Goal: Task Accomplishment & Management: Complete application form

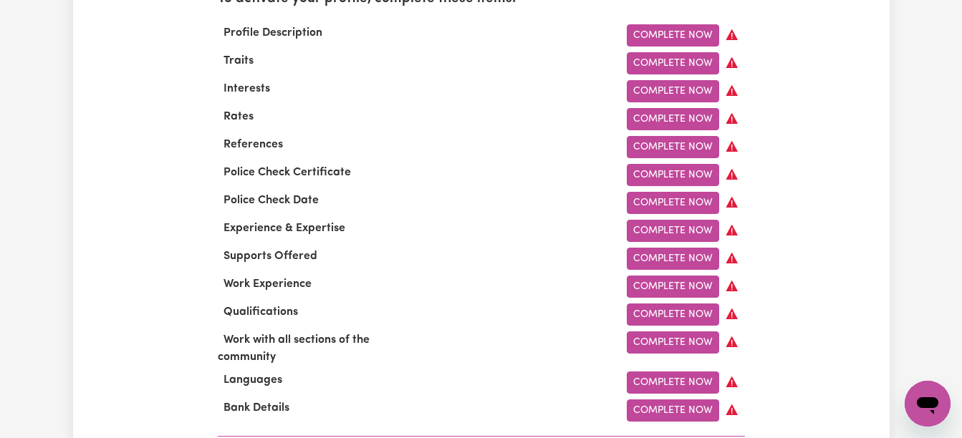
scroll to position [473, 0]
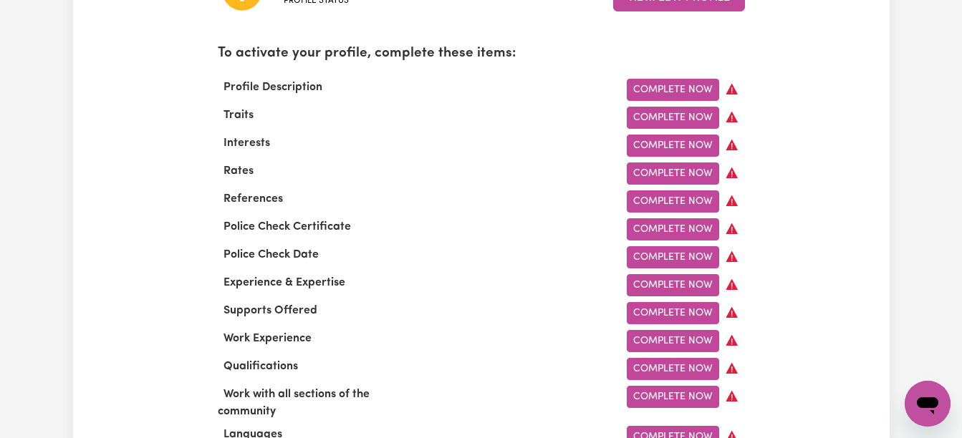
click at [666, 90] on link "Complete Now" at bounding box center [673, 90] width 92 height 22
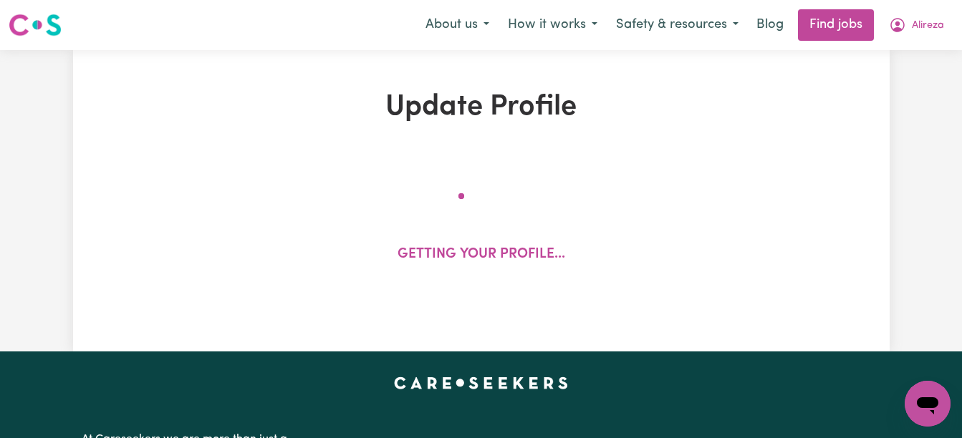
select select "[DEMOGRAPHIC_DATA]"
select select "[DEMOGRAPHIC_DATA] Citizen"
select select "Studying a healthcare related degree or qualification"
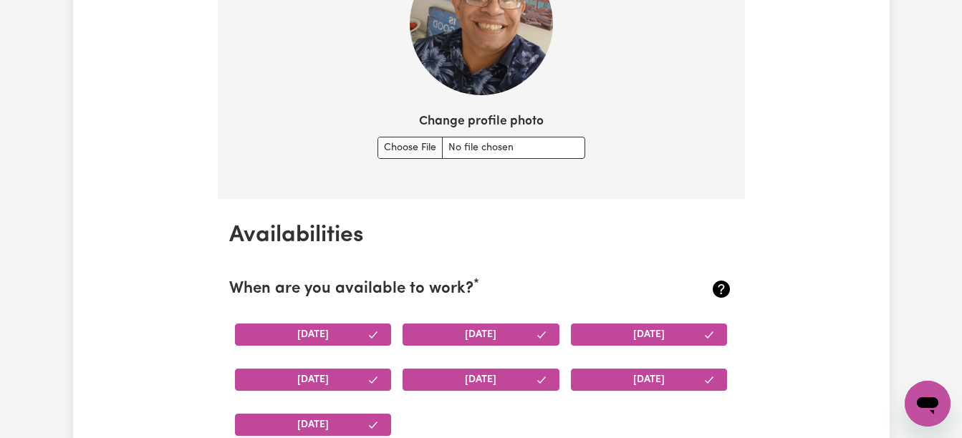
scroll to position [1218, 0]
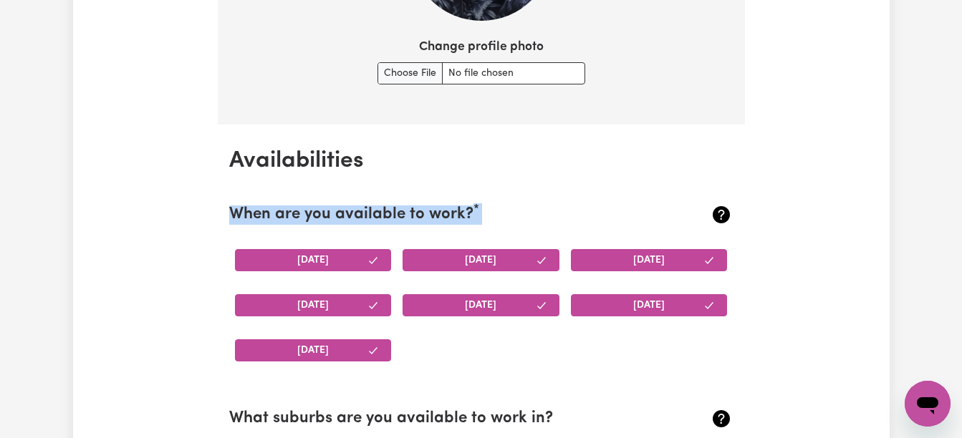
drag, startPoint x: 925, startPoint y: 128, endPoint x: 930, endPoint y: 184, distance: 56.0
drag, startPoint x: 930, startPoint y: 184, endPoint x: 872, endPoint y: 200, distance: 59.4
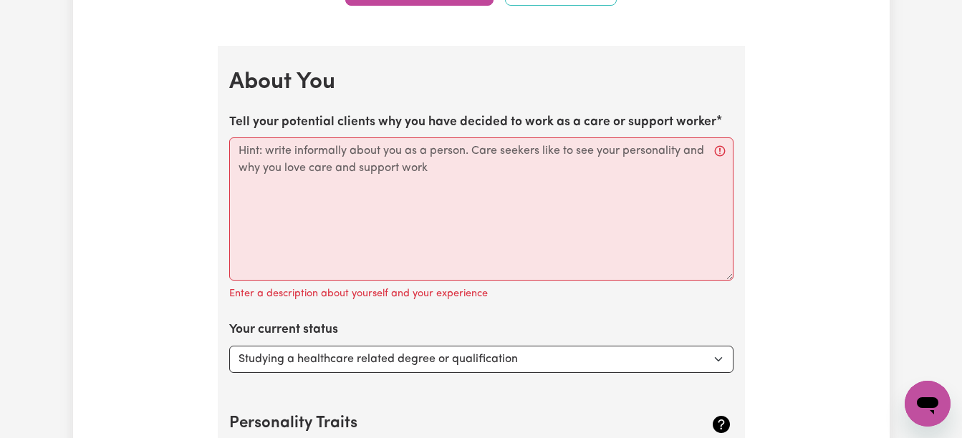
scroll to position [2064, 0]
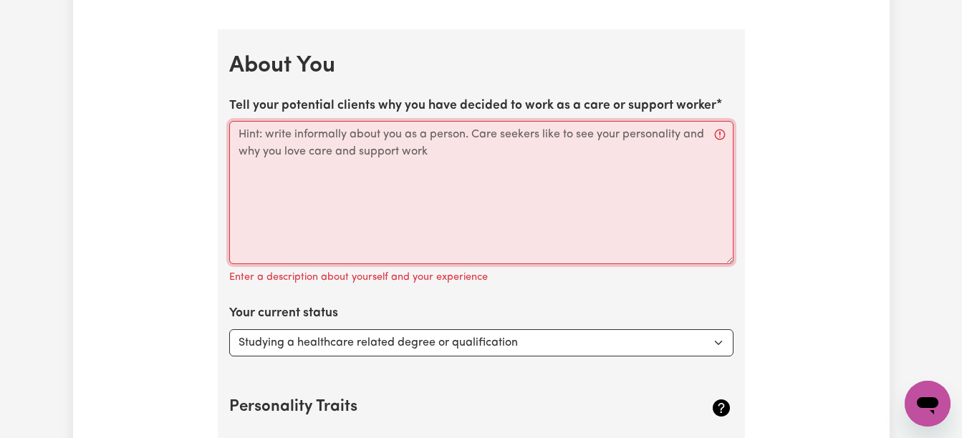
click at [263, 158] on textarea "Tell your potential clients why you have decided to work as a care or support w…" at bounding box center [481, 192] width 504 height 143
paste textarea "Hey there 👋 I got into care and support work because I genuinely enjoy helping …"
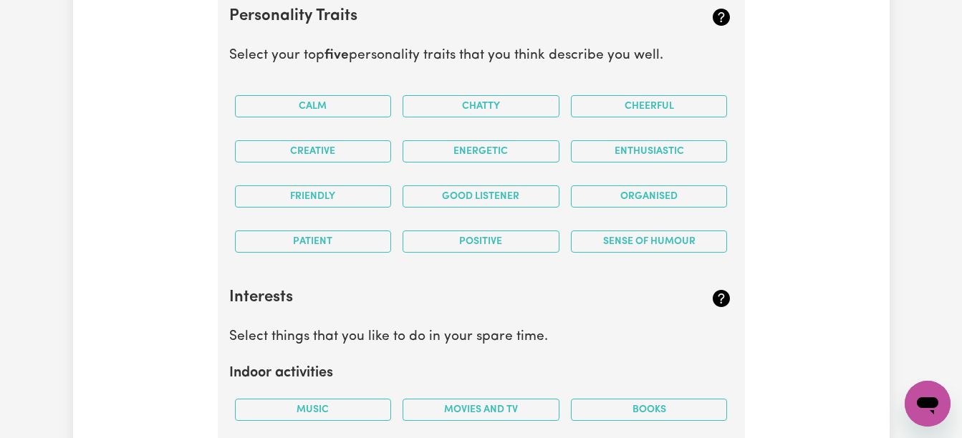
scroll to position [2458, 0]
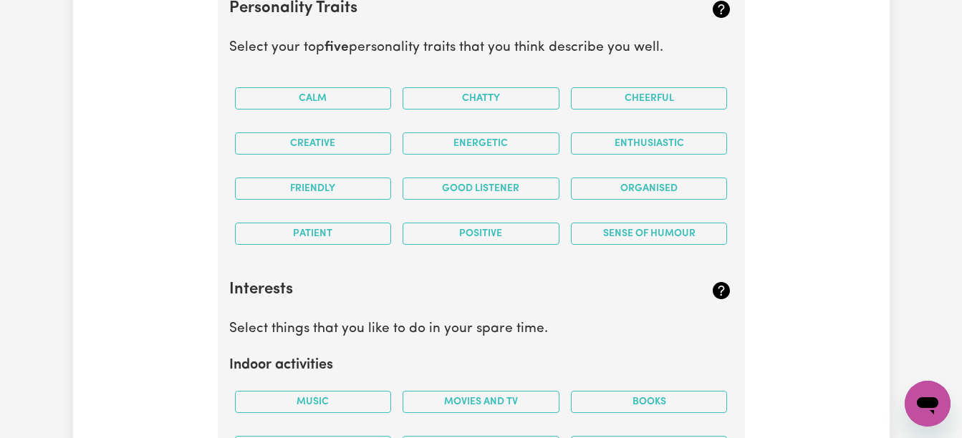
type textarea "Hey there 👋 I got into care and support work because I genuinely enjoy helping …"
click at [457, 194] on button "Good Listener" at bounding box center [481, 189] width 157 height 22
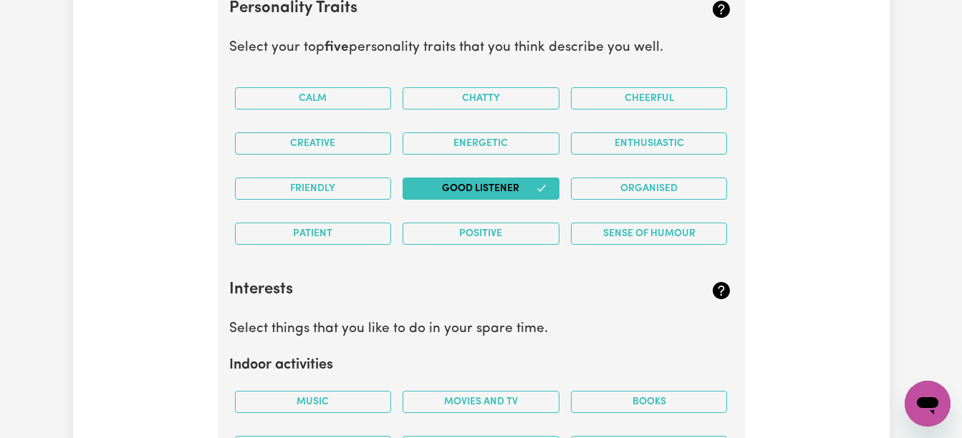
click at [605, 191] on button "Organised" at bounding box center [649, 189] width 157 height 22
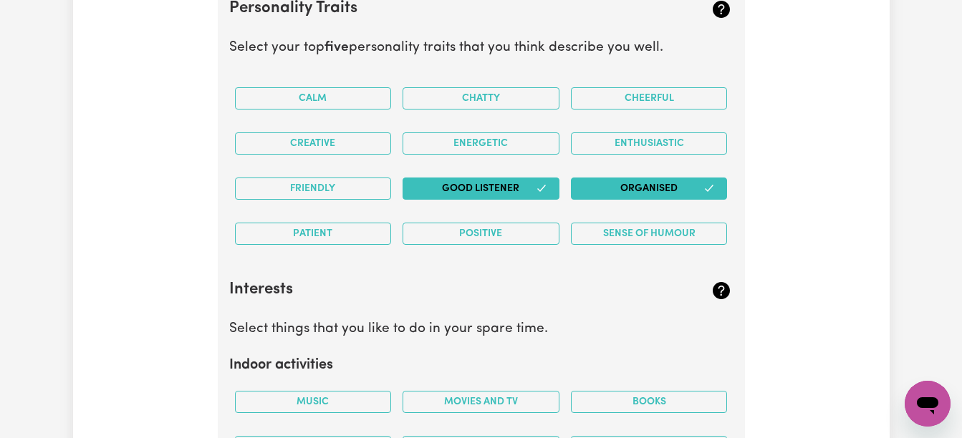
click at [517, 233] on button "Positive" at bounding box center [481, 234] width 157 height 22
click at [621, 234] on button "Sense of Humour" at bounding box center [649, 234] width 157 height 22
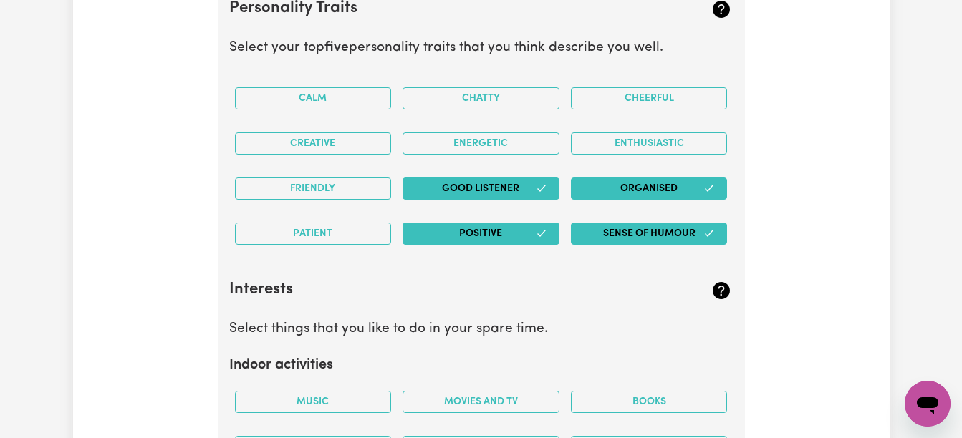
click at [307, 145] on button "Creative" at bounding box center [313, 144] width 157 height 22
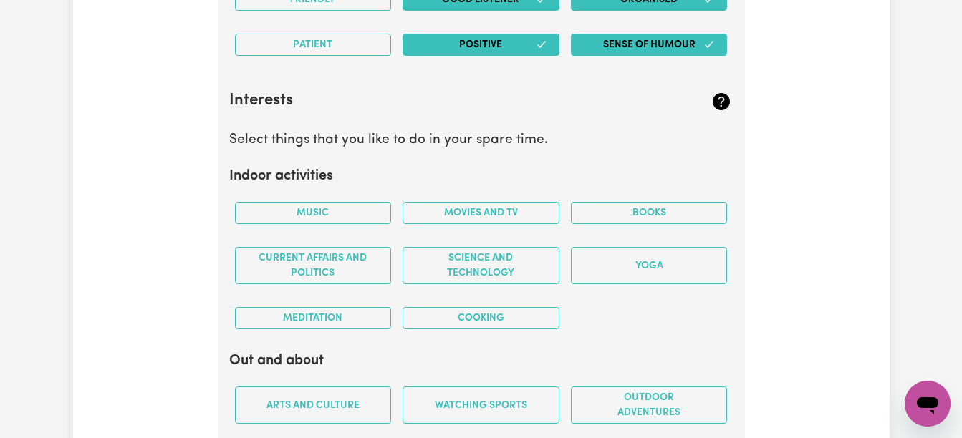
scroll to position [2687, 0]
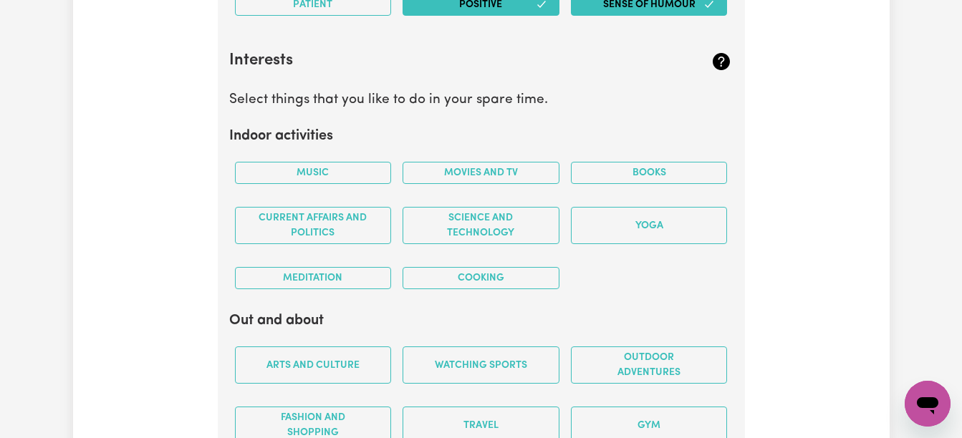
click at [431, 279] on button "Cooking" at bounding box center [481, 278] width 157 height 22
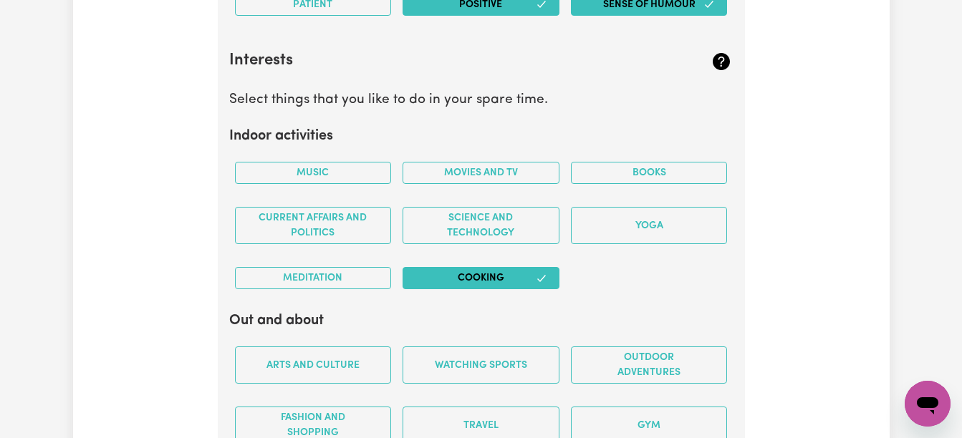
click at [335, 175] on button "Music" at bounding box center [313, 173] width 157 height 22
click at [434, 174] on button "Movies and TV" at bounding box center [481, 173] width 157 height 22
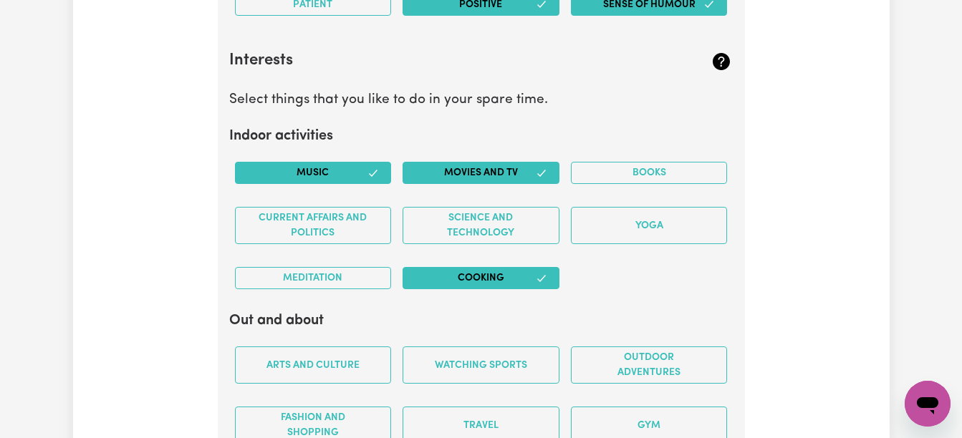
click at [324, 271] on button "Meditation" at bounding box center [313, 278] width 157 height 22
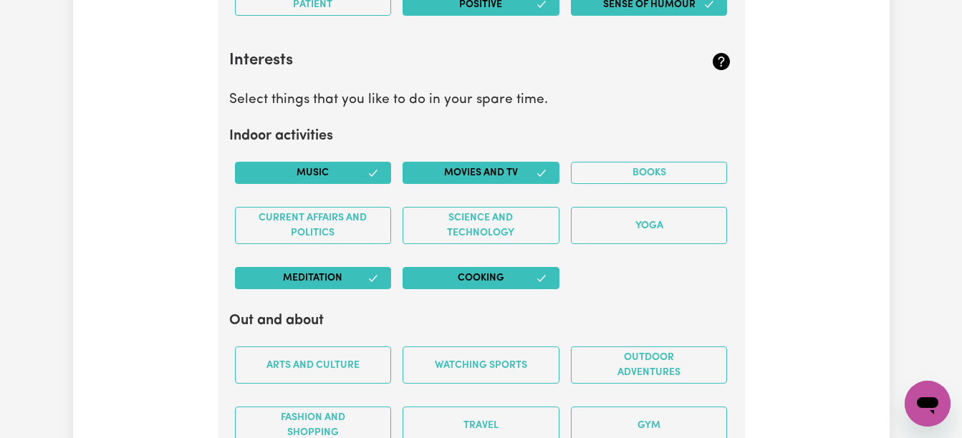
click at [622, 175] on button "Books" at bounding box center [649, 173] width 157 height 22
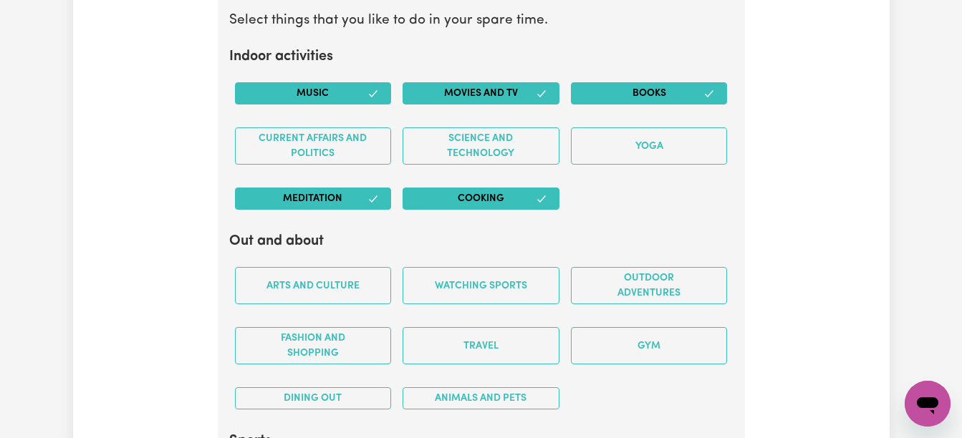
scroll to position [2802, 0]
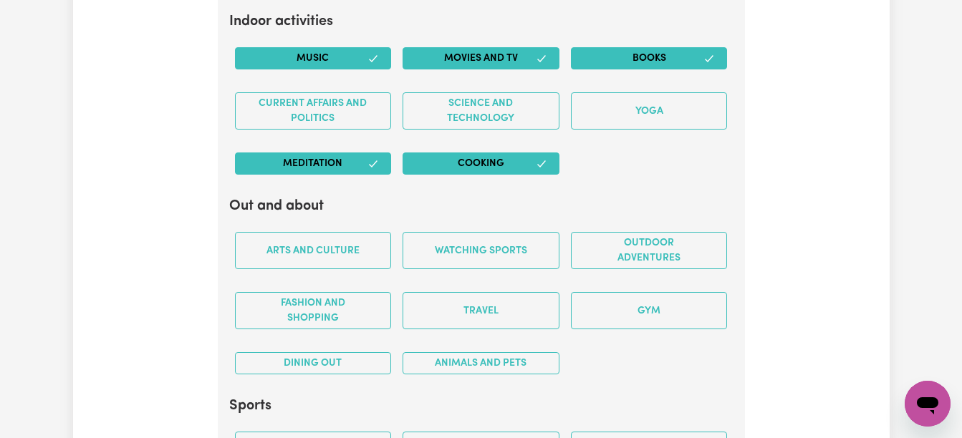
click at [511, 112] on button "Science and Technology" at bounding box center [481, 110] width 157 height 37
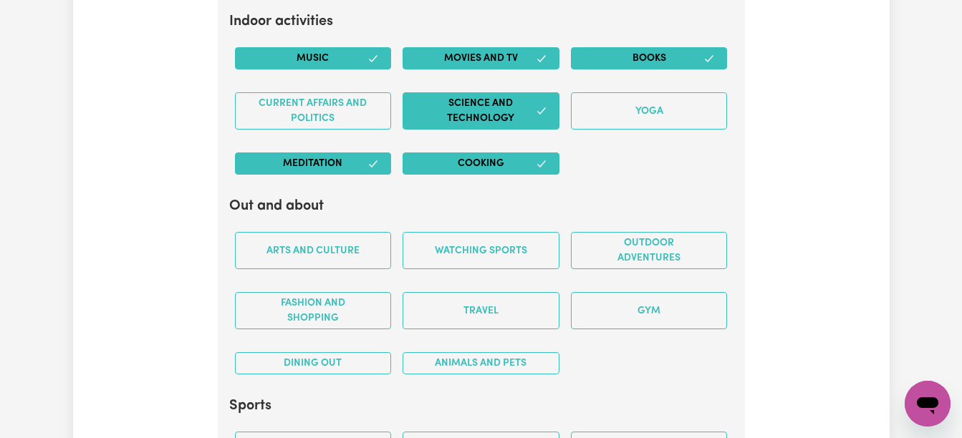
click at [342, 251] on button "Arts and Culture" at bounding box center [313, 250] width 157 height 37
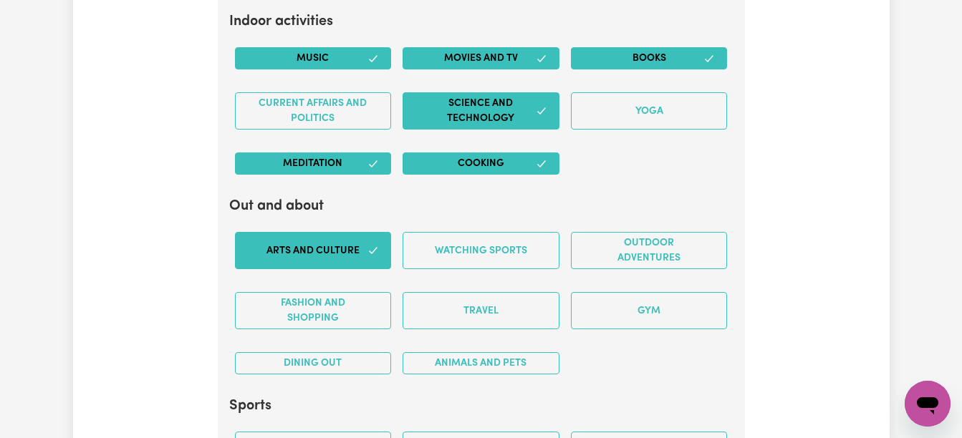
click at [464, 312] on button "Travel" at bounding box center [481, 310] width 157 height 37
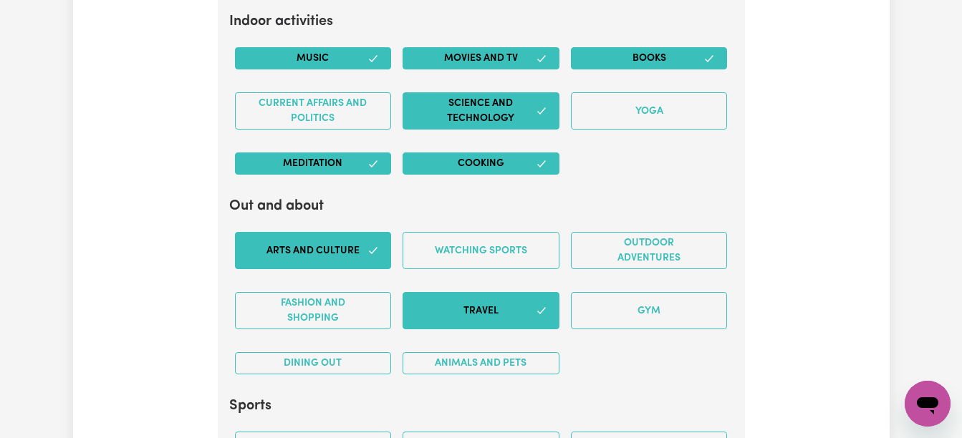
click at [490, 248] on button "Watching sports" at bounding box center [481, 250] width 157 height 37
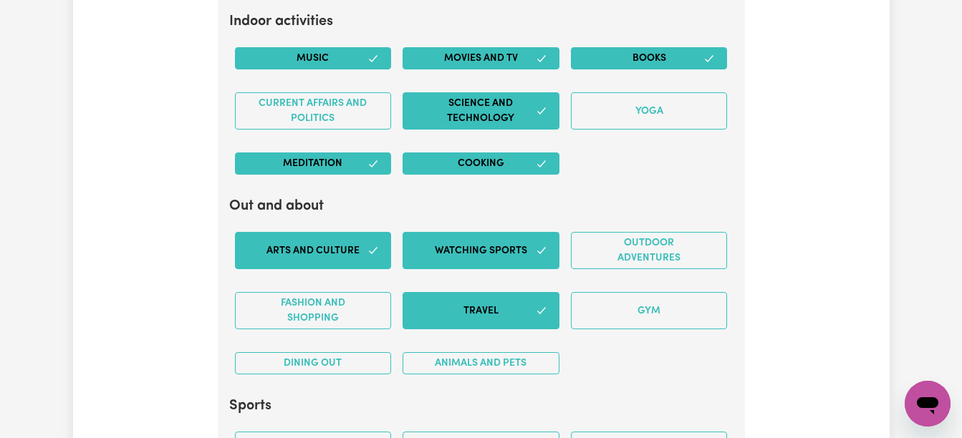
click at [637, 253] on button "Outdoor adventures" at bounding box center [649, 250] width 157 height 37
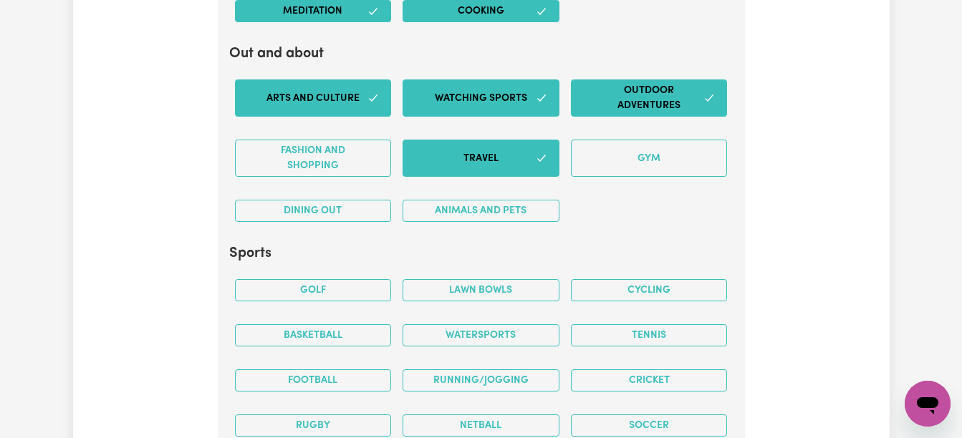
scroll to position [2973, 0]
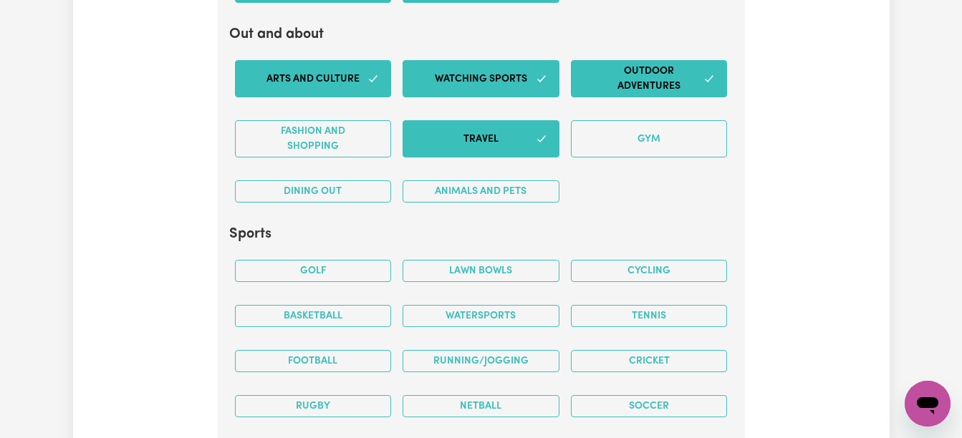
click at [459, 186] on button "Animals and pets" at bounding box center [481, 192] width 157 height 22
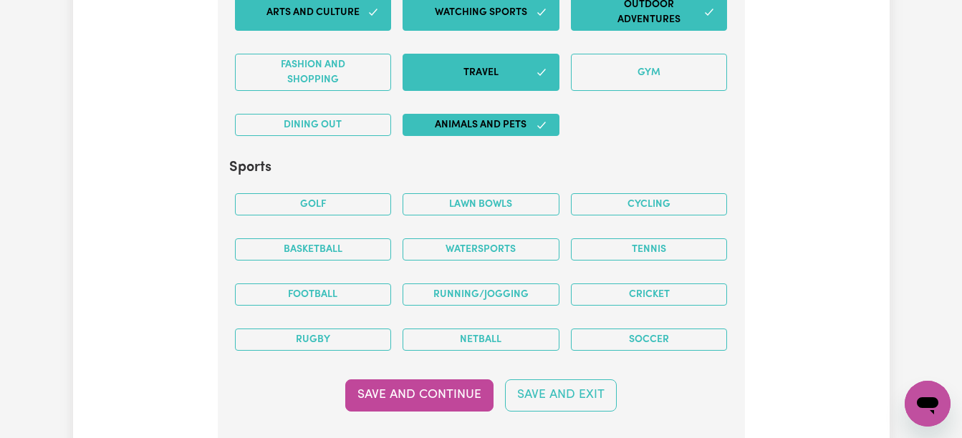
scroll to position [3059, 0]
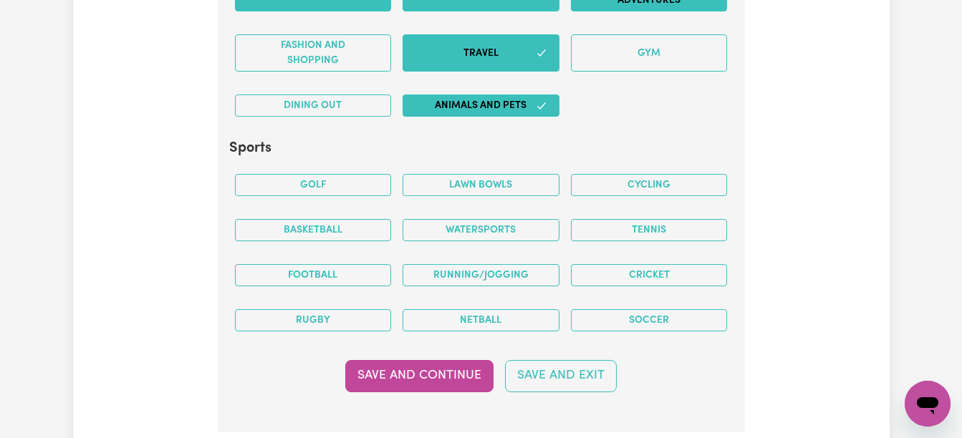
click at [668, 234] on button "Tennis" at bounding box center [649, 230] width 157 height 22
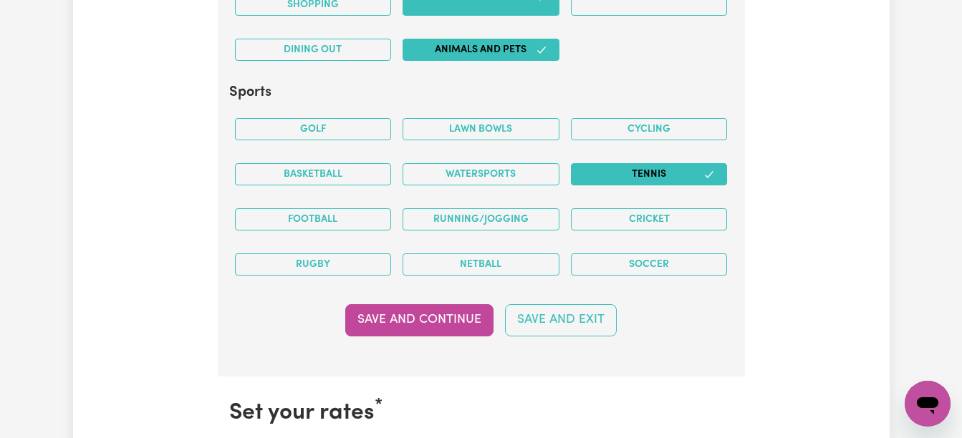
scroll to position [3117, 0]
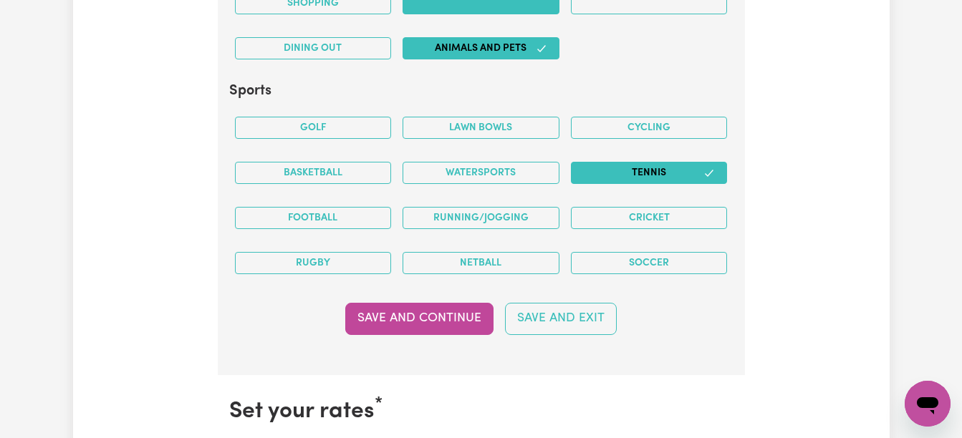
click at [475, 326] on button "Save and Continue" at bounding box center [419, 319] width 148 height 32
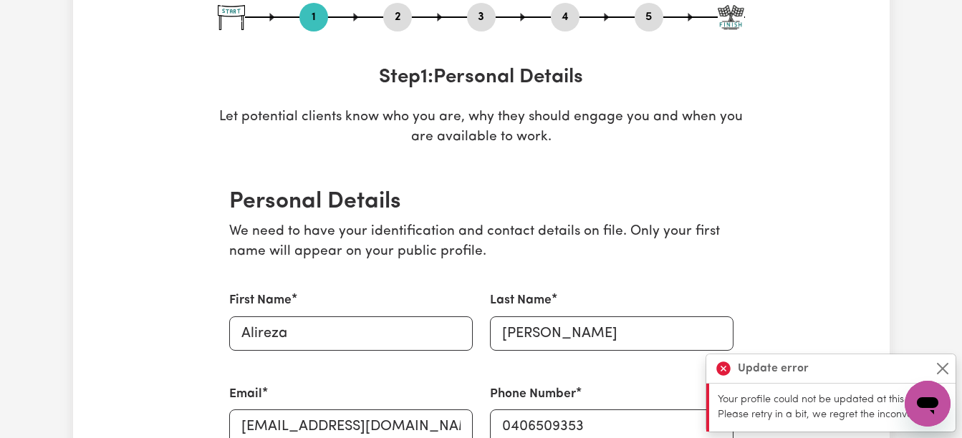
scroll to position [0, 0]
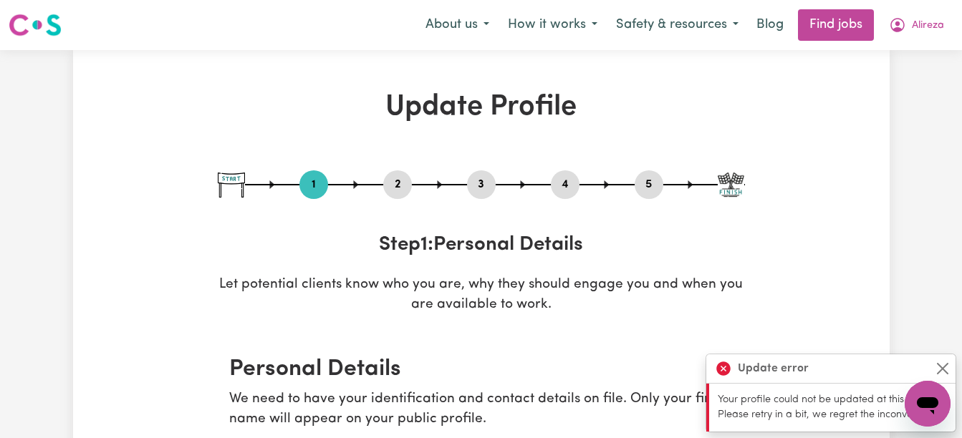
click at [483, 29] on button "About us" at bounding box center [457, 25] width 82 height 30
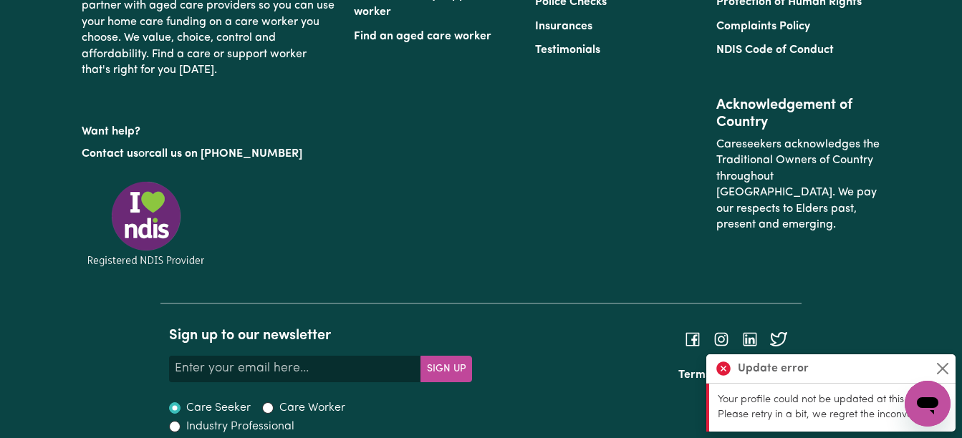
scroll to position [4214, 0]
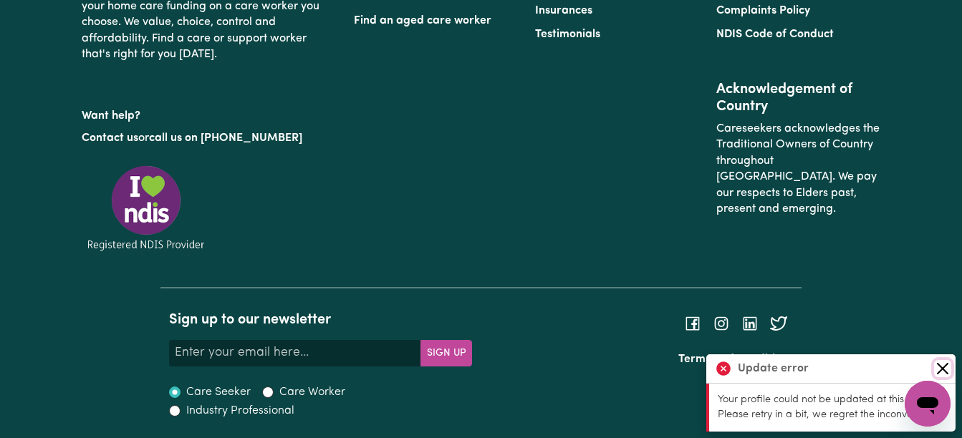
click at [942, 368] on button "Close" at bounding box center [942, 368] width 17 height 17
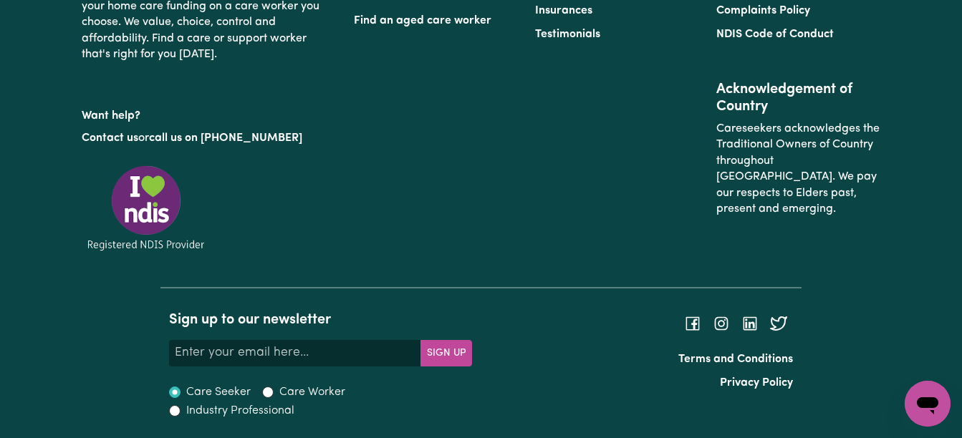
click at [929, 409] on icon "Open messaging window" at bounding box center [928, 404] width 26 height 26
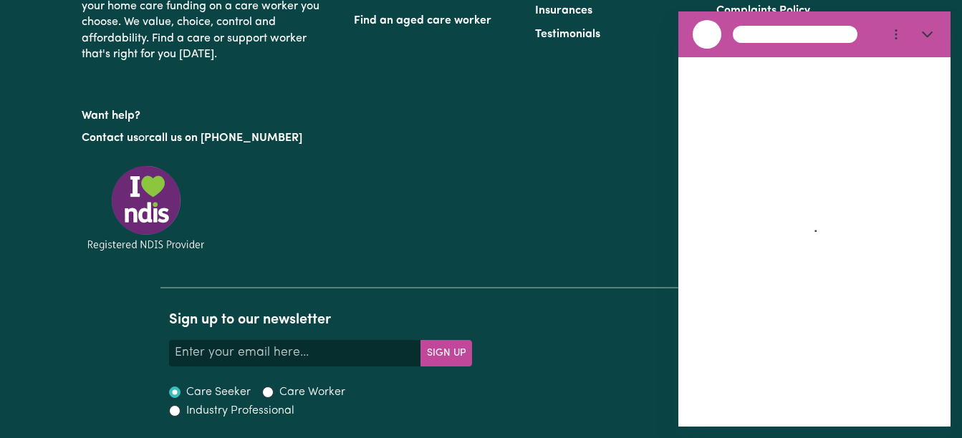
scroll to position [0, 0]
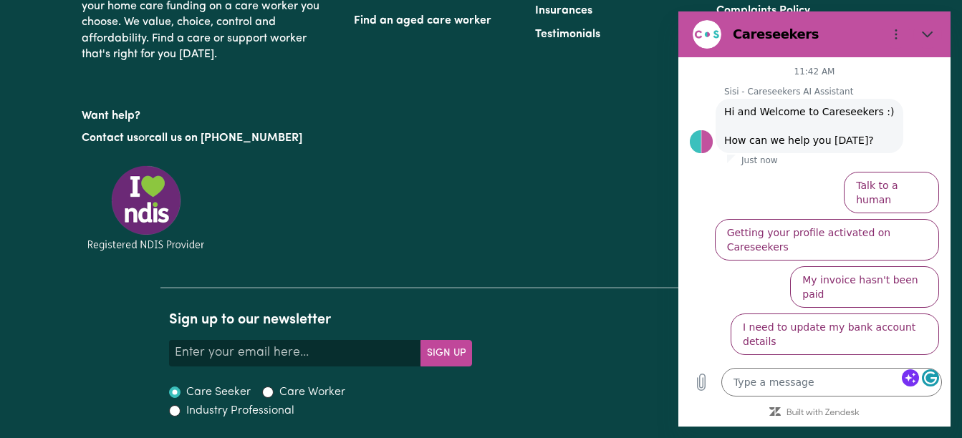
click at [906, 186] on button "Talk to a human" at bounding box center [891, 193] width 95 height 42
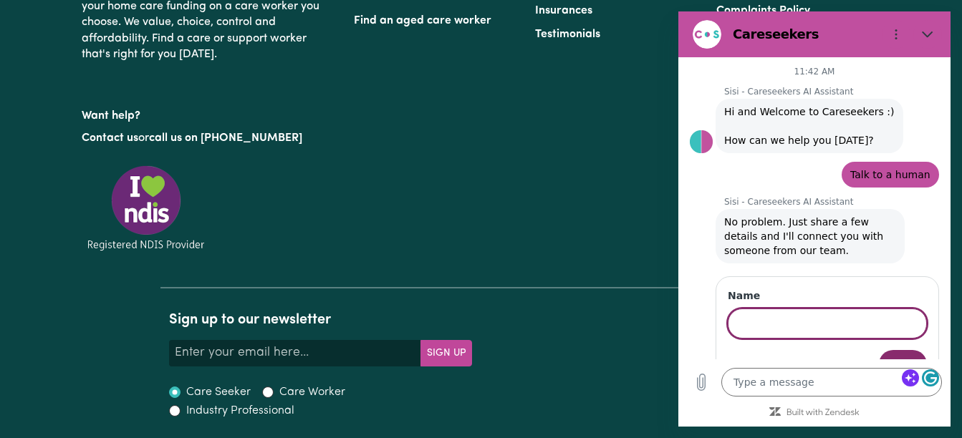
type textarea "x"
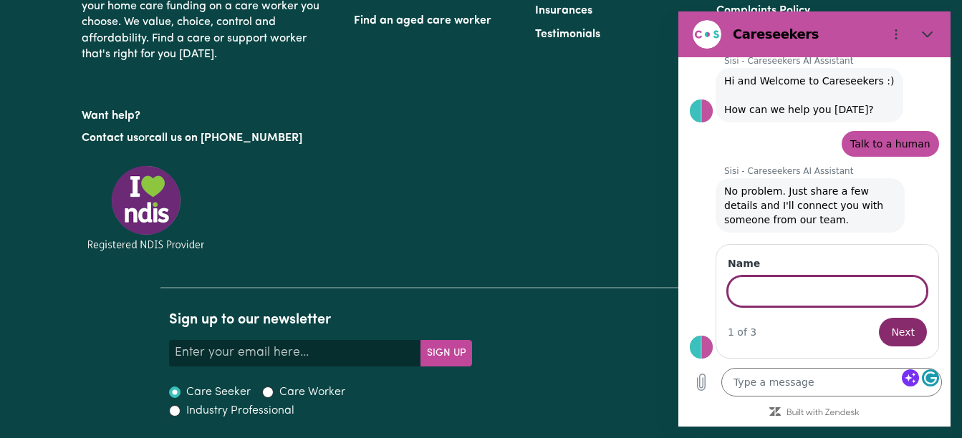
scroll to position [31, 0]
type input "[PERSON_NAME]"
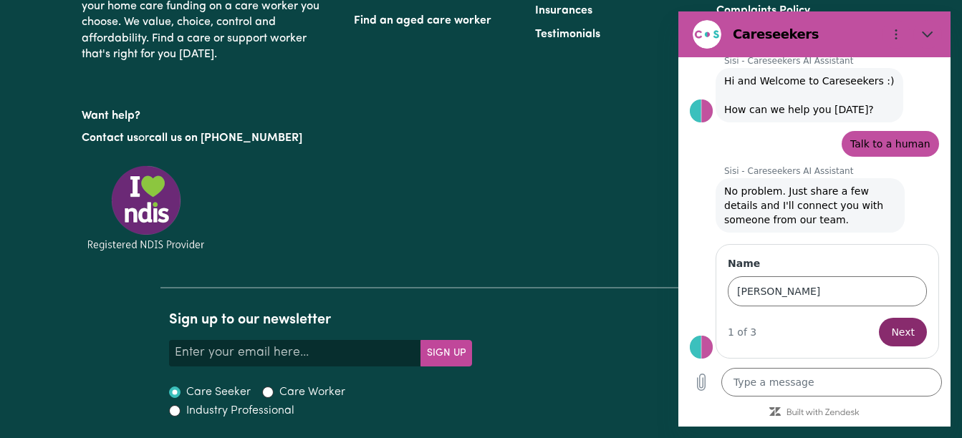
click at [891, 331] on span "Next" at bounding box center [903, 332] width 24 height 17
type textarea "x"
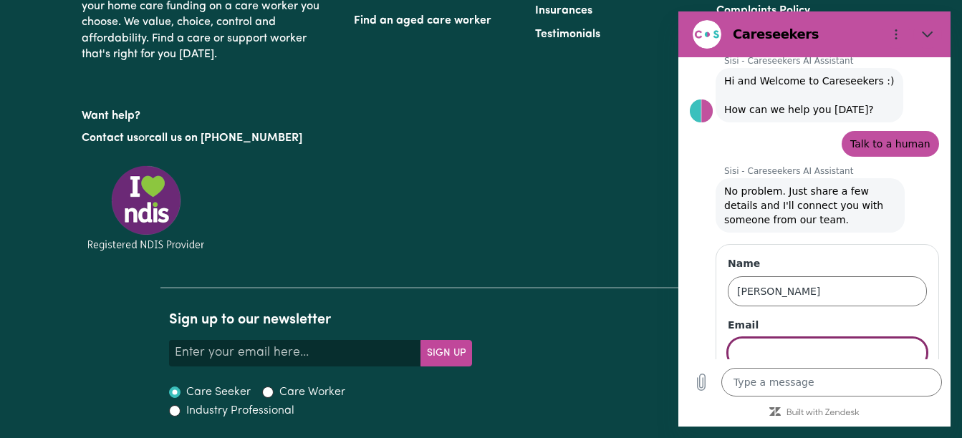
scroll to position [92, 0]
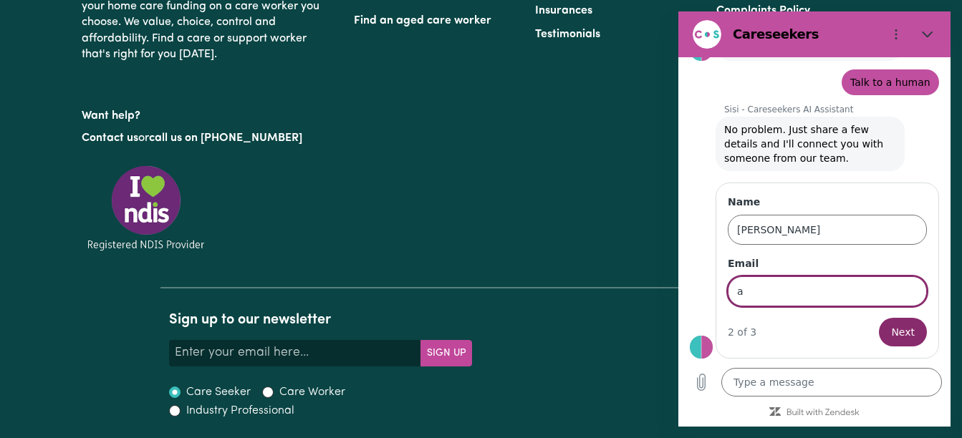
type input "al"
type input "[EMAIL_ADDRESS][DOMAIN_NAME]"
type input "Zillmere, QLD 4034"
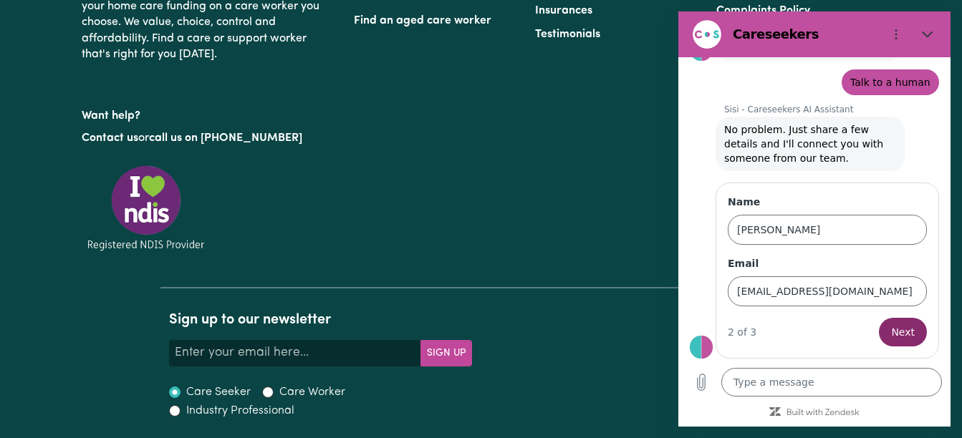
click at [891, 337] on span "Next" at bounding box center [903, 332] width 24 height 17
type textarea "x"
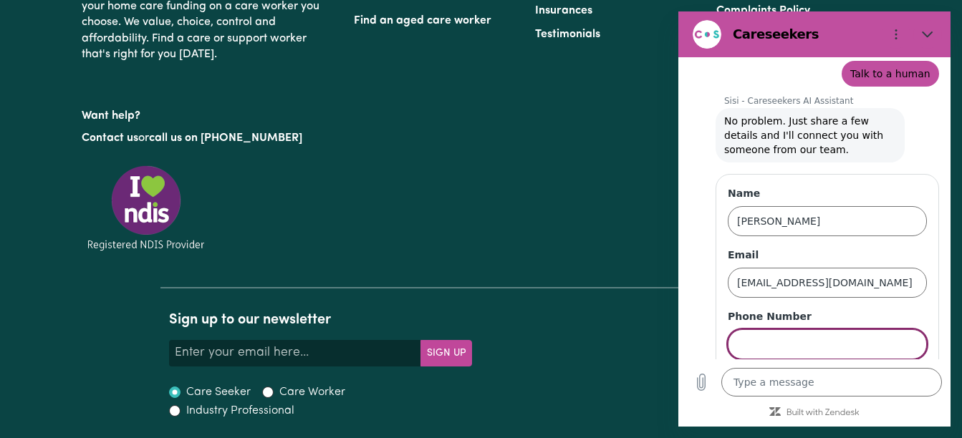
scroll to position [154, 0]
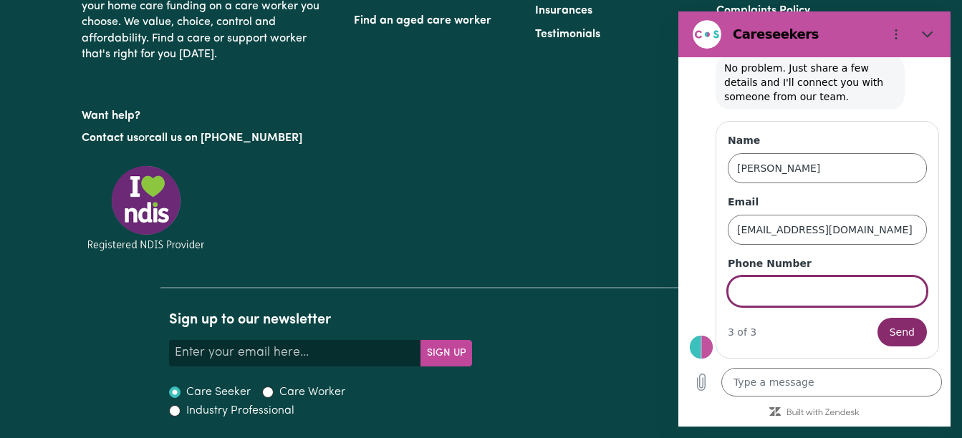
click at [788, 289] on input "Phone Number" at bounding box center [827, 292] width 199 height 30
type input "0406509353"
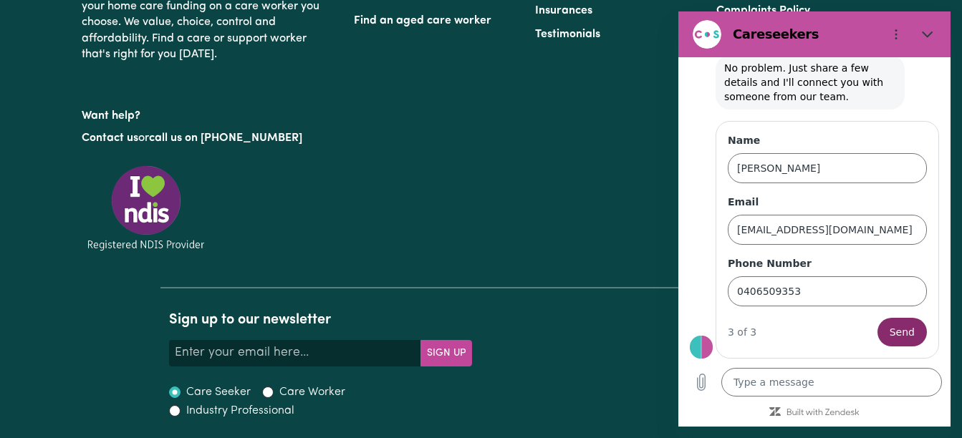
click at [901, 330] on span "Send" at bounding box center [902, 332] width 25 height 17
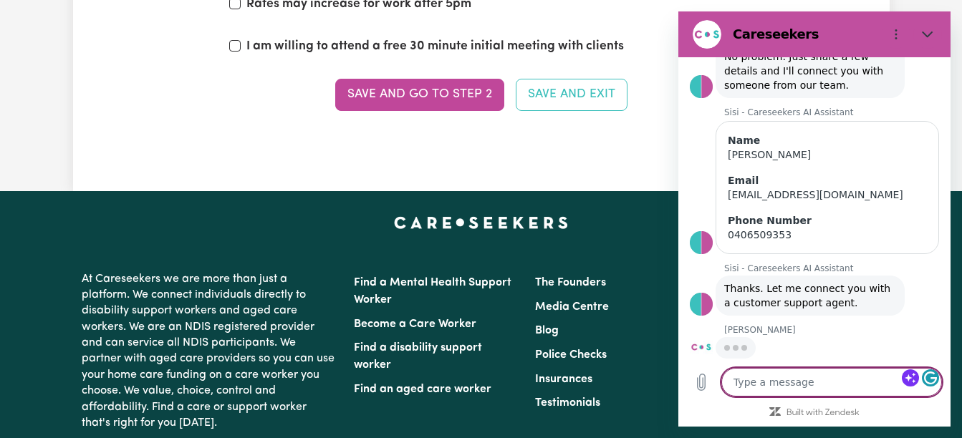
scroll to position [3951, 0]
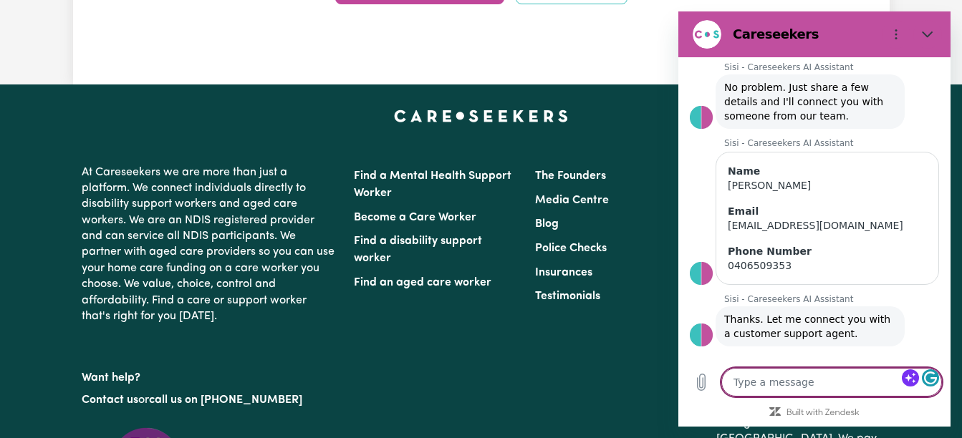
type textarea "x"
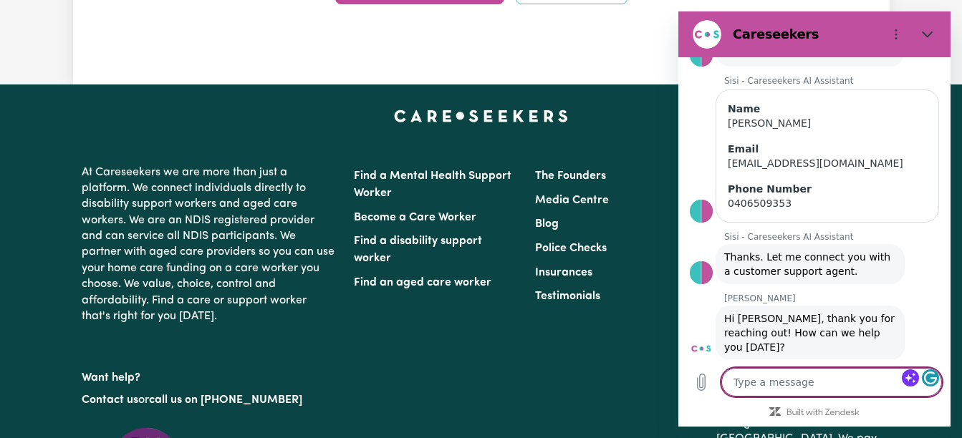
scroll to position [200, 0]
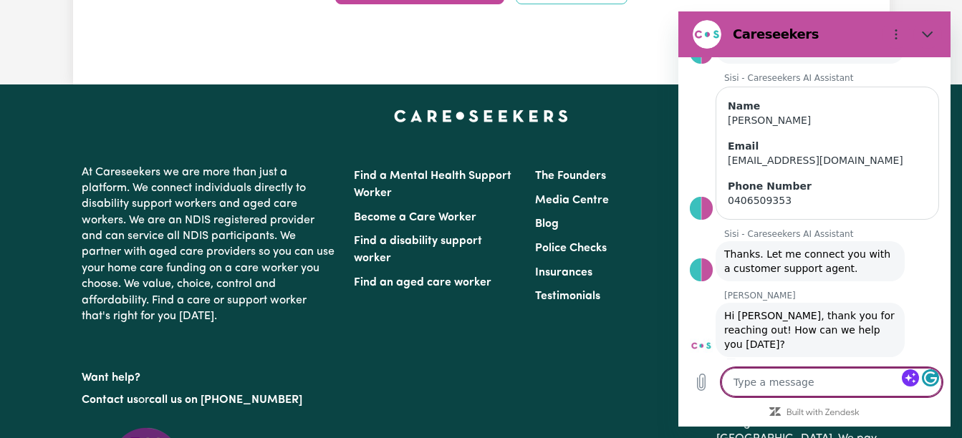
click at [774, 378] on textarea at bounding box center [831, 382] width 221 height 29
type textarea "H"
type textarea "x"
type textarea "Hi"
type textarea "x"
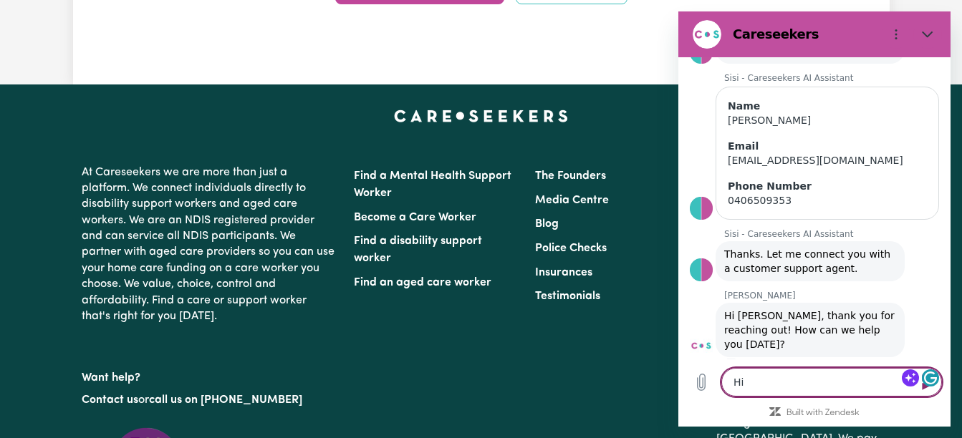
type textarea "Hi,"
type textarea "x"
type textarea "Hi,"
type textarea "x"
type textarea "Hi, e"
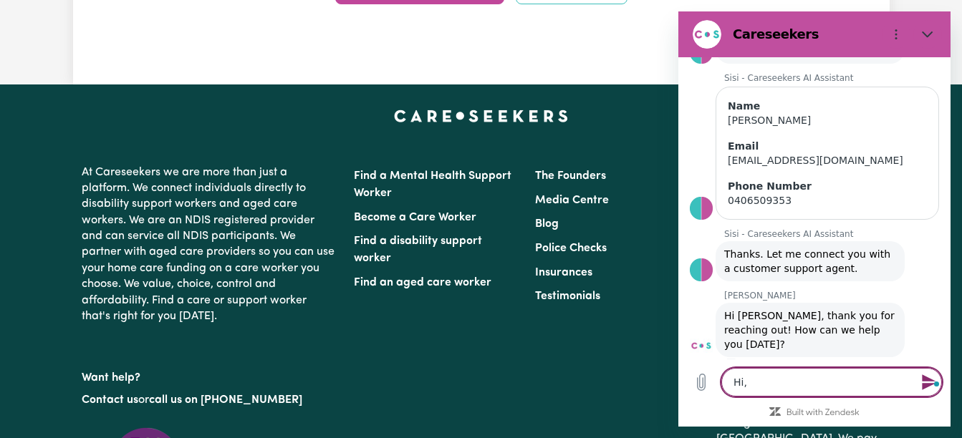
type textarea "x"
type textarea "Hi, ea"
type textarea "x"
type textarea "Hi, eac"
type textarea "x"
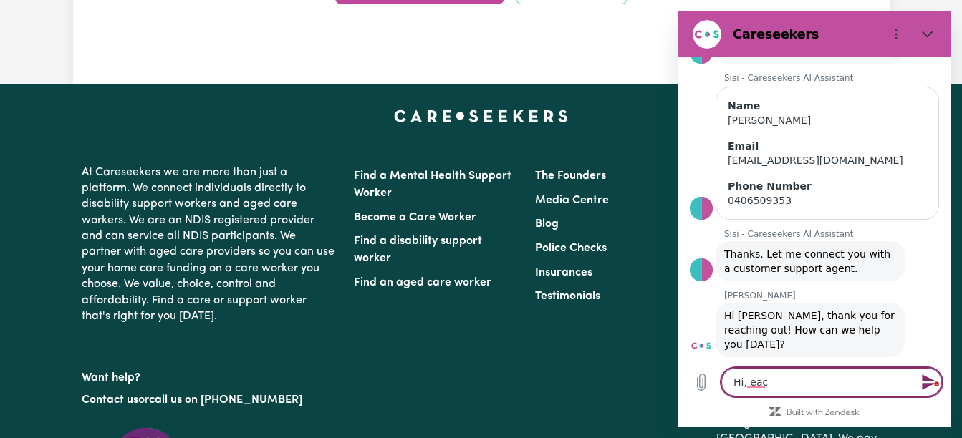
type textarea "Hi, each"
type textarea "x"
type textarea "Hi, each"
type textarea "x"
type textarea "Hi, each t"
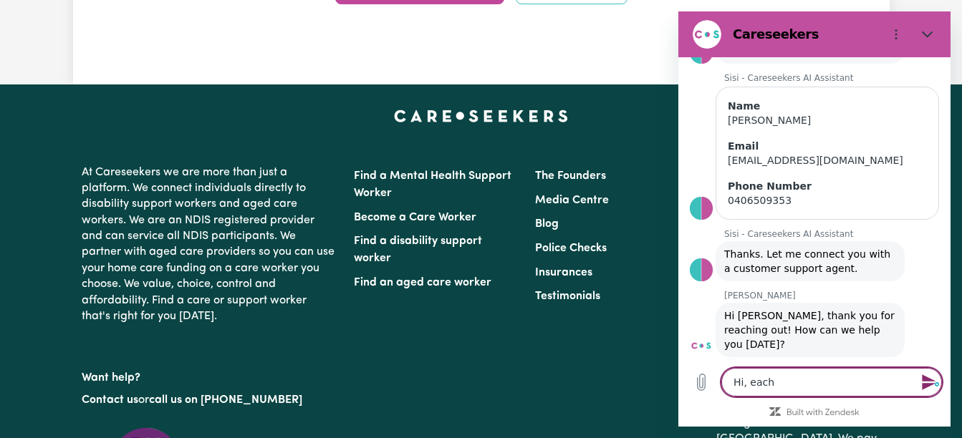
type textarea "x"
type textarea "Hi, each ti"
type textarea "x"
type textarea "Hi, each tim"
type textarea "x"
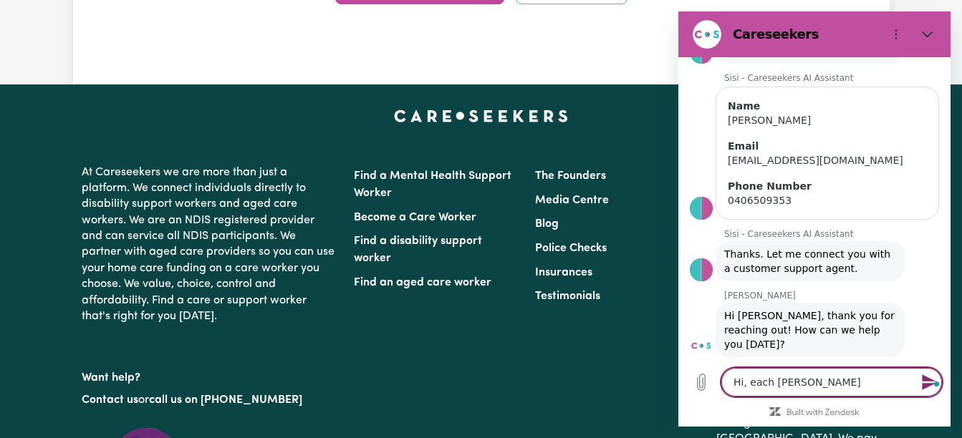
type textarea "Hi, each time"
type textarea "x"
type textarea "Hi, each time"
type textarea "x"
type textarea "Hi, each time I"
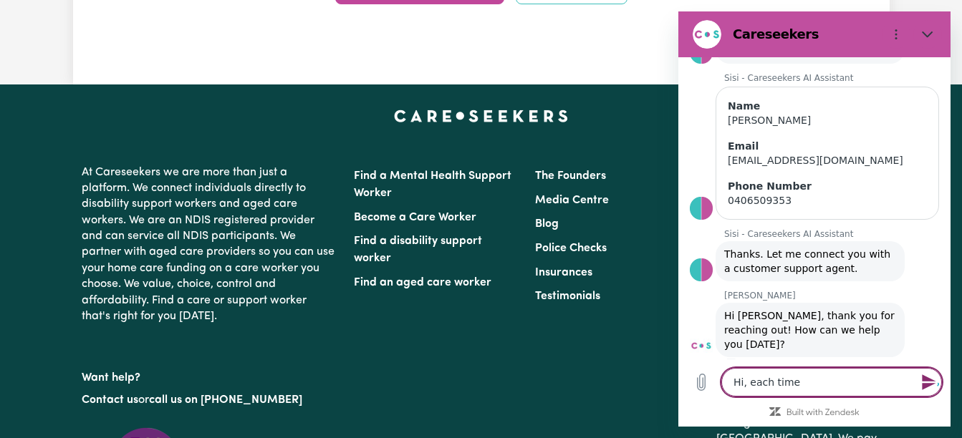
type textarea "x"
type textarea "Hi, each time I"
type textarea "x"
type textarea "Hi, each time I w"
type textarea "x"
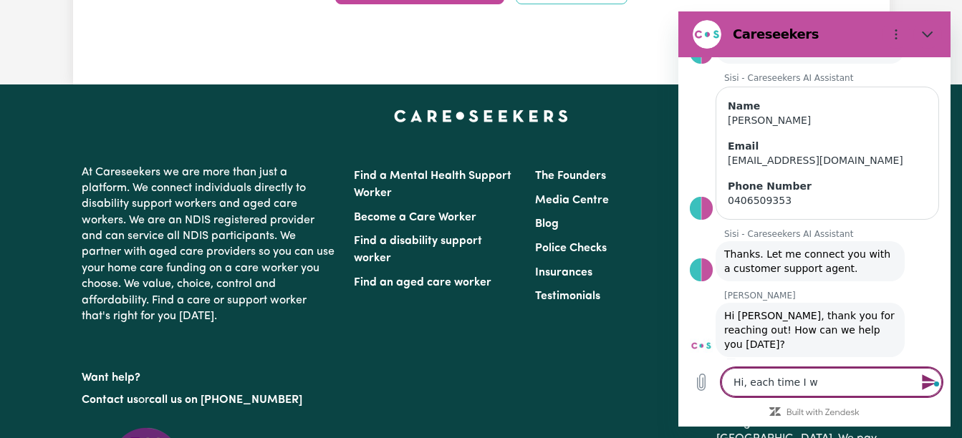
type textarea "Hi, each time I wa"
type textarea "x"
type textarea "Hi, each time I wan"
type textarea "x"
type textarea "Hi, each time I want"
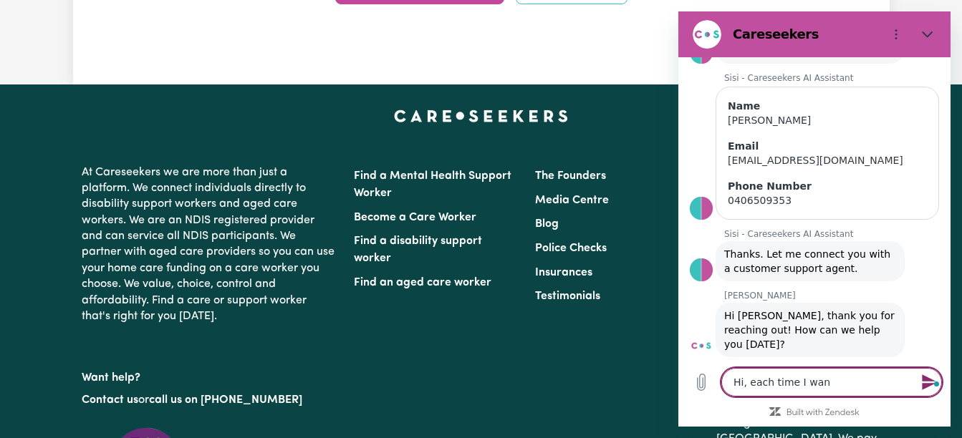
type textarea "x"
type textarea "Hi, each time I want"
type textarea "x"
type textarea "Hi, each time I want t"
type textarea "x"
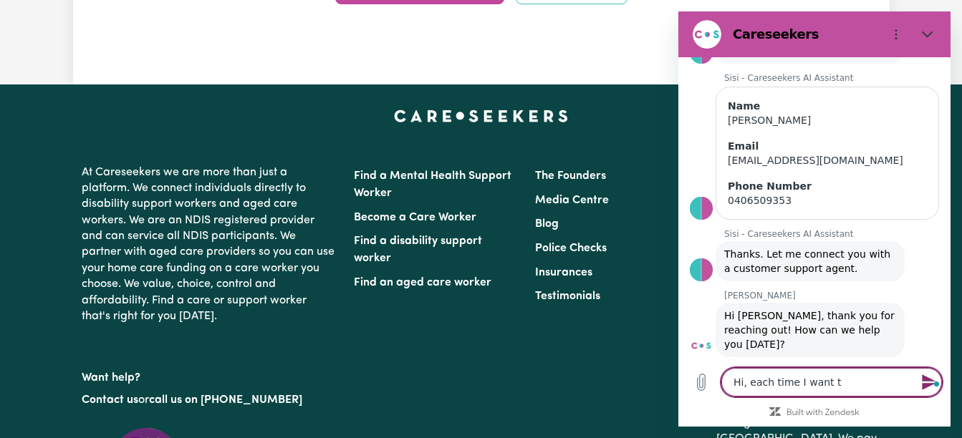
type textarea "Hi, each time I want to"
type textarea "x"
type textarea "Hi, each time I want to"
type textarea "x"
type textarea "Hi, each time I want to"
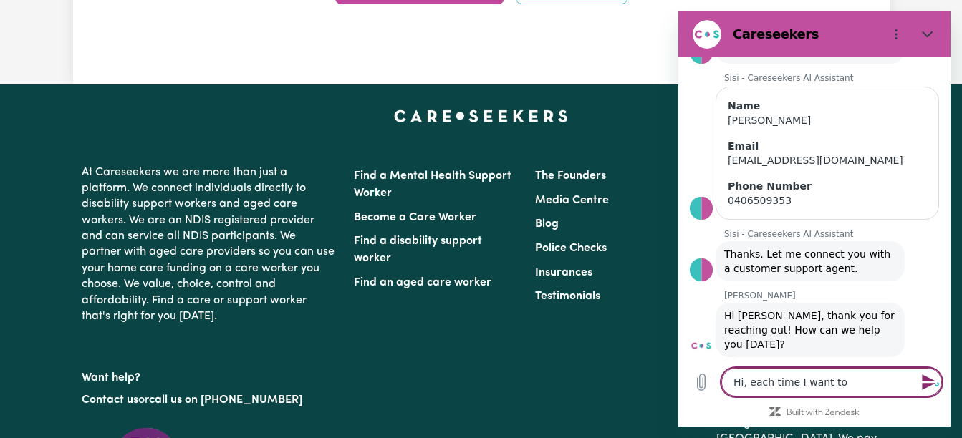
type textarea "x"
type textarea "Hi, each time I want t"
type textarea "x"
type textarea "Hi, each time I want"
type textarea "x"
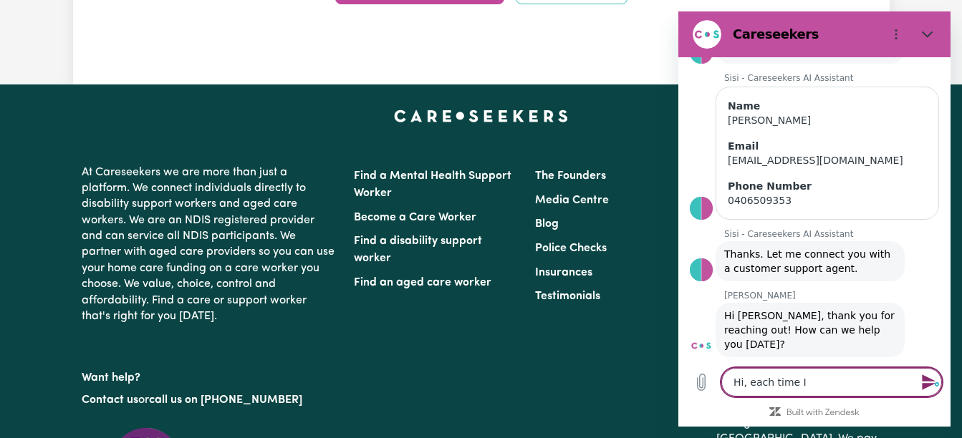
type textarea "Hi, each time"
type textarea "x"
type textarea "Hi, eac"
type textarea "x"
type textarea "Hi, ea"
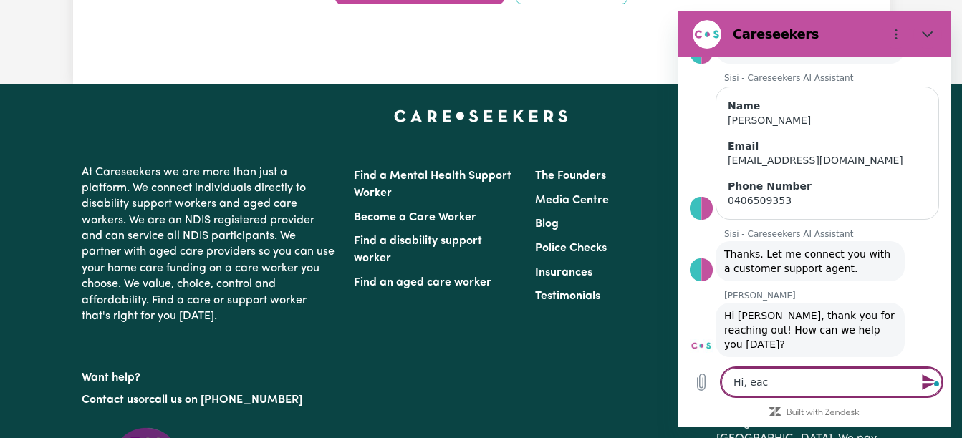
type textarea "x"
type textarea "Hi, e"
type textarea "x"
type textarea "Hi,"
type textarea "x"
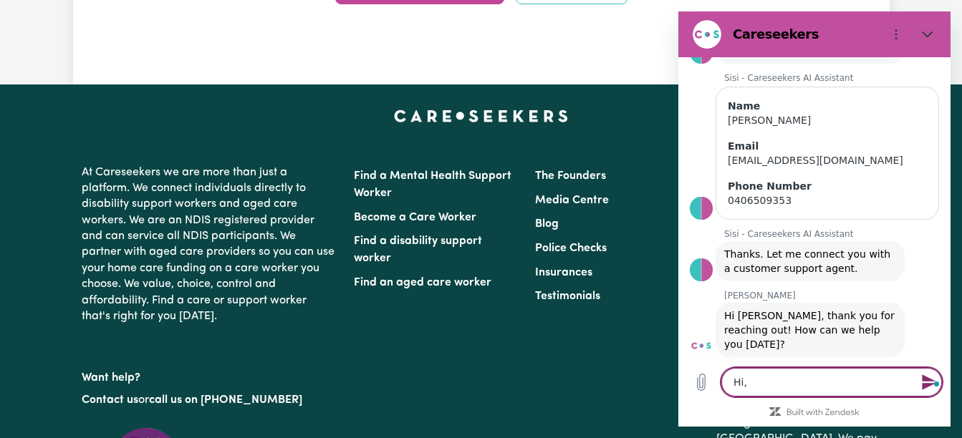
type textarea "Hi, I"
type textarea "x"
type textarea "Hi, I"
type textarea "x"
type textarea "Hi, I"
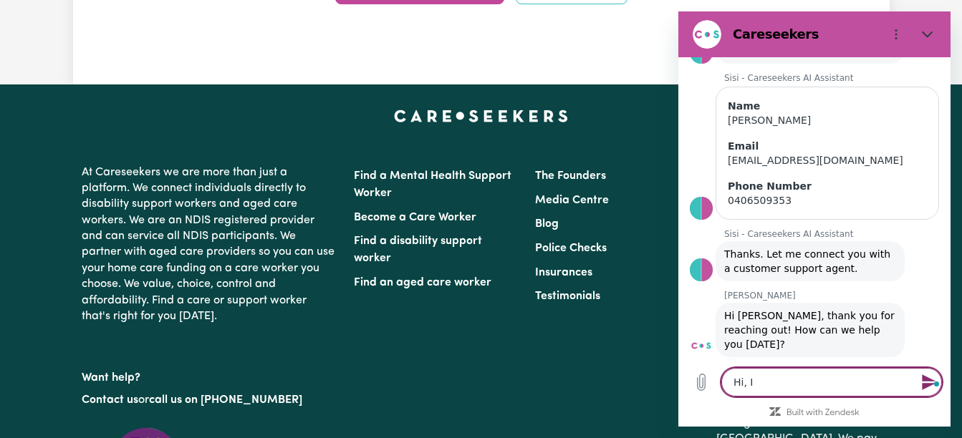
type textarea "x"
type textarea "Hi, I'"
type textarea "x"
type textarea "Hi, I'm"
type textarea "x"
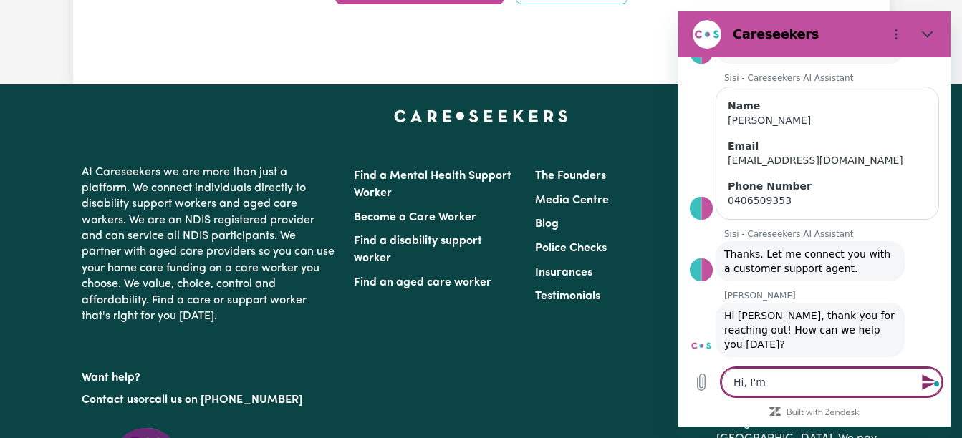
type textarea "Hi, I'm"
type textarea "x"
type textarea "Hi, I'm c"
type textarea "x"
type textarea "Hi, I'm co"
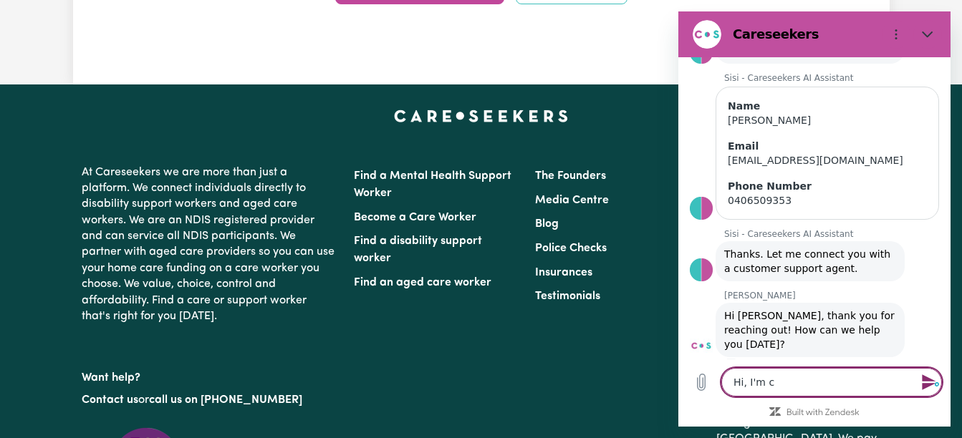
type textarea "x"
type textarea "Hi, I'm com"
type textarea "x"
type textarea "Hi, I'm comp"
type textarea "x"
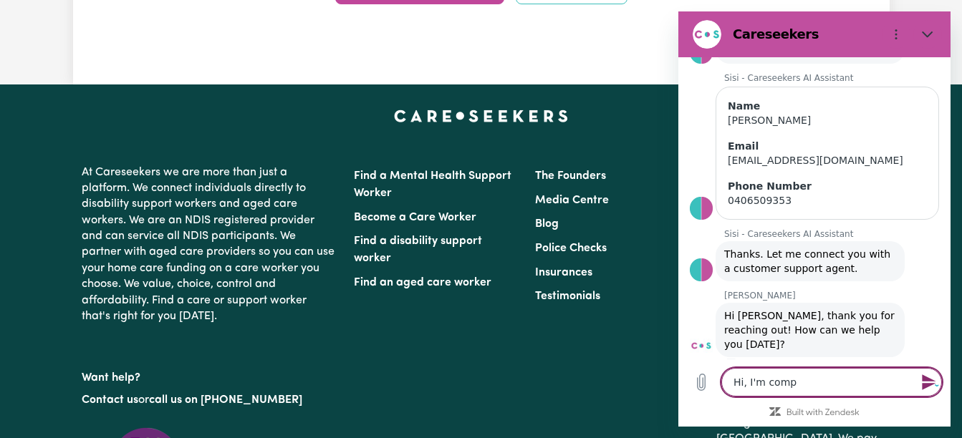
type textarea "Hi, I'm compl"
type textarea "x"
type textarea "Hi, I'm comple"
type textarea "x"
type textarea "Hi, I'm complet"
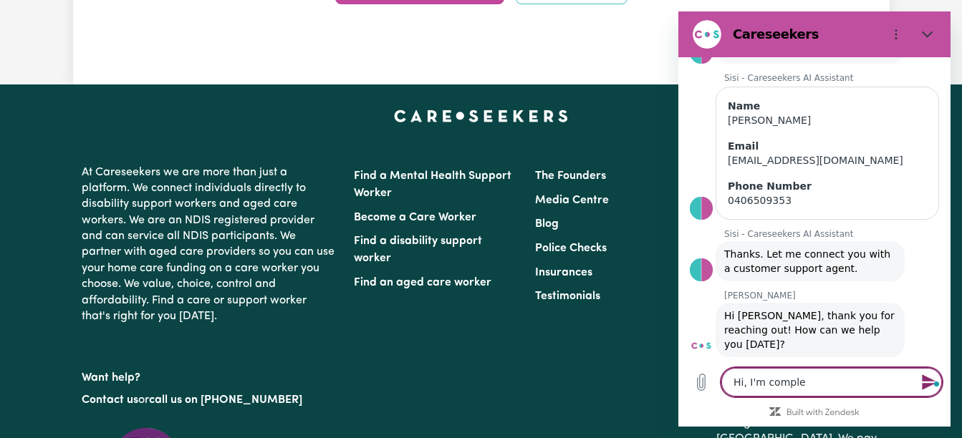
type textarea "x"
type textarea "Hi, I'm completi"
type textarea "x"
type textarea "Hi, I'm completin"
type textarea "x"
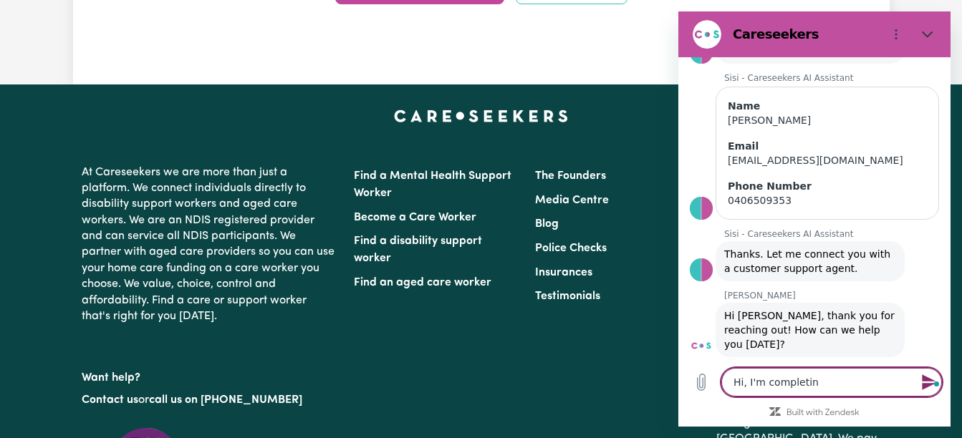
type textarea "Hi, I'm completing"
type textarea "x"
type textarea "Hi, I'm completing"
type textarea "x"
type textarea "Hi, I'm completing m"
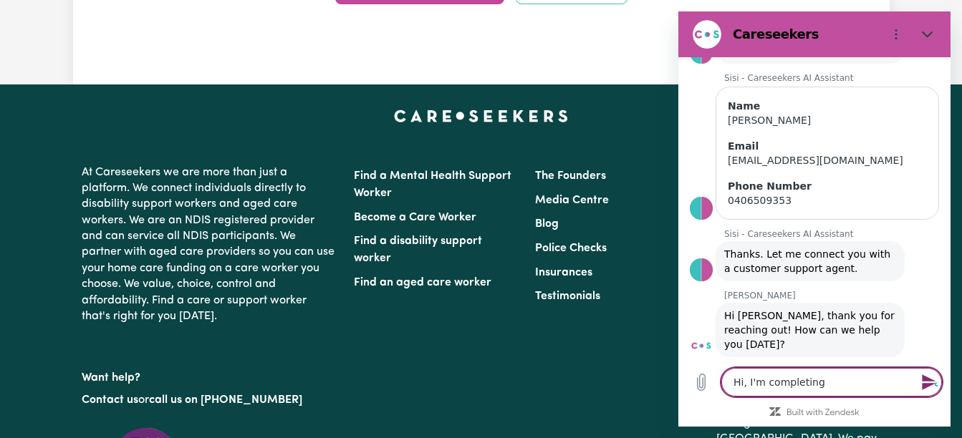
type textarea "x"
type textarea "Hi, I'm completing my"
type textarea "x"
type textarea "Hi, I'm completing my"
type textarea "x"
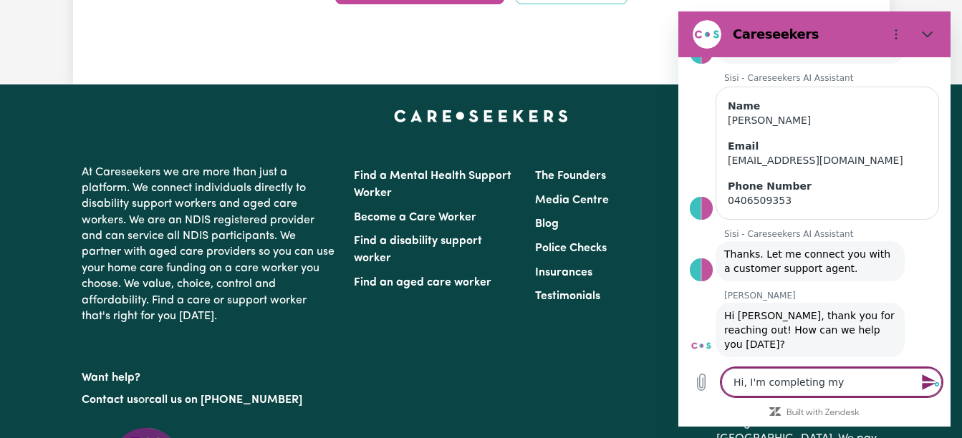
type textarea "Hi, I'm completing my p"
type textarea "x"
type textarea "Hi, I'm completing my pr"
type textarea "x"
type textarea "Hi, I'm completing my pro"
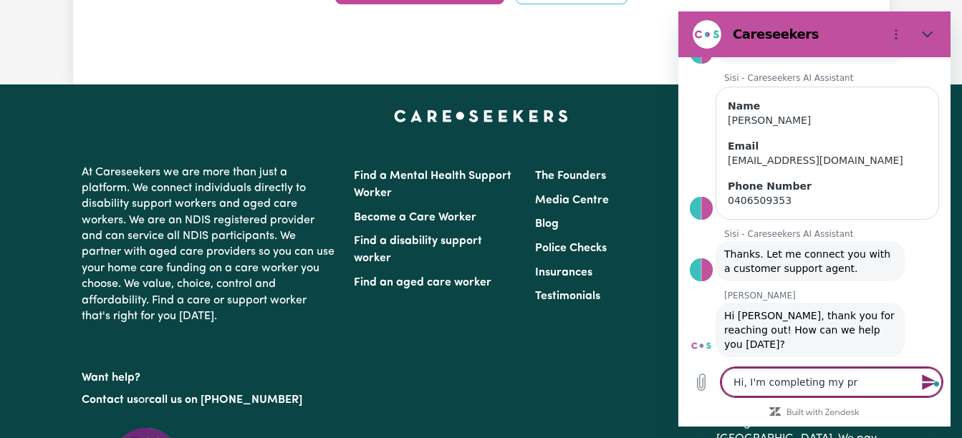
type textarea "x"
type textarea "Hi, I'm completing my prof"
type textarea "x"
type textarea "Hi, I'm completing my profi"
type textarea "x"
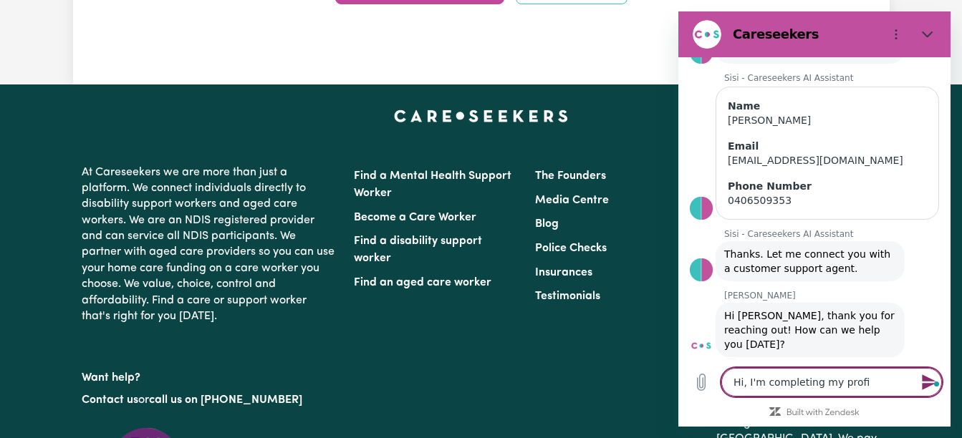
type textarea "Hi, I'm completing my profil"
type textarea "x"
type textarea "Hi, I'm completing my profile"
type textarea "x"
type textarea "Hi, I'm completing my profile,"
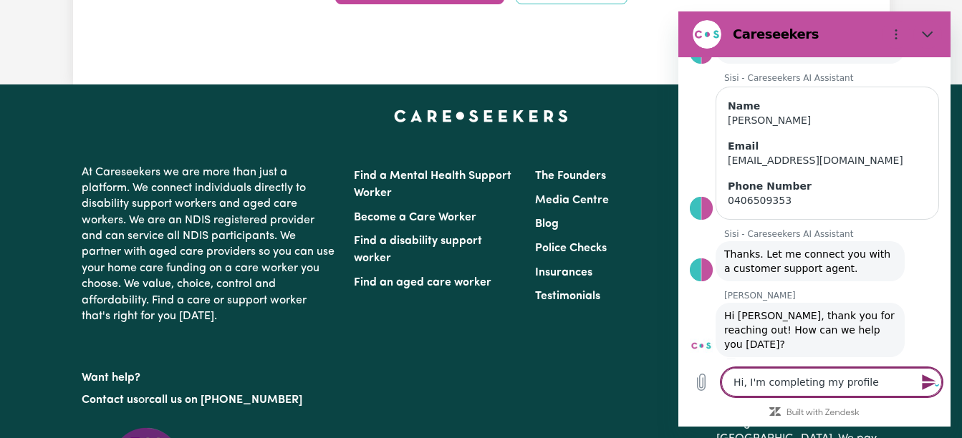
type textarea "x"
type textarea "Hi, I'm completing my profile,"
type textarea "x"
type textarea "Hi, I'm completing my profile, b"
type textarea "x"
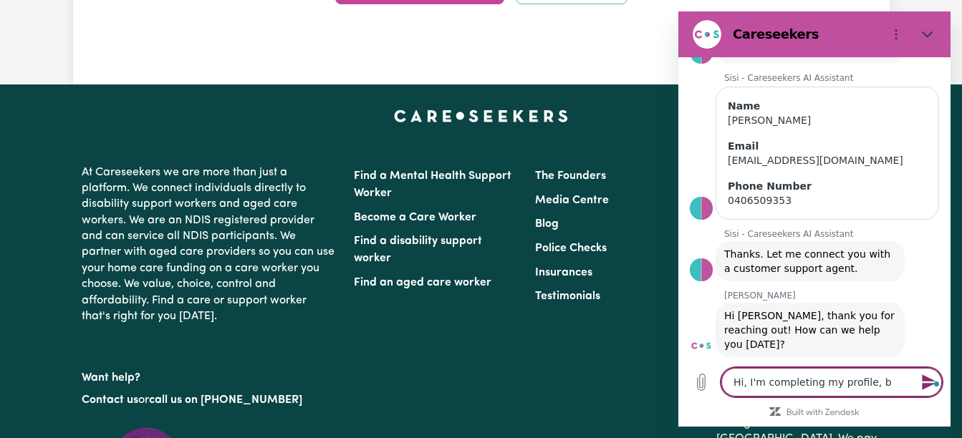
type textarea "Hi, I'm completing my profile, bu"
type textarea "x"
type textarea "Hi, I'm completing my profile, but"
type textarea "x"
type textarea "Hi, I'm completing my profile, but"
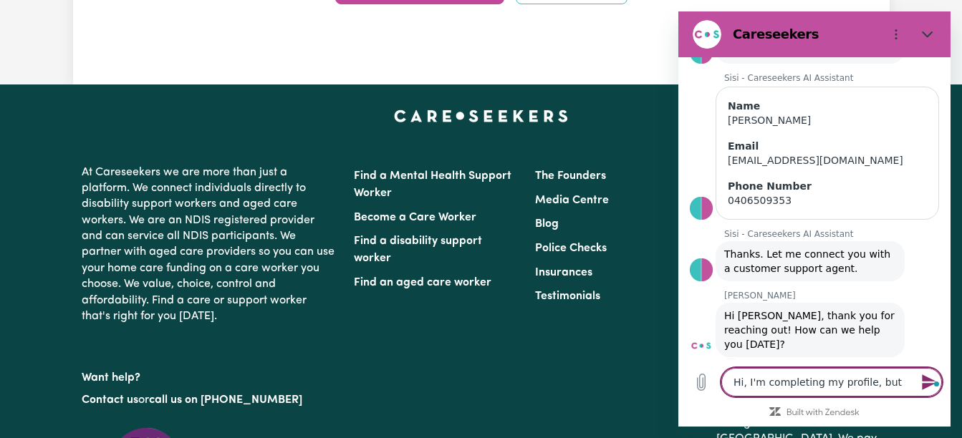
type textarea "x"
type textarea "Hi, I'm completing my profile, but e"
type textarea "x"
type textarea "Hi, I'm completing my profile, but ea"
type textarea "x"
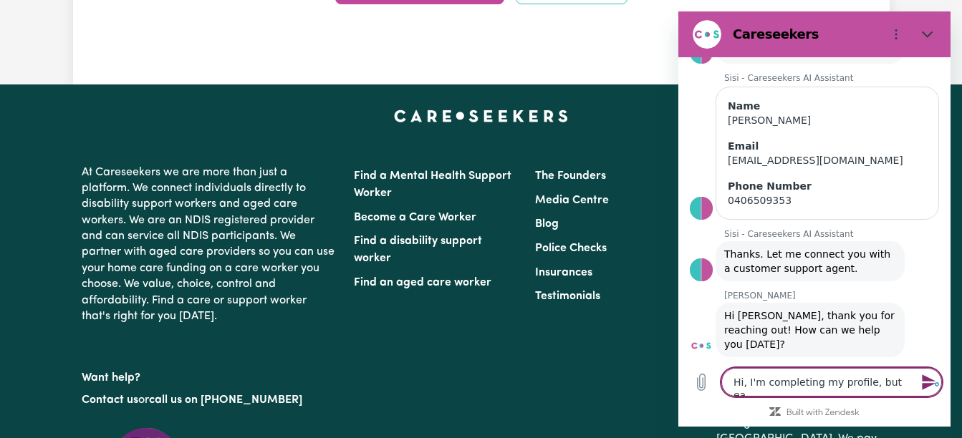
type textarea "Hi, I'm completing my profile, but eac"
type textarea "x"
type textarea "Hi, I'm completing my profile, but each"
type textarea "x"
type textarea "Hi, I'm completing my profile, but each"
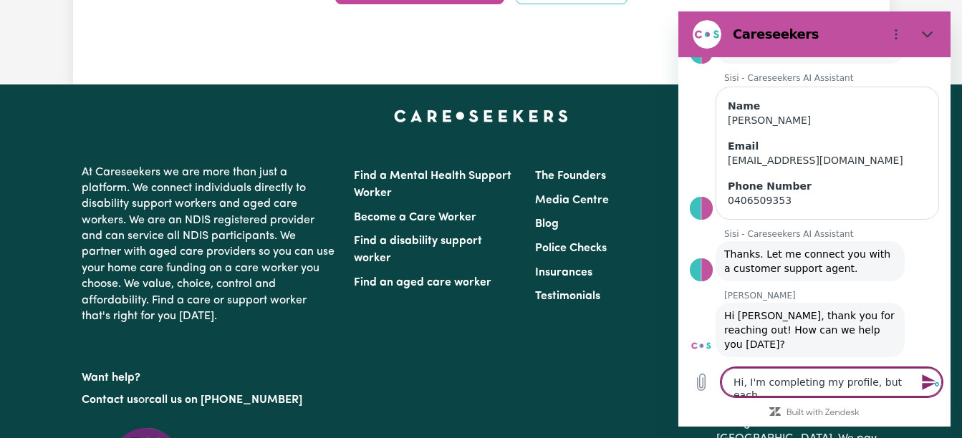
type textarea "x"
type textarea "Hi, I'm completing my profile, but each t"
type textarea "x"
type textarea "Hi, I'm completing my profile, but each ti"
type textarea "x"
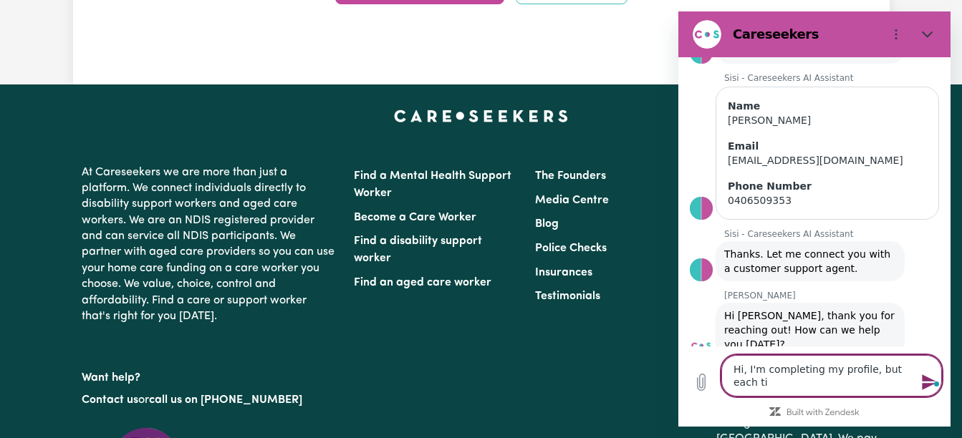
type textarea "Hi, I'm completing my profile, but each tim"
type textarea "x"
type textarea "Hi, I'm completing my profile, but each time"
type textarea "x"
type textarea "Hi, I'm completing my profile, but each time"
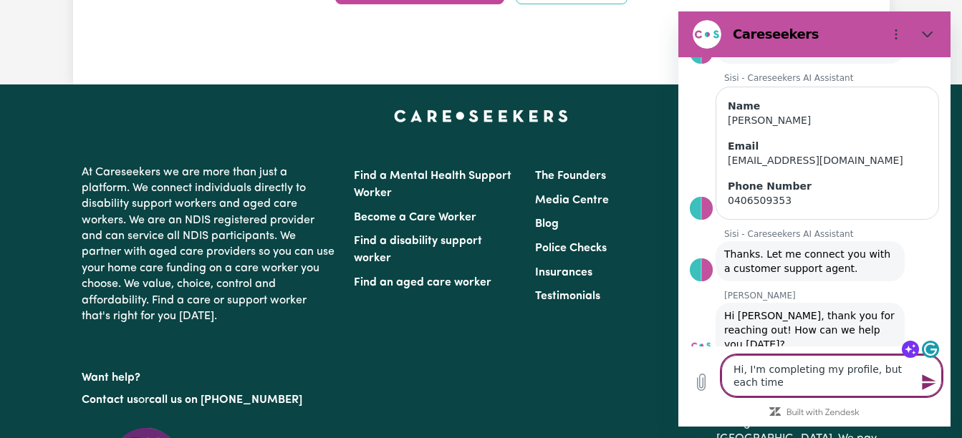
type textarea "x"
type textarea "Hi, I'm completing my profile, but each time a"
type textarea "x"
type textarea "Hi, I'm completing my profile, but each time an"
type textarea "x"
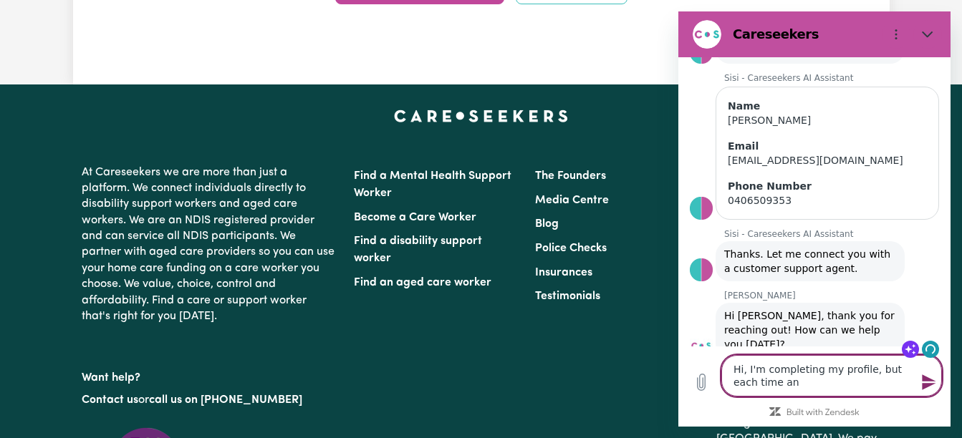
type textarea "Hi, I'm completing my profile, but each time an"
type textarea "x"
type textarea "Hi, I'm completing my profile, but each time an e"
type textarea "x"
type textarea "Hi, I'm completing my profile, but each time an er"
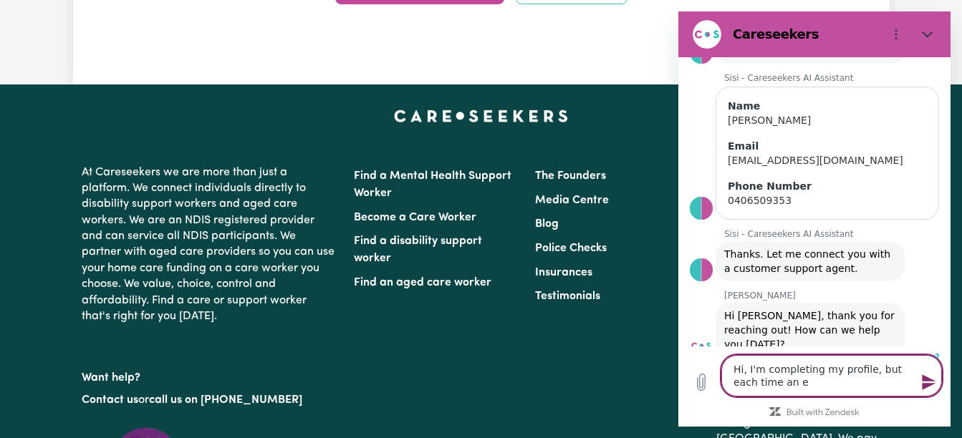
type textarea "x"
type textarea "Hi, I'm completing my profile, but each time an err"
type textarea "x"
type textarea "Hi, I'm completing my profile, but each time an erro"
type textarea "x"
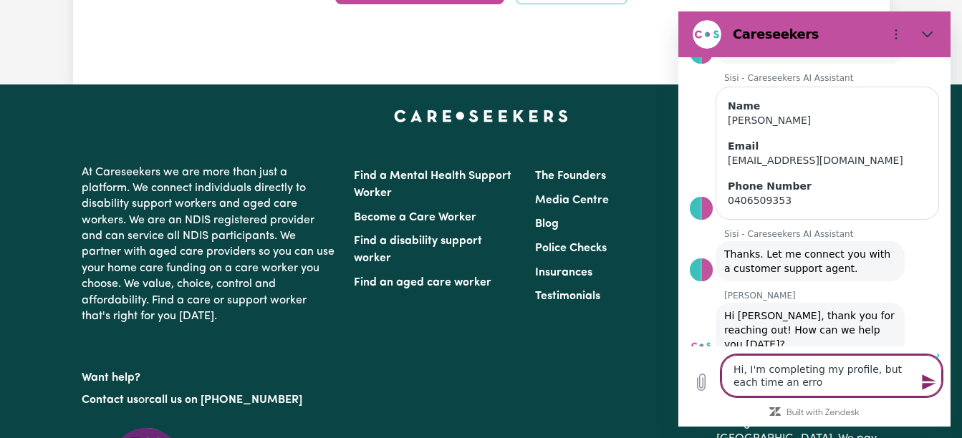
type textarea "Hi, I'm completing my profile, but each time an error"
type textarea "x"
type textarea "Hi, I'm completing my profile, but each time an error"
type textarea "x"
type textarea "Hi, I'm completing my profile, but each time an error m"
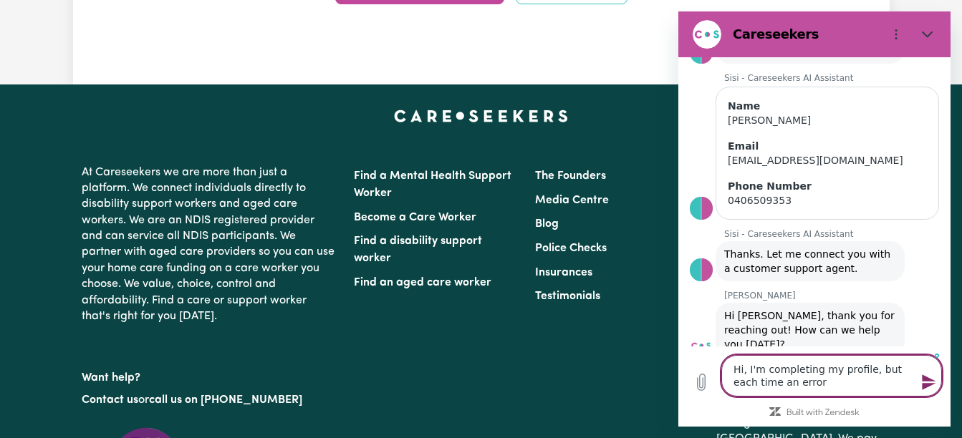
type textarea "x"
type textarea "Hi, I'm completing my profile, but each time an error me"
type textarea "x"
type textarea "Hi, I'm completing my profile, but each time an error mes"
type textarea "x"
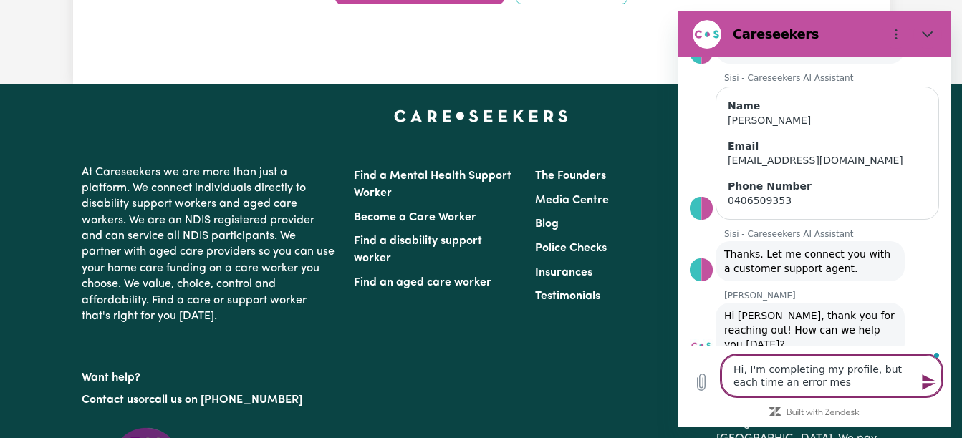
type textarea "Hi, I'm completing my profile, but each time an error mess"
type textarea "x"
type textarea "Hi, I'm completing my profile, but each time an error messa"
type textarea "x"
type textarea "Hi, I'm completing my profile, but each time an error messag"
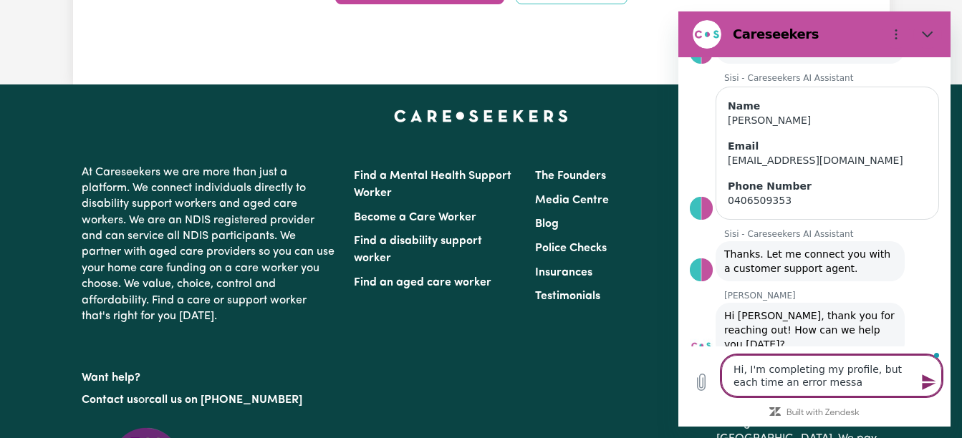
type textarea "x"
type textarea "Hi, I'm completing my profile, but each time an error message"
type textarea "x"
type textarea "Hi, I'm completing my profile, but each time an error message"
type textarea "x"
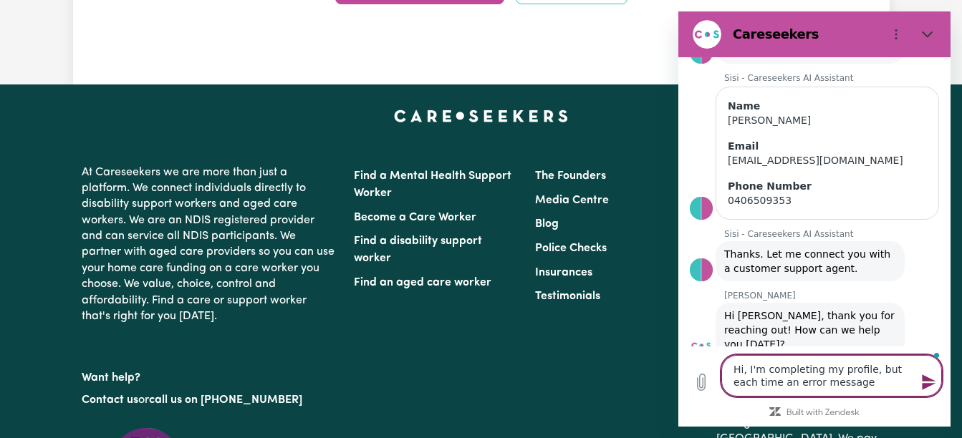
type textarea "Hi, I'm completing my profile, but each time an error message p"
type textarea "x"
type textarea "Hi, I'm completing my profile, but each time an error message po"
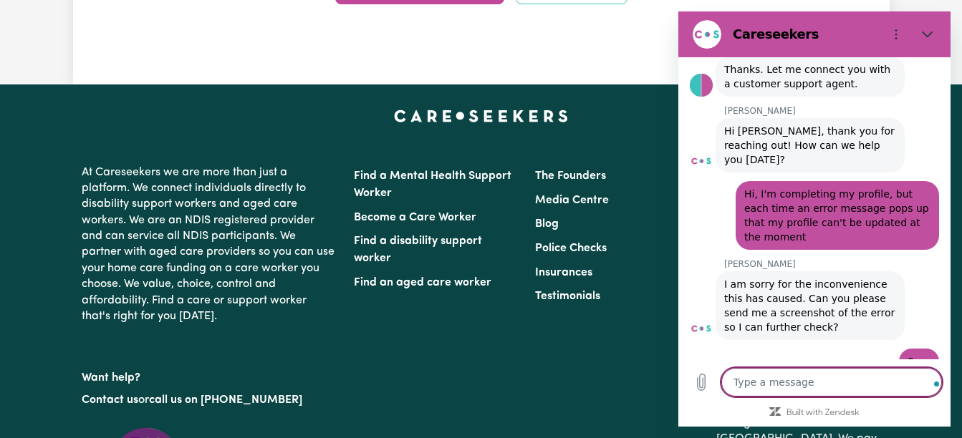
scroll to position [388, 0]
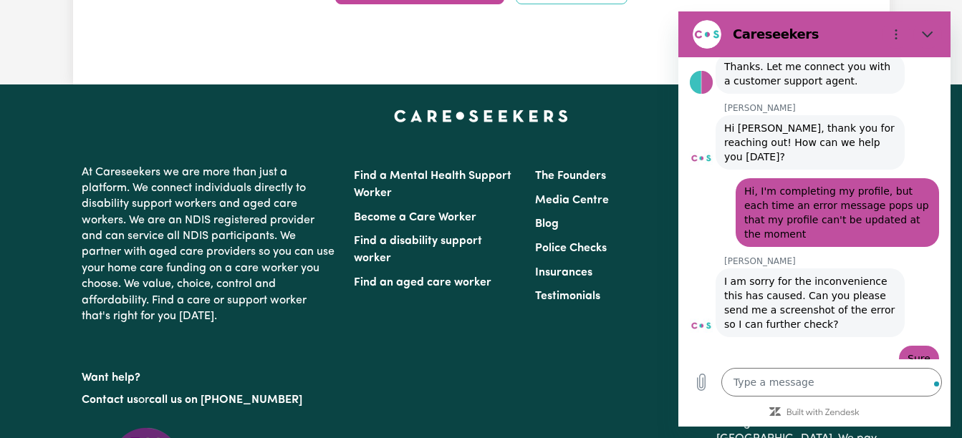
click at [926, 38] on icon "Close" at bounding box center [927, 34] width 11 height 11
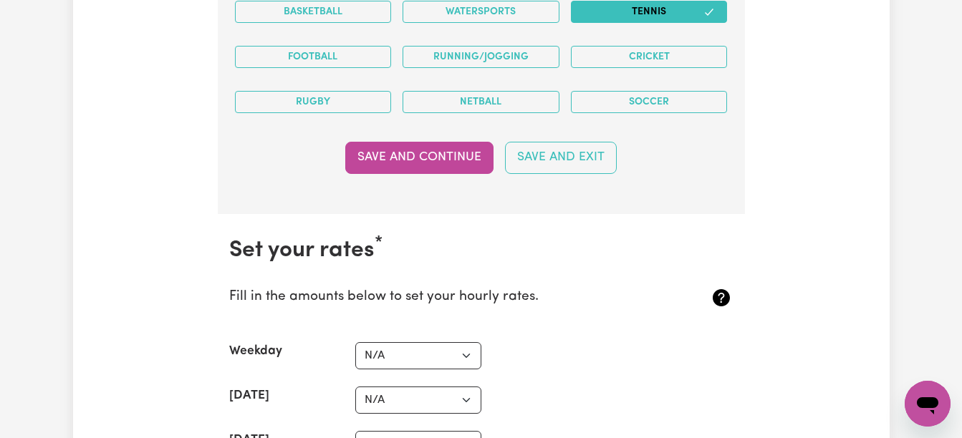
scroll to position [3212, 0]
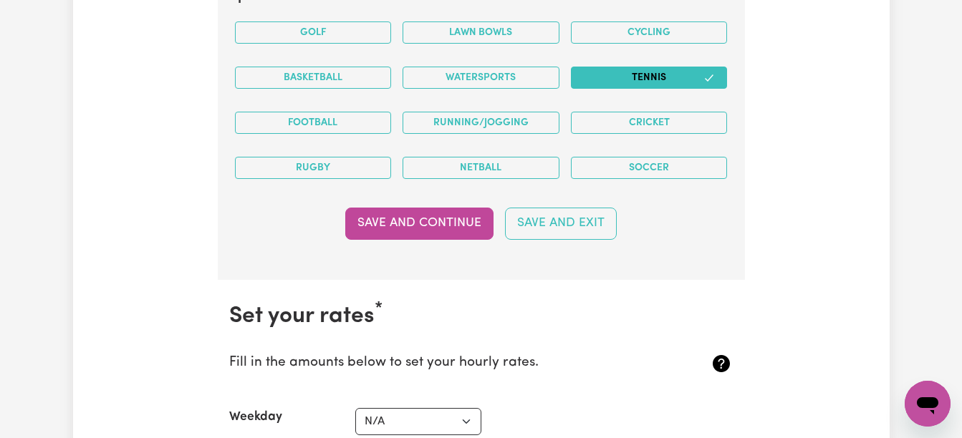
click at [442, 229] on button "Save and Continue" at bounding box center [419, 224] width 148 height 32
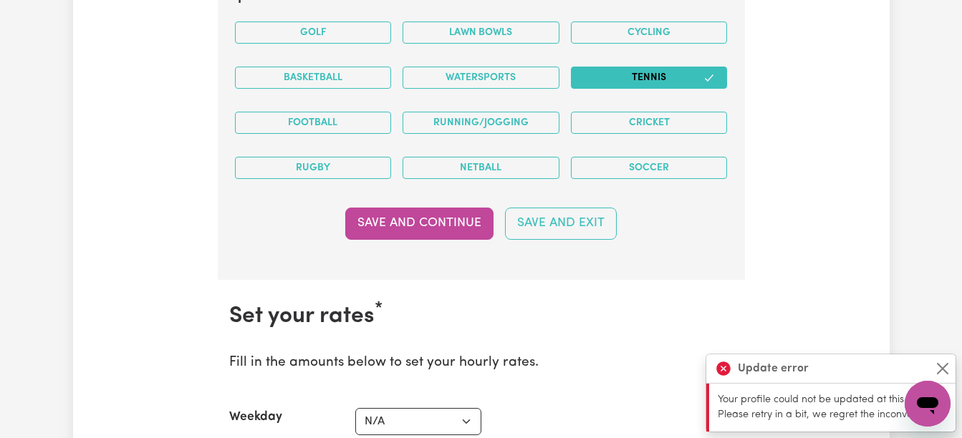
click at [834, 370] on div "Update error" at bounding box center [830, 369] width 249 height 29
click at [944, 365] on button "Close" at bounding box center [942, 368] width 17 height 17
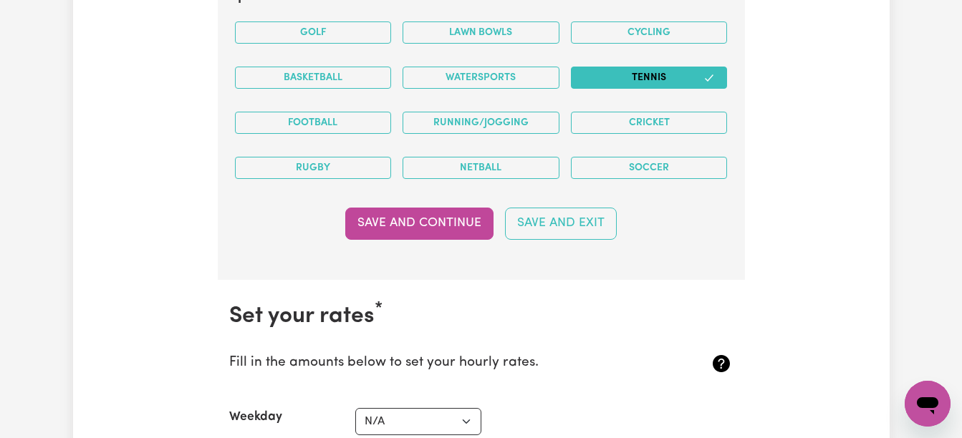
click at [925, 413] on icon "Open messaging window" at bounding box center [928, 404] width 26 height 26
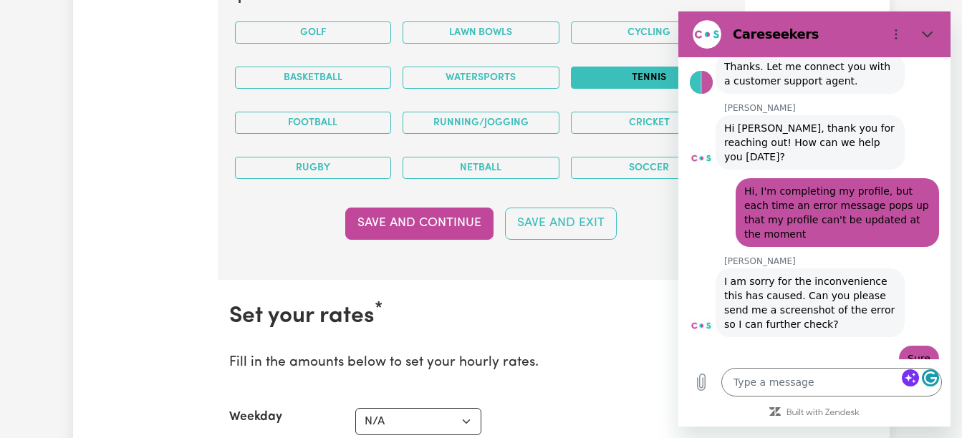
click at [702, 383] on icon "Upload file" at bounding box center [701, 382] width 17 height 17
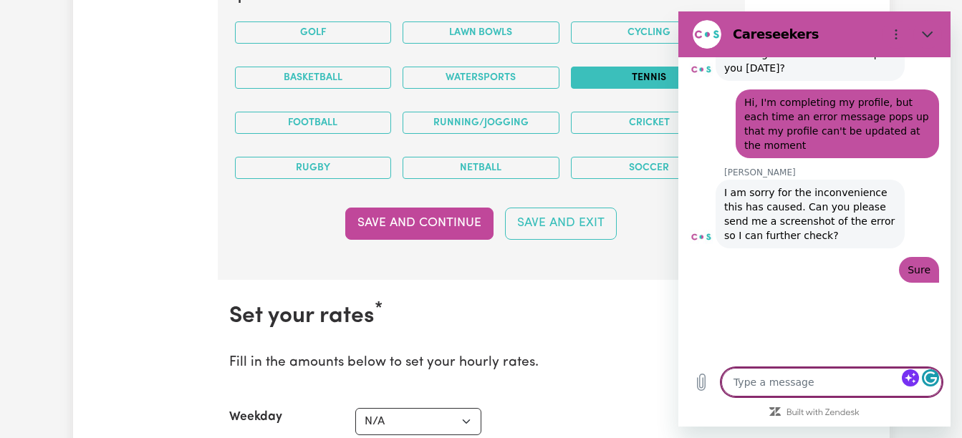
scroll to position [494, 0]
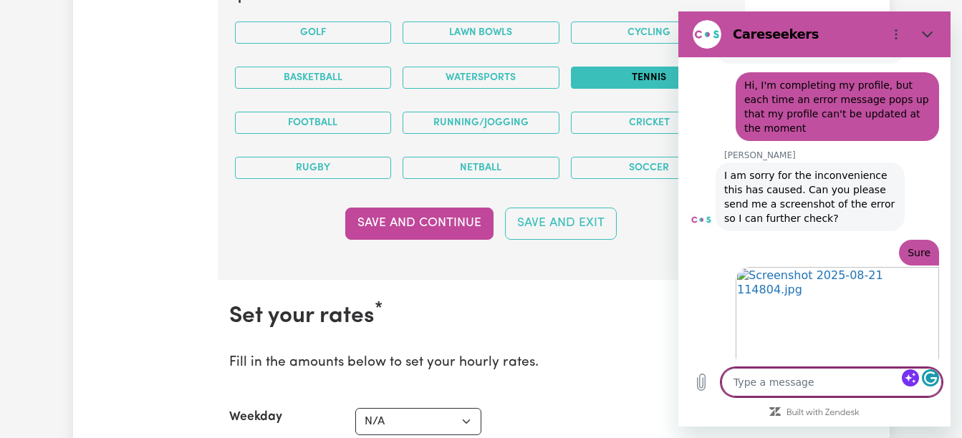
drag, startPoint x: 946, startPoint y: 278, endPoint x: 1632, endPoint y: 340, distance: 688.4
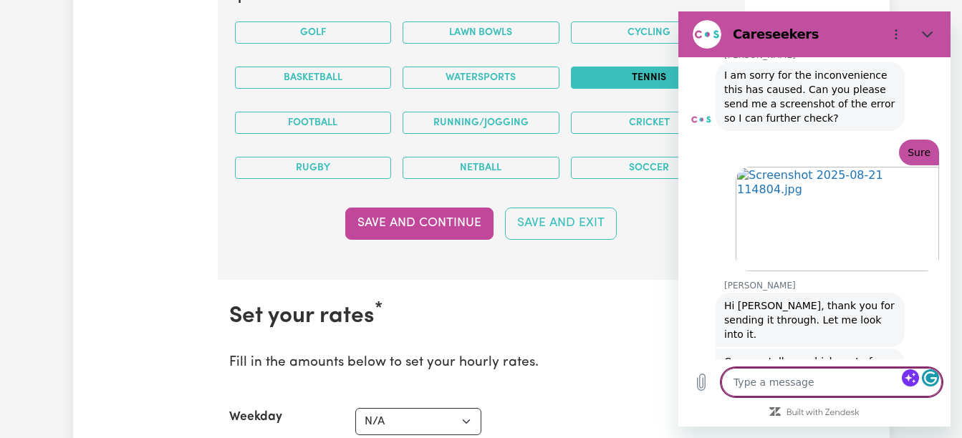
scroll to position [597, 0]
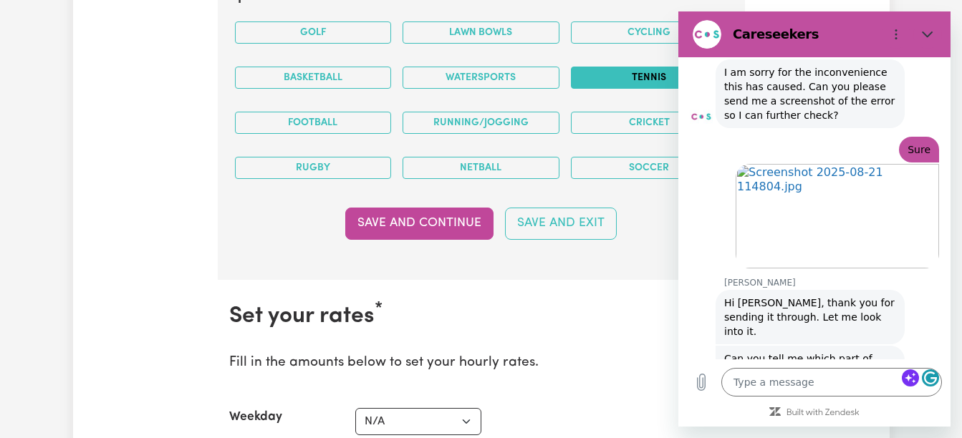
click at [925, 37] on icon "Close" at bounding box center [927, 34] width 11 height 11
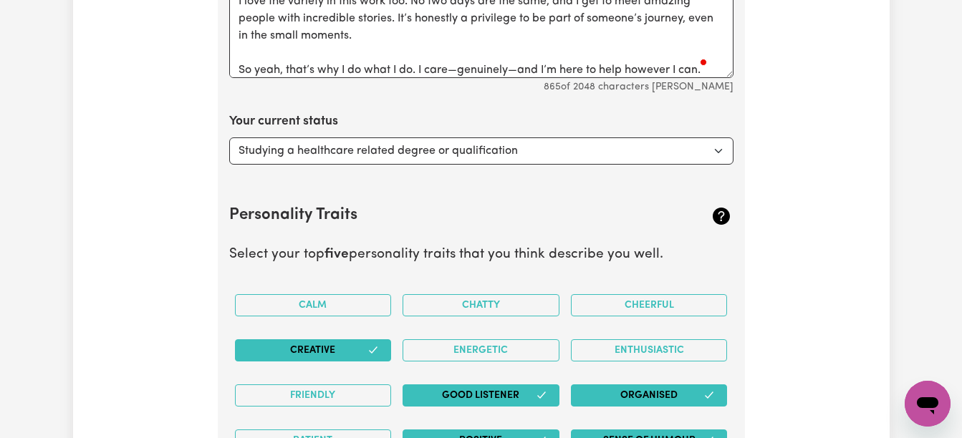
scroll to position [2308, 0]
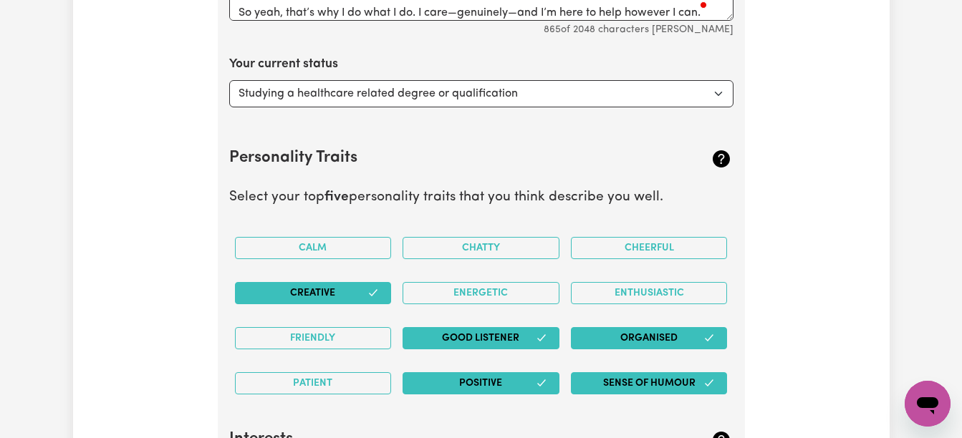
click at [924, 401] on icon "Open messaging window" at bounding box center [927, 406] width 21 height 17
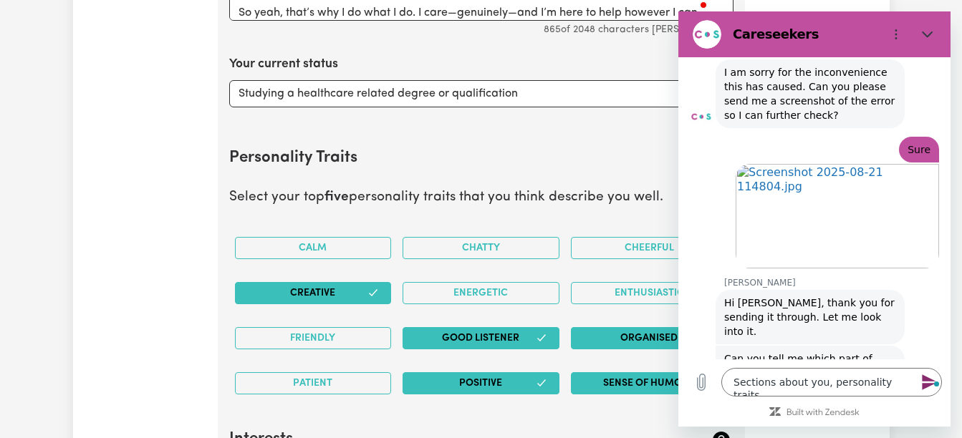
click at [931, 34] on icon "Close" at bounding box center [927, 34] width 11 height 11
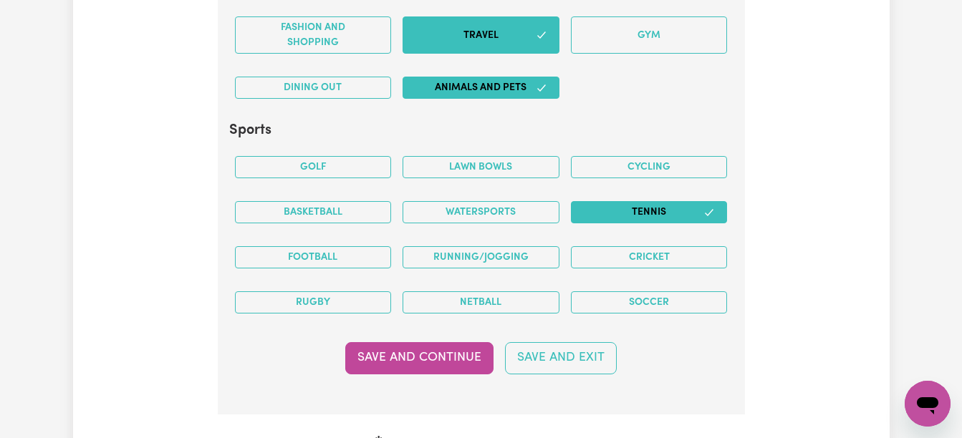
scroll to position [3082, 0]
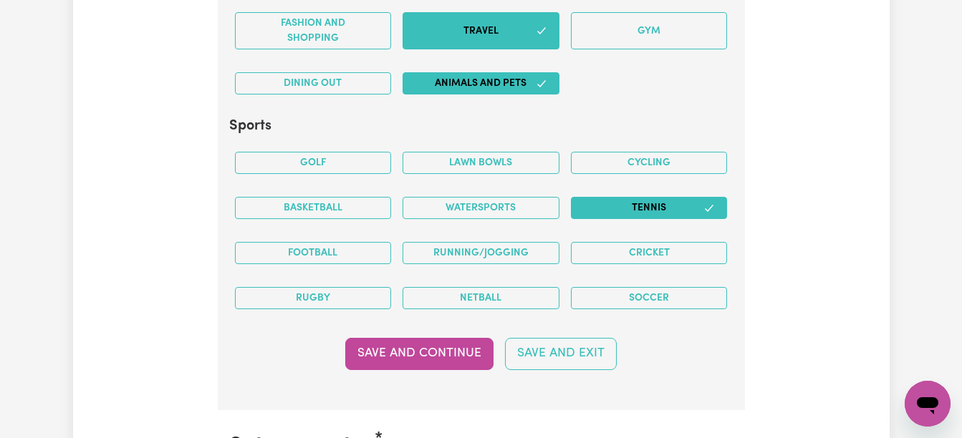
click at [908, 409] on div "Open messaging window" at bounding box center [927, 404] width 43 height 43
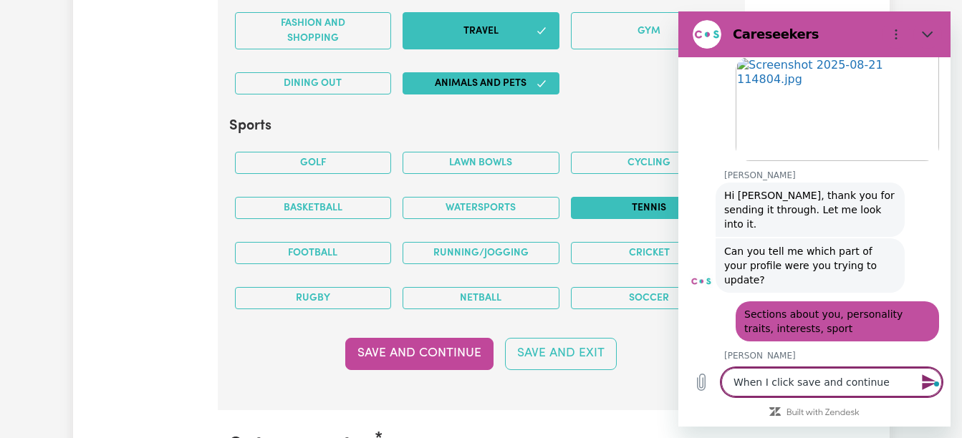
scroll to position [707, 0]
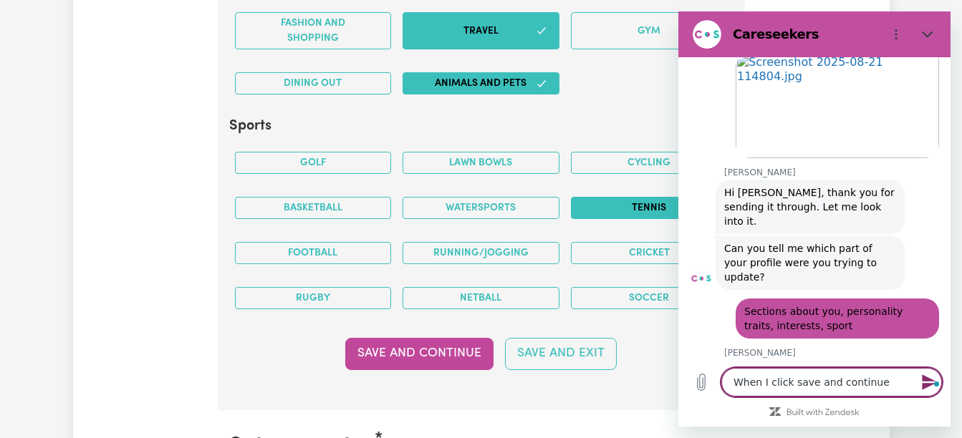
click at [729, 384] on textarea "When I click save and continue" at bounding box center [831, 382] width 221 height 29
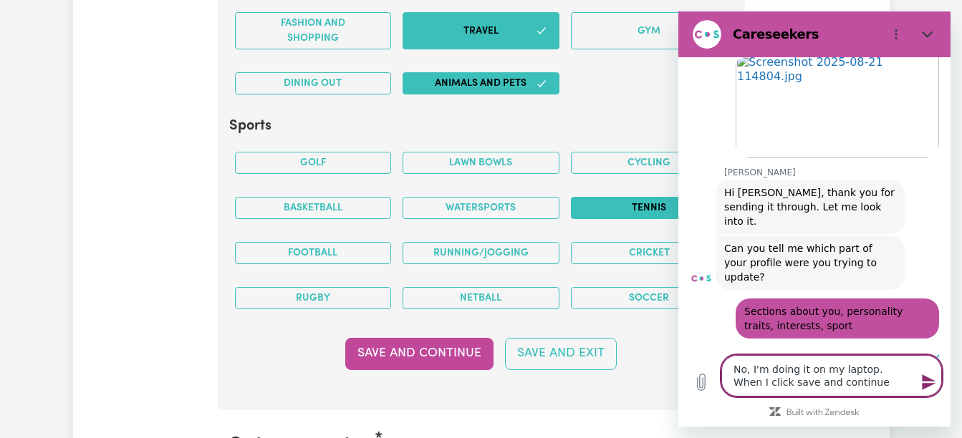
click at [838, 383] on textarea "No, I'm doing it on my laptop. When I click save and continue" at bounding box center [831, 376] width 221 height 42
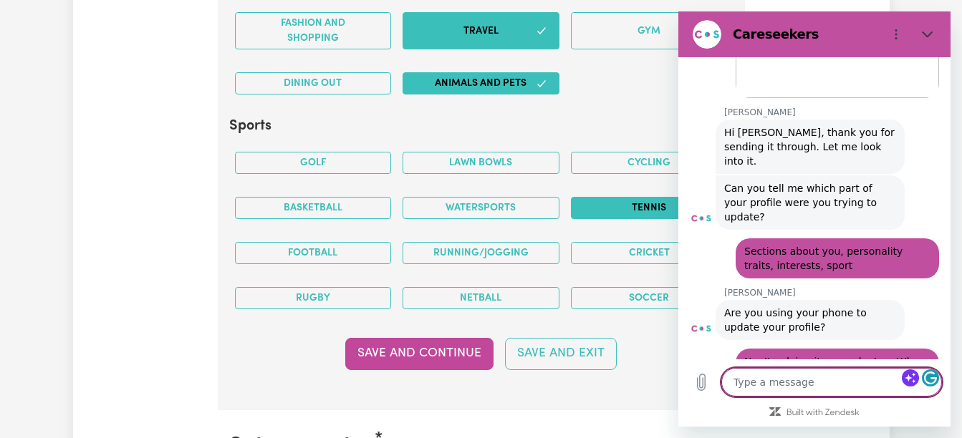
scroll to position [770, 0]
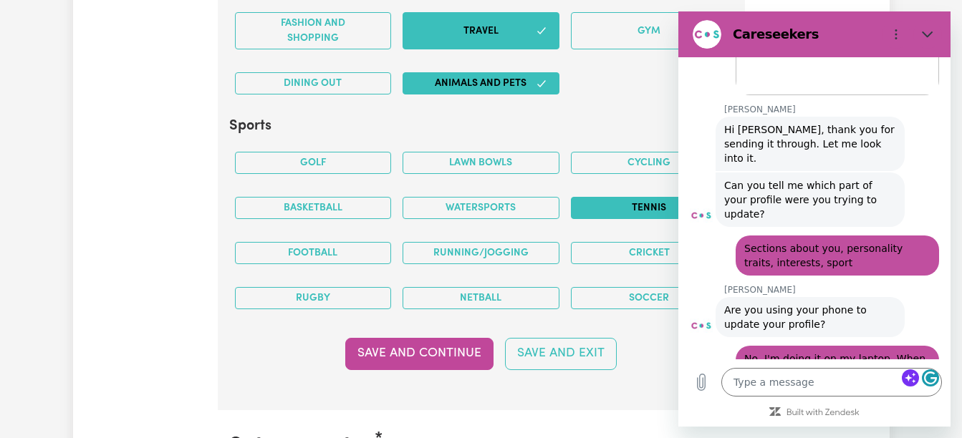
click at [444, 352] on button "Save and Continue" at bounding box center [419, 354] width 148 height 32
click at [925, 28] on button "Close" at bounding box center [927, 34] width 29 height 29
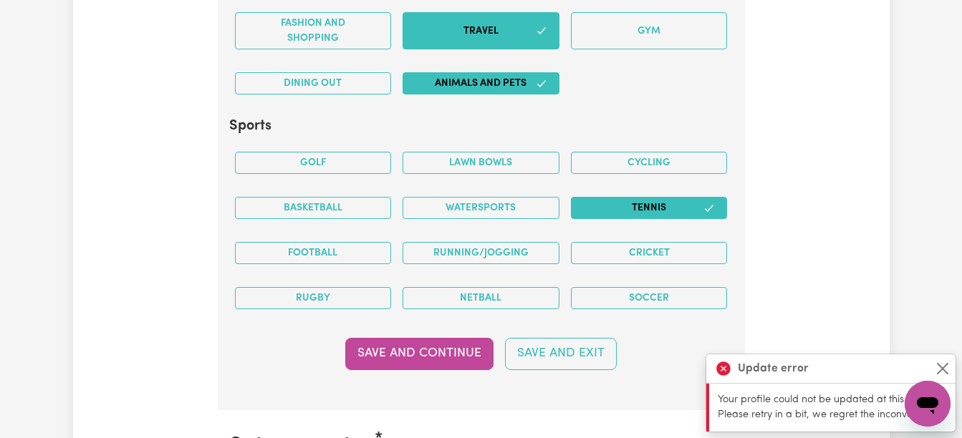
scroll to position [799, 0]
click at [942, 369] on button "Close" at bounding box center [942, 368] width 17 height 17
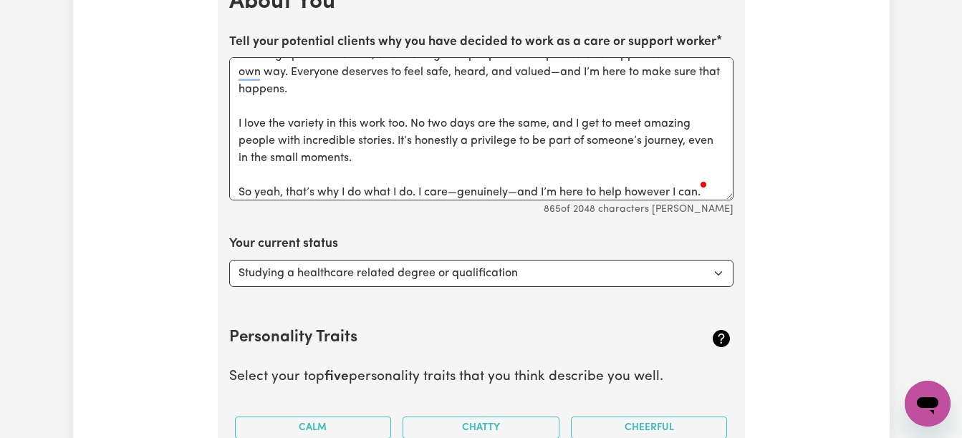
scroll to position [2063, 0]
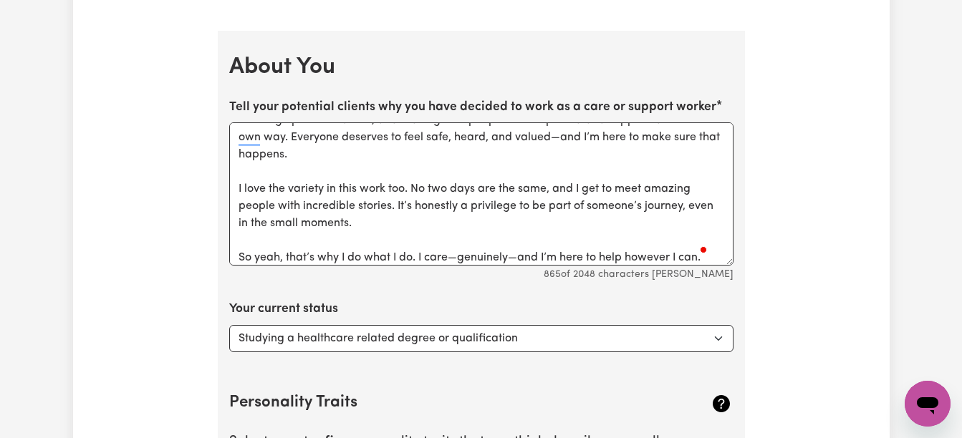
click at [932, 404] on icon "Open messaging window" at bounding box center [927, 406] width 21 height 17
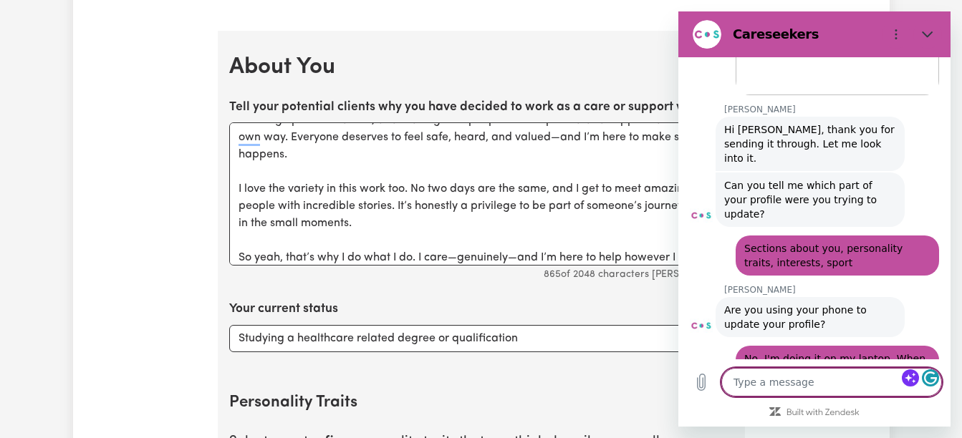
scroll to position [846, 0]
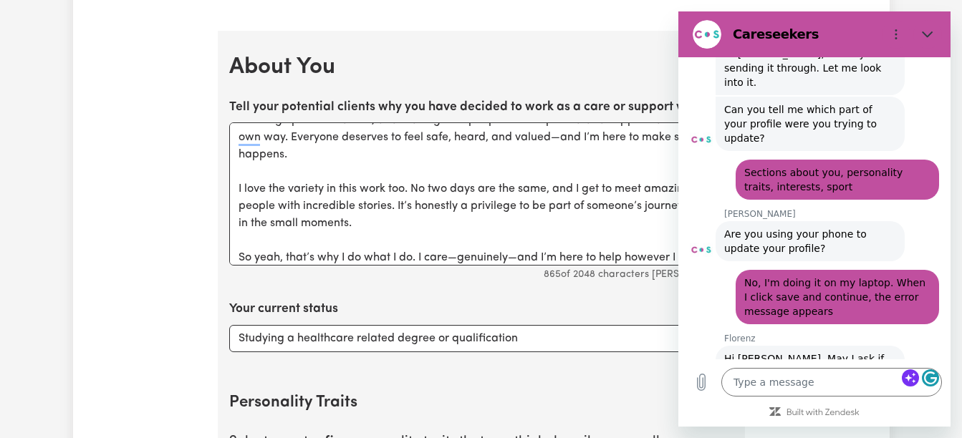
click at [926, 29] on icon "Close" at bounding box center [927, 34] width 11 height 11
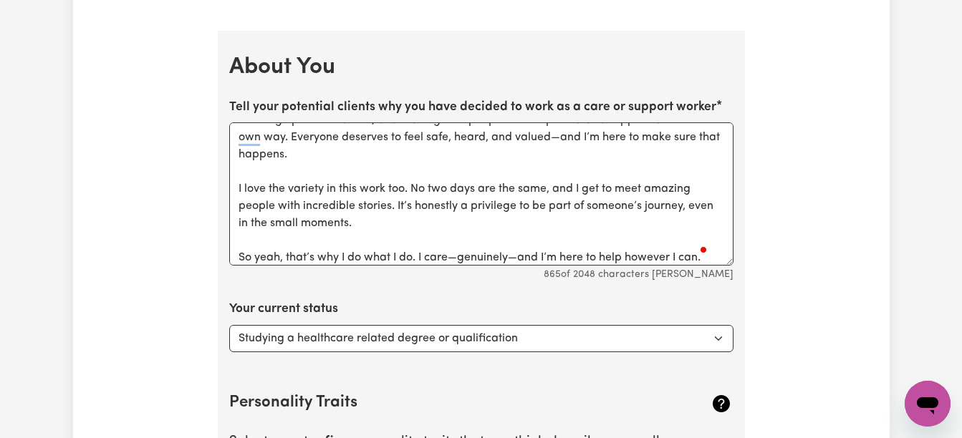
click at [923, 393] on icon "Open messaging window" at bounding box center [928, 404] width 26 height 26
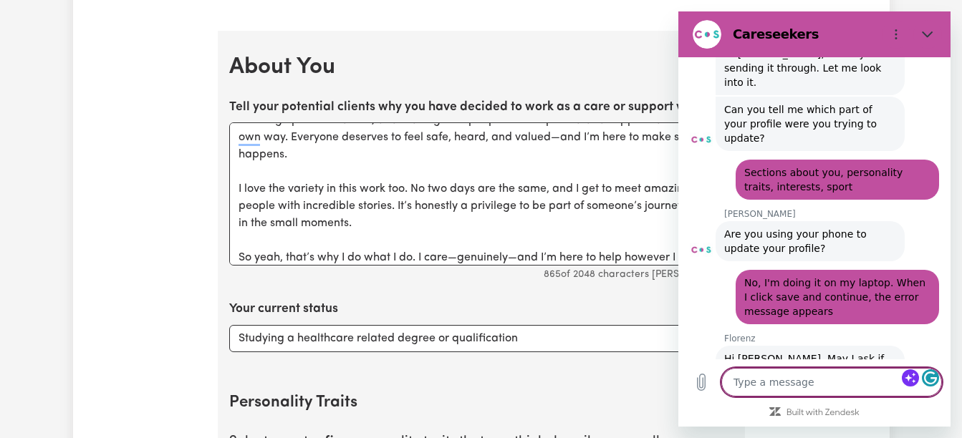
paste textarea "Hey there 👋 I got into care and support work because I genuinely enjoy helping …"
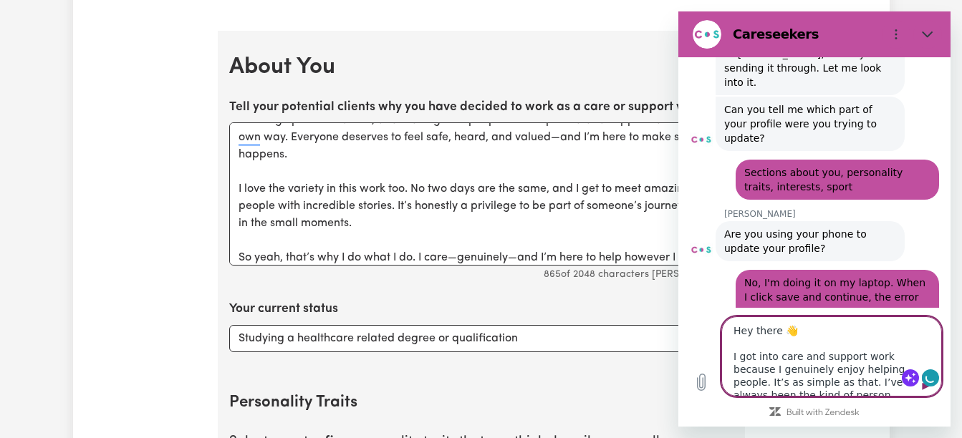
scroll to position [315, 0]
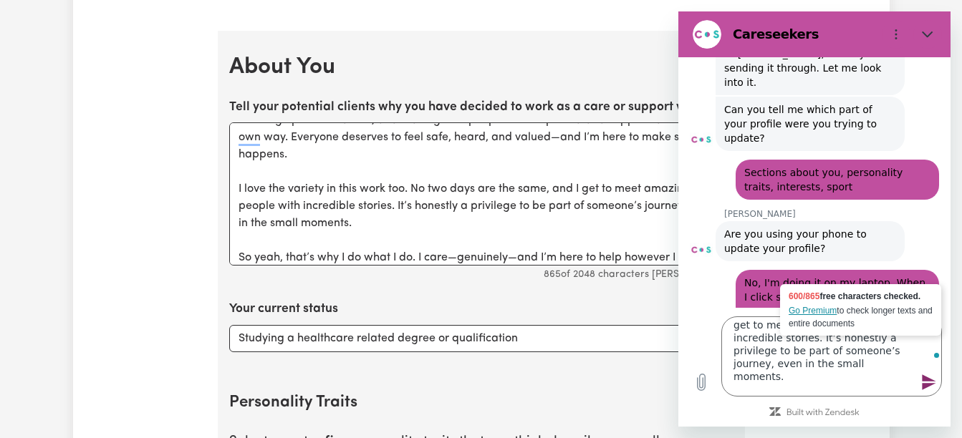
click at [930, 377] on icon "Send message" at bounding box center [928, 382] width 17 height 17
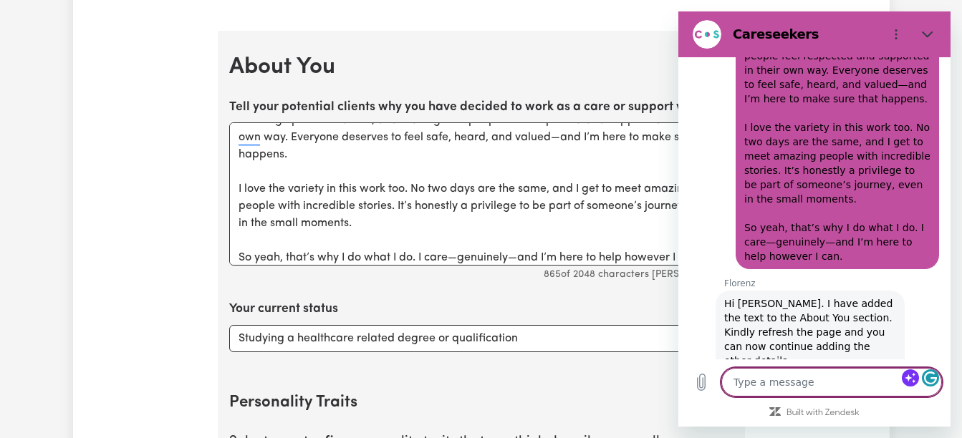
scroll to position [1471, 0]
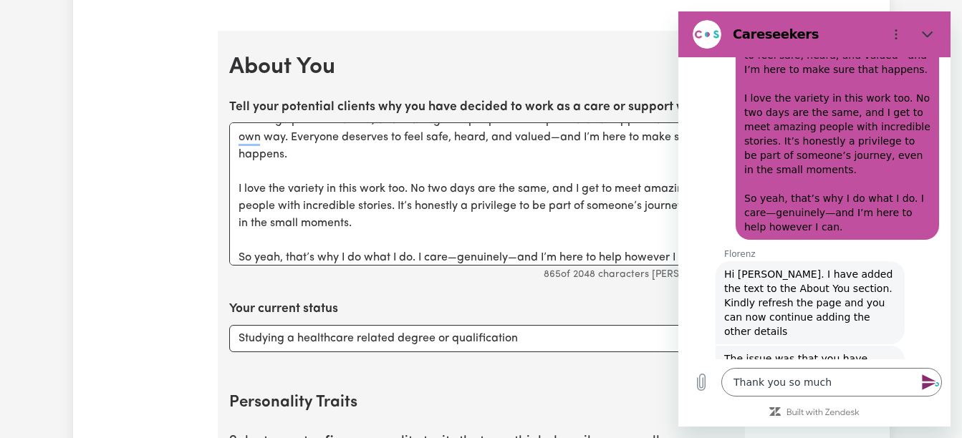
click at [925, 387] on icon "Send message" at bounding box center [929, 383] width 14 height 16
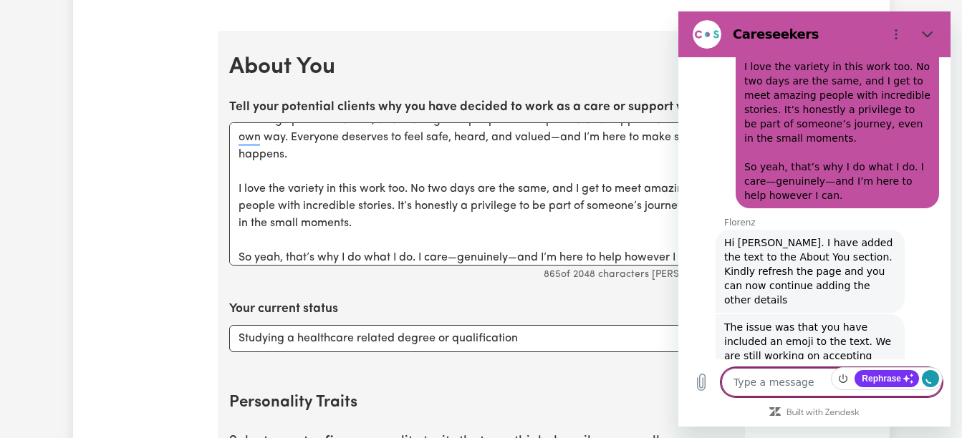
scroll to position [1505, 0]
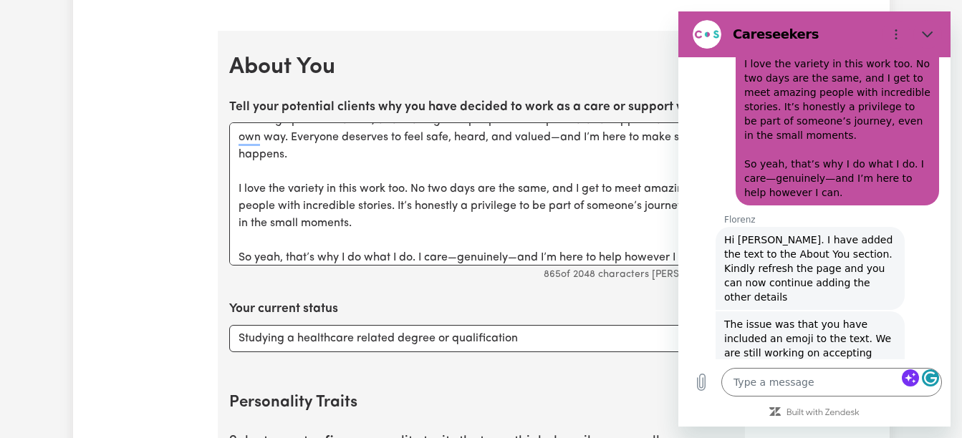
click at [928, 37] on icon "Close" at bounding box center [927, 35] width 11 height 6
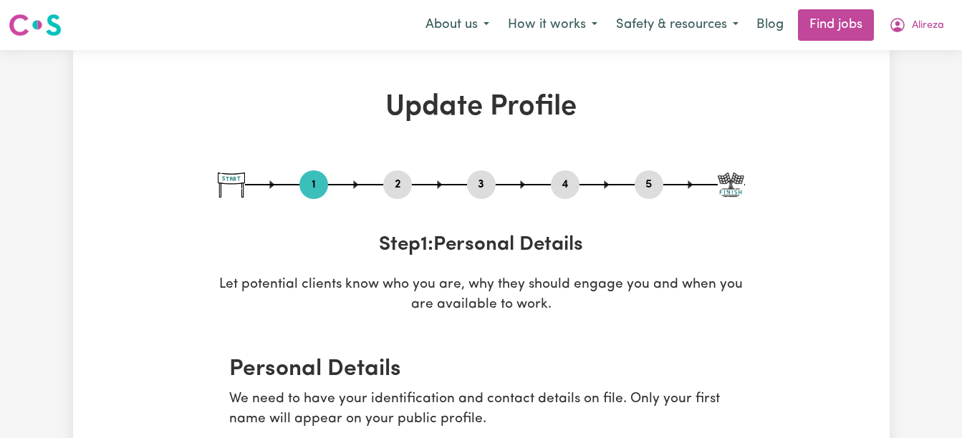
select select "[DEMOGRAPHIC_DATA]"
select select "[DEMOGRAPHIC_DATA] Citizen"
select select "Studying a healthcare related degree or qualification"
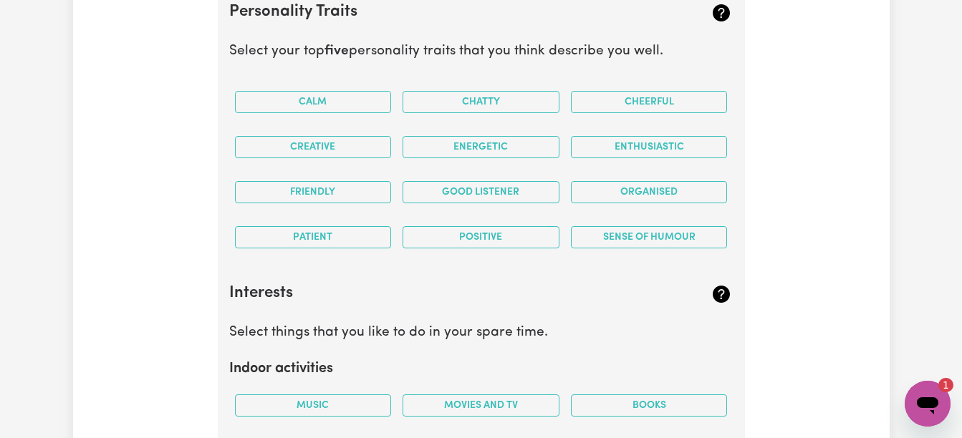
scroll to position [2493, 0]
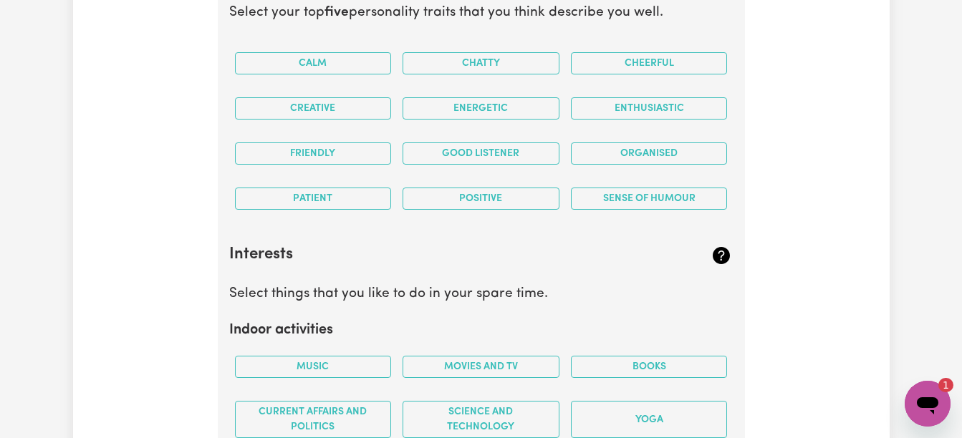
click at [496, 198] on button "Positive" at bounding box center [481, 199] width 157 height 22
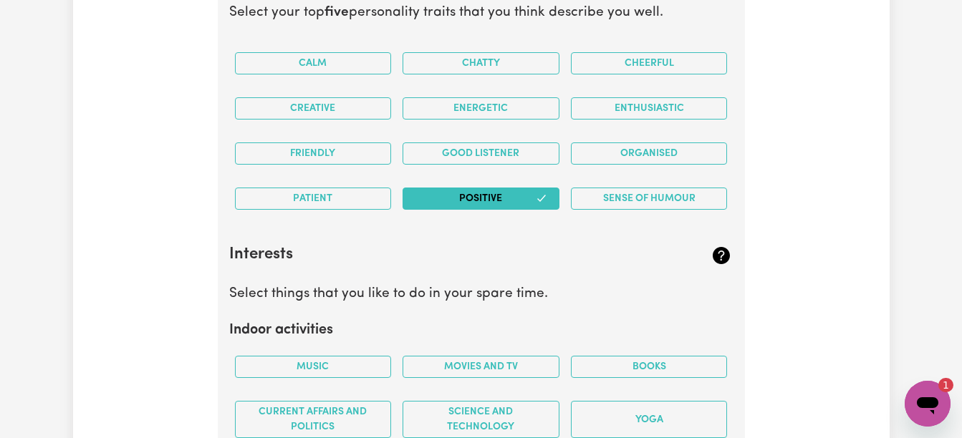
click at [610, 153] on button "Organised" at bounding box center [649, 154] width 157 height 22
click at [448, 153] on button "Good Listener" at bounding box center [481, 154] width 157 height 22
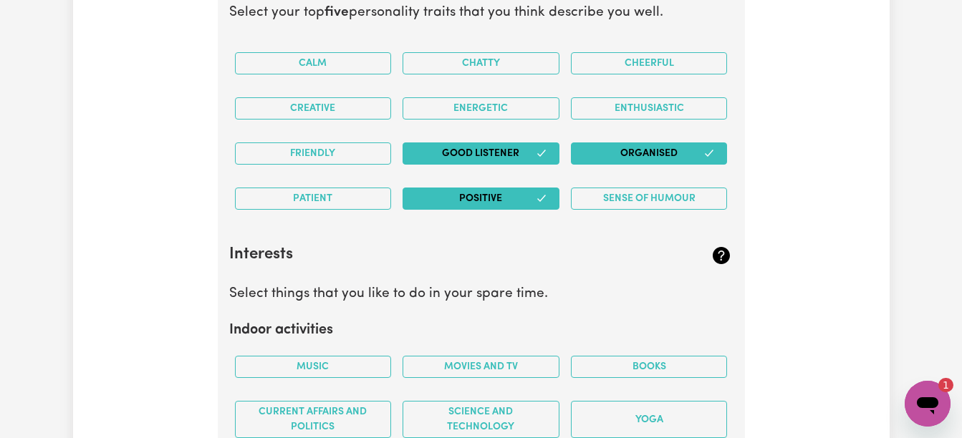
click at [348, 110] on button "Creative" at bounding box center [313, 108] width 157 height 22
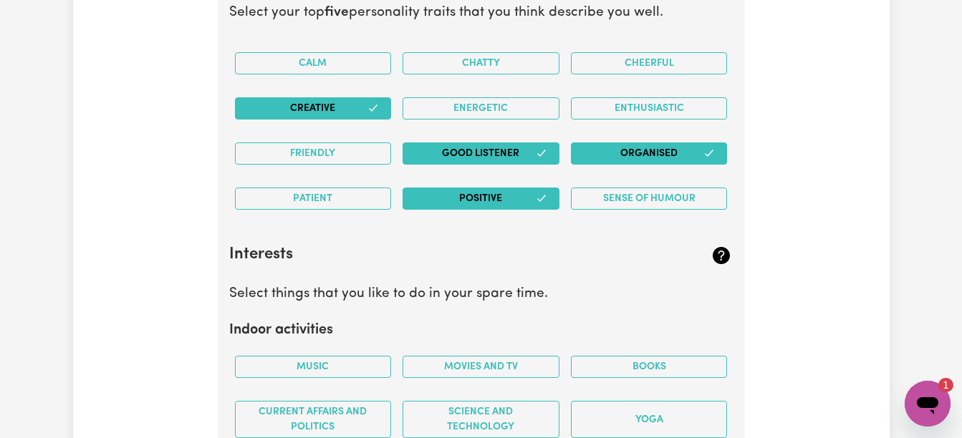
click at [332, 163] on button "Friendly" at bounding box center [313, 154] width 157 height 22
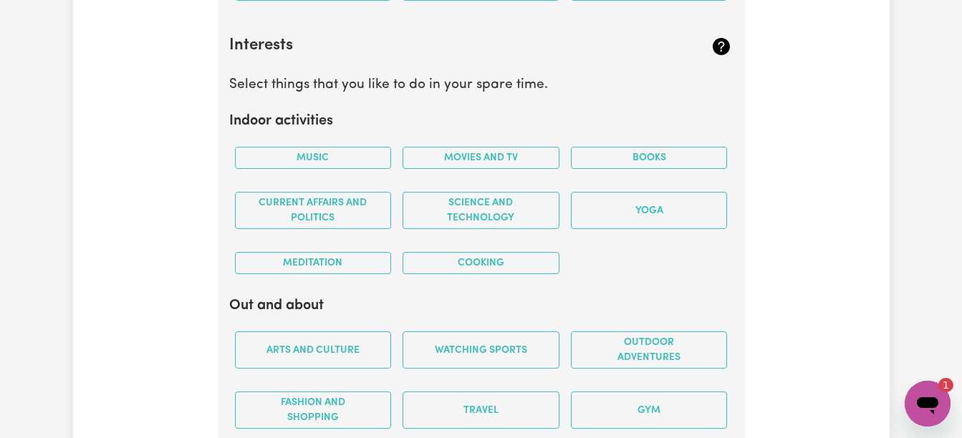
scroll to position [2703, 0]
click at [425, 159] on button "Movies and TV" at bounding box center [481, 157] width 157 height 22
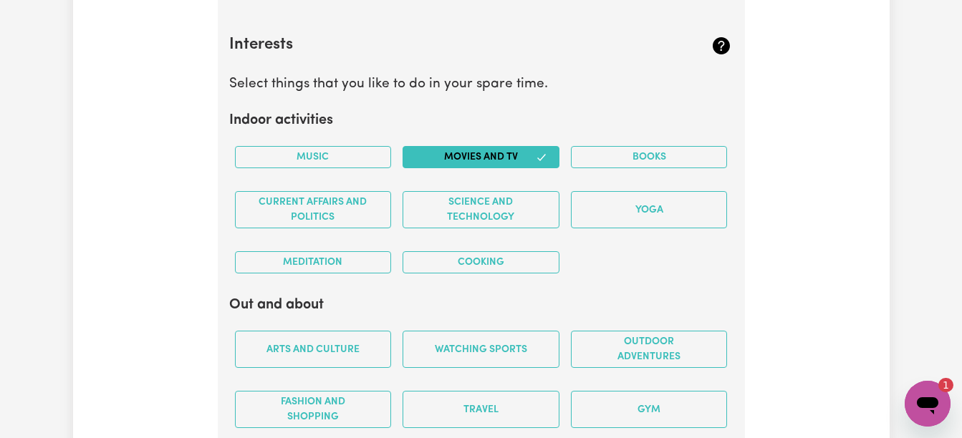
click at [584, 156] on button "Books" at bounding box center [649, 157] width 157 height 22
click at [489, 259] on button "Cooking" at bounding box center [481, 262] width 157 height 22
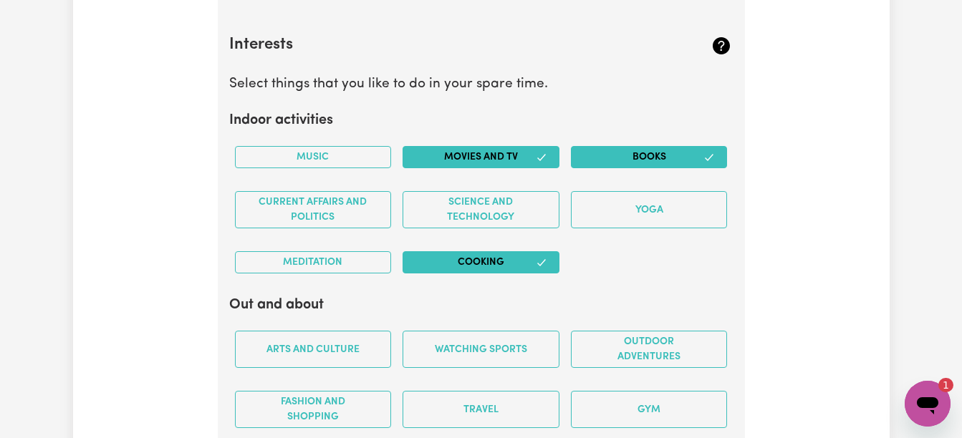
click at [333, 264] on button "Meditation" at bounding box center [313, 262] width 157 height 22
click at [348, 146] on button "Music" at bounding box center [313, 157] width 157 height 22
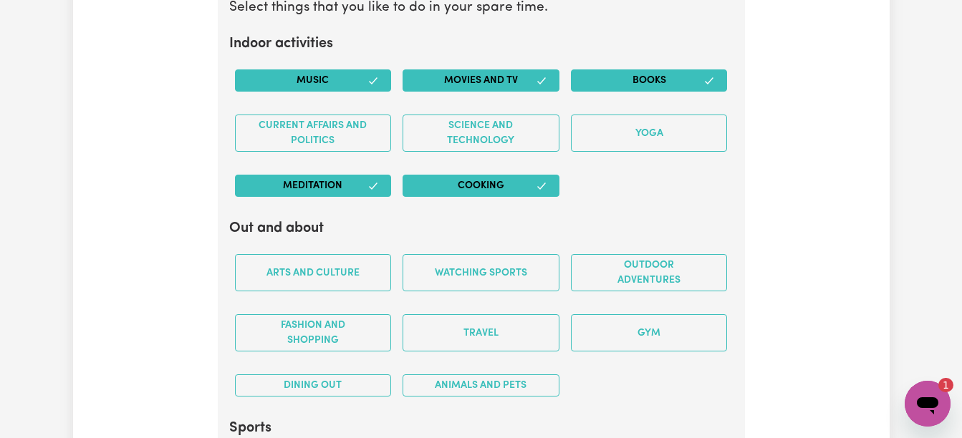
scroll to position [2789, 0]
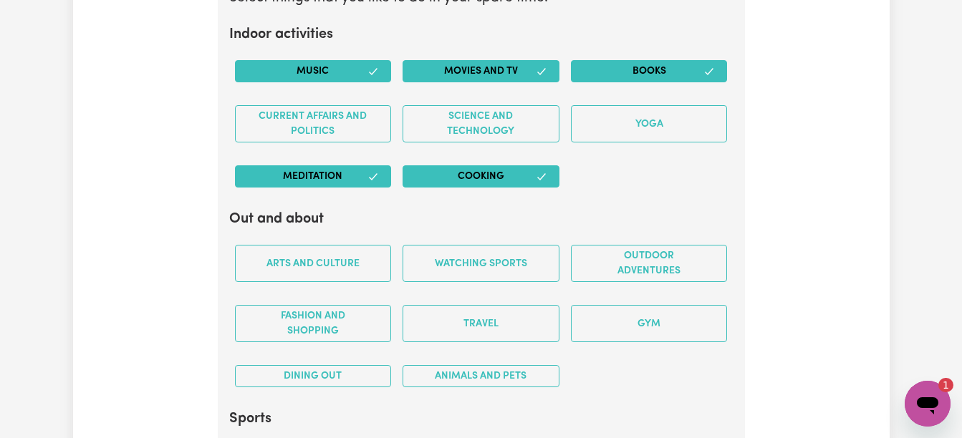
click at [525, 138] on button "Science and Technology" at bounding box center [481, 123] width 157 height 37
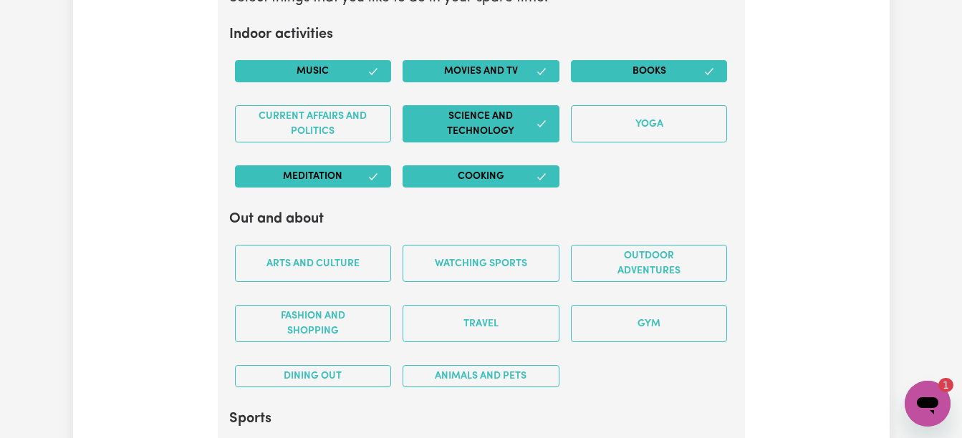
click at [347, 269] on button "Arts and Culture" at bounding box center [313, 263] width 157 height 37
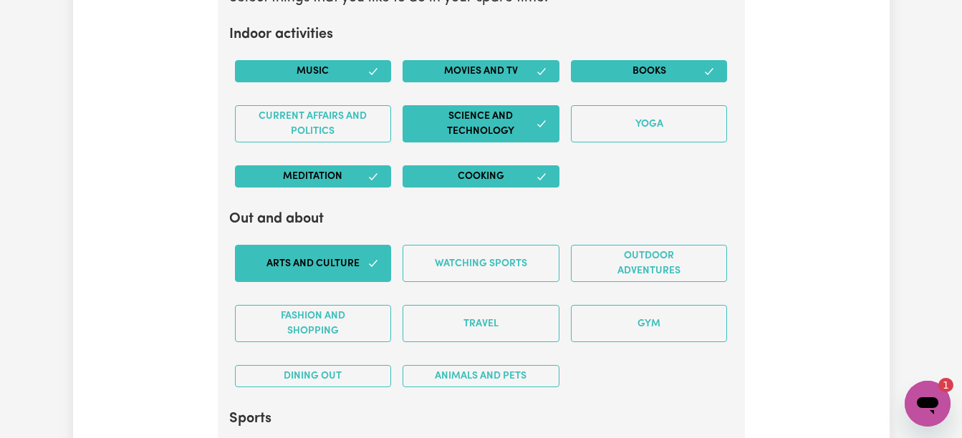
click at [441, 314] on button "Travel" at bounding box center [481, 323] width 157 height 37
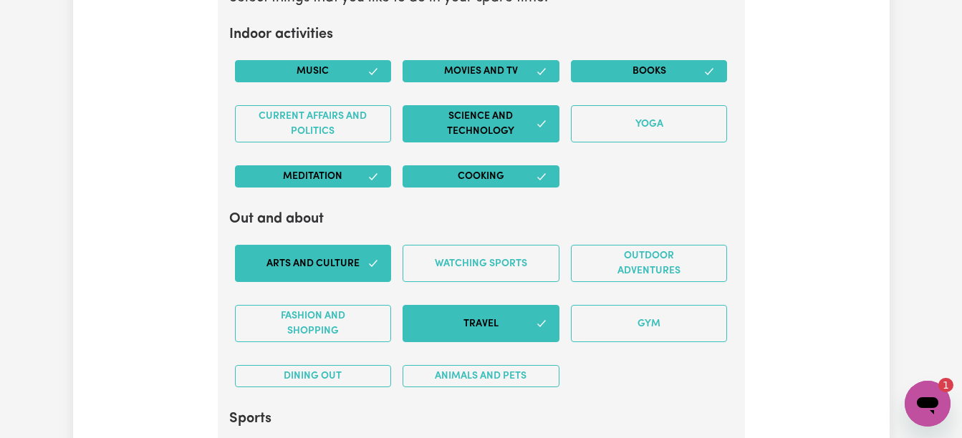
click at [482, 264] on button "Watching sports" at bounding box center [481, 263] width 157 height 37
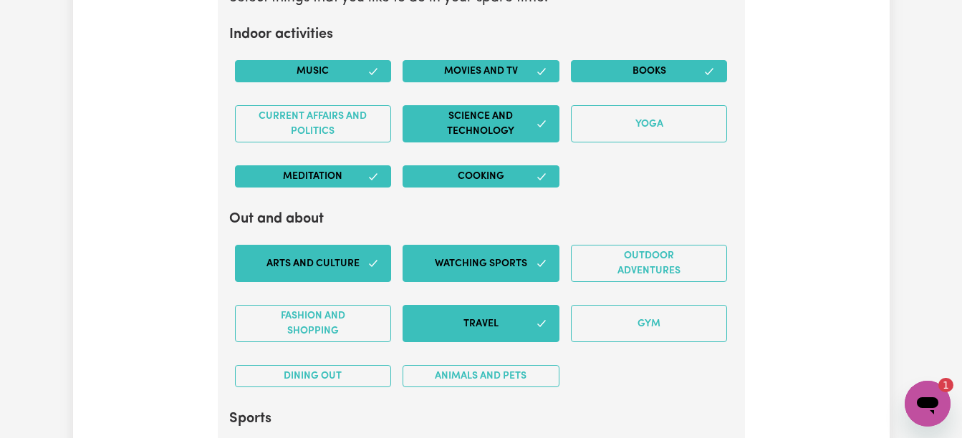
click at [610, 266] on button "Outdoor adventures" at bounding box center [649, 263] width 157 height 37
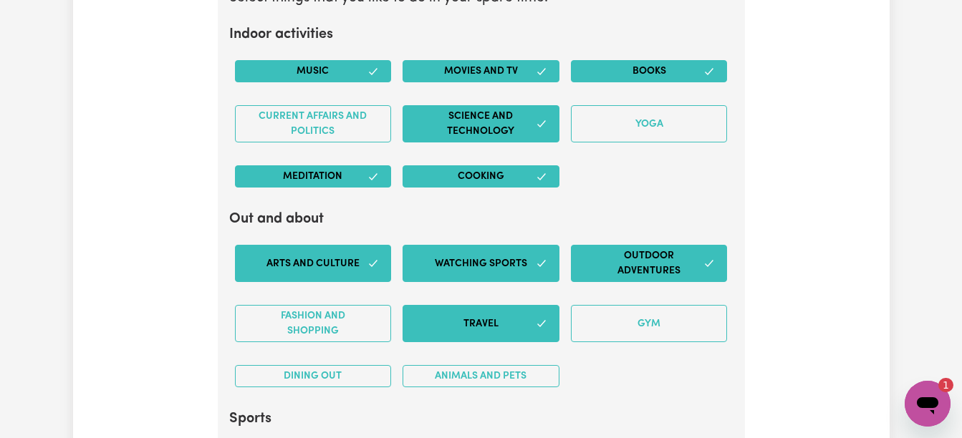
click at [365, 385] on button "Dining out" at bounding box center [313, 376] width 157 height 22
click at [448, 387] on button "Animals and pets" at bounding box center [481, 376] width 157 height 22
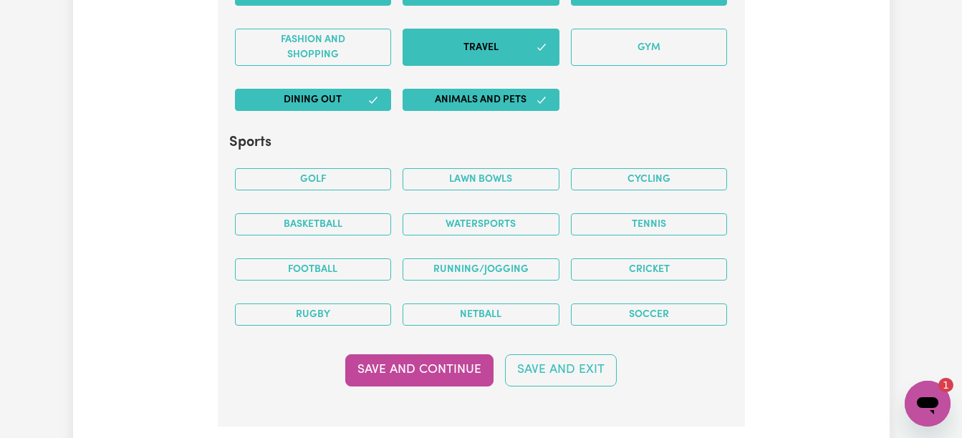
scroll to position [3075, 0]
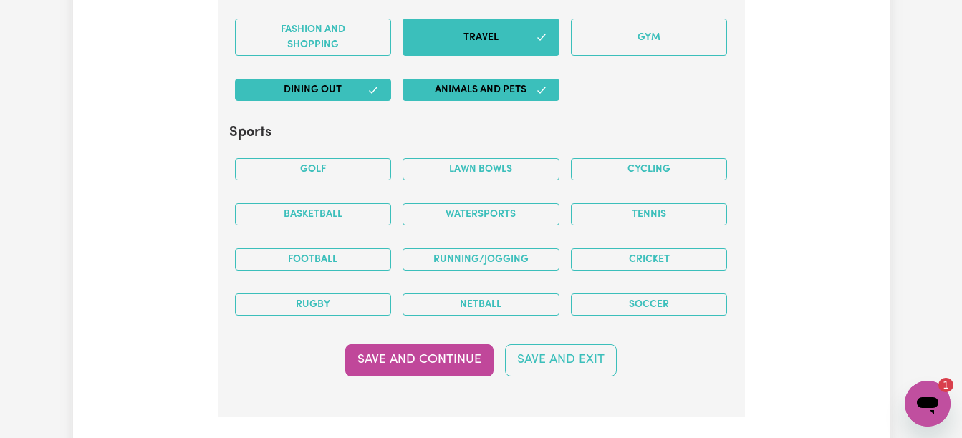
click at [693, 220] on button "Tennis" at bounding box center [649, 214] width 157 height 22
click at [405, 365] on button "Save and Continue" at bounding box center [419, 361] width 148 height 32
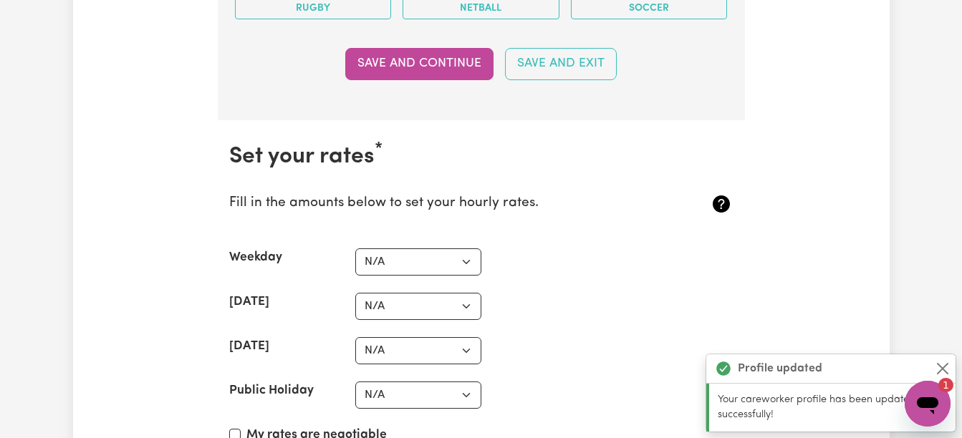
scroll to position [3491, 0]
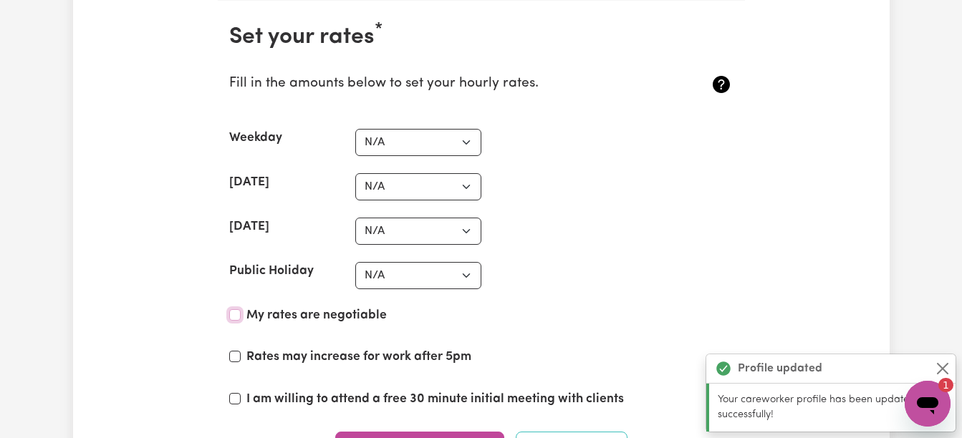
click at [238, 317] on input "My rates are negotiable" at bounding box center [234, 314] width 11 height 11
checkbox input "true"
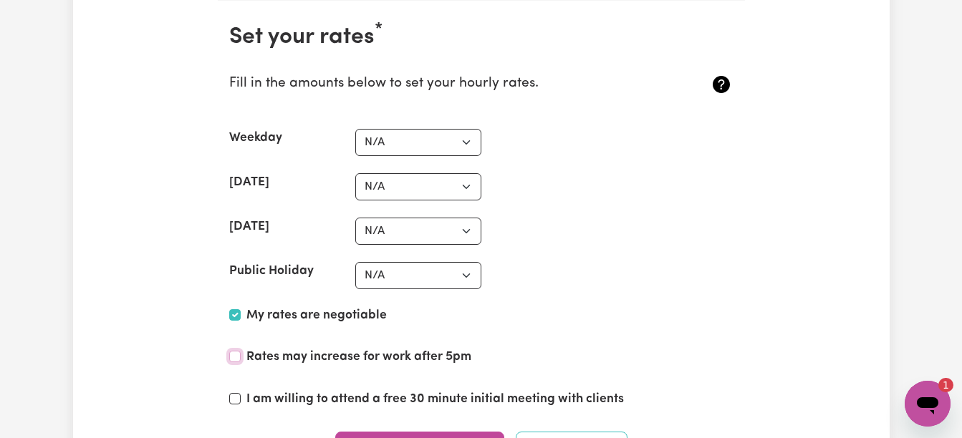
click at [239, 355] on input "Rates may increase for work after 5pm" at bounding box center [234, 356] width 11 height 11
checkbox input "true"
click at [235, 397] on input "I am willing to attend a free 30 minute initial meeting with clients" at bounding box center [234, 398] width 11 height 11
checkbox input "true"
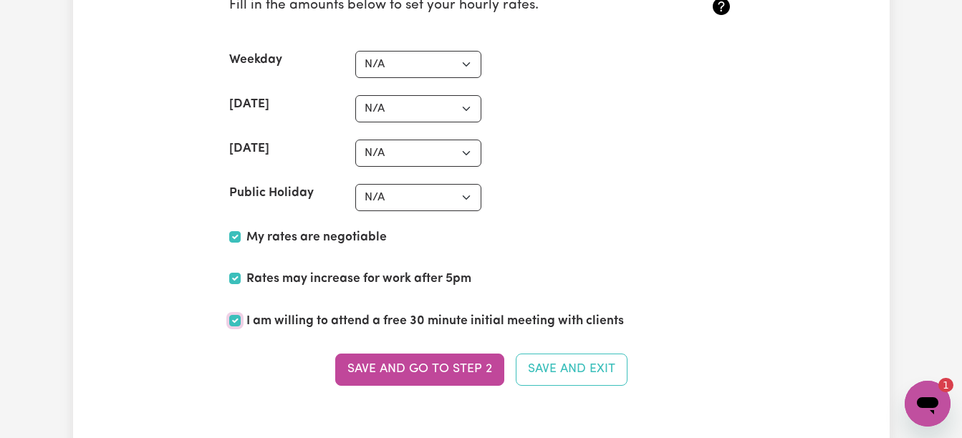
scroll to position [3577, 0]
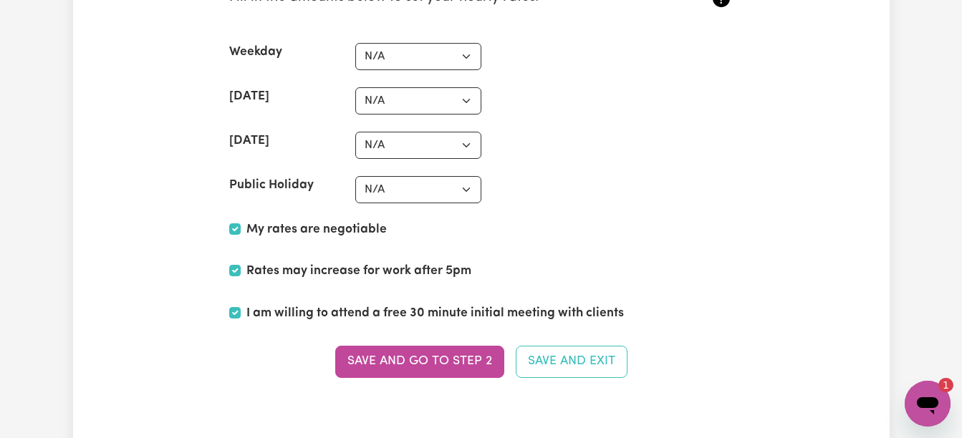
click at [385, 369] on button "Save and go to Step 2" at bounding box center [419, 362] width 169 height 32
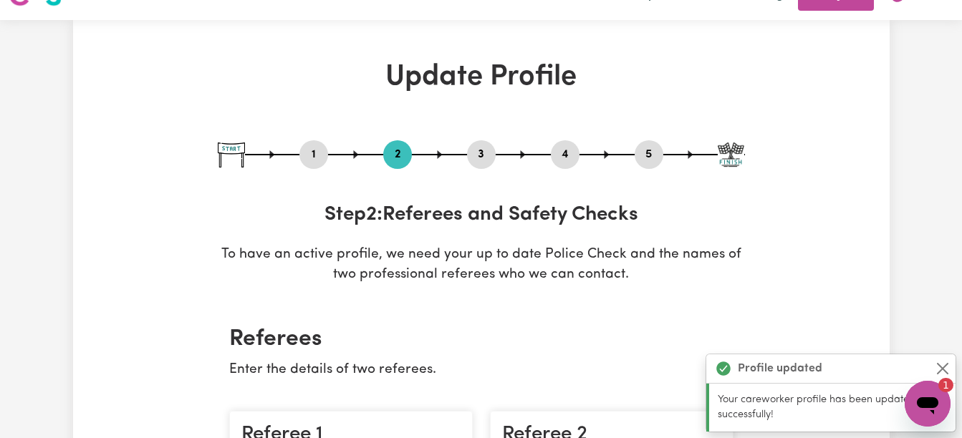
scroll to position [0, 0]
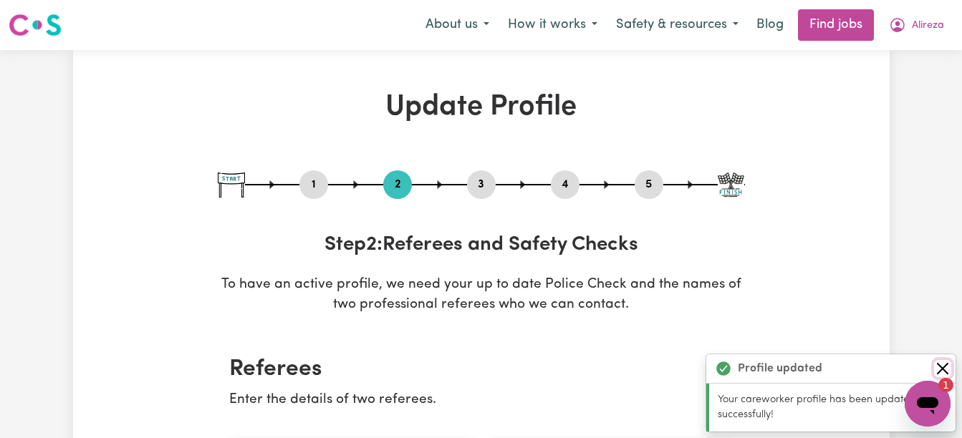
click at [941, 365] on button "Close" at bounding box center [942, 368] width 17 height 17
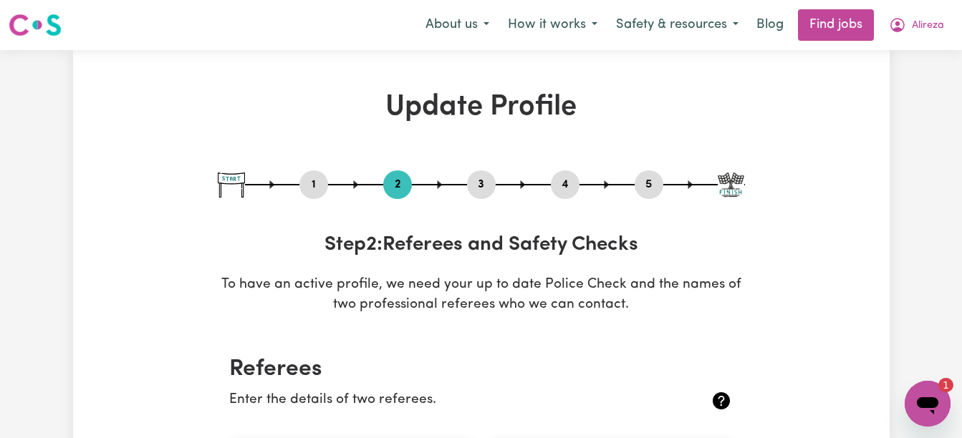
click at [925, 399] on icon "Open messaging window, 1 unread message" at bounding box center [927, 406] width 21 height 17
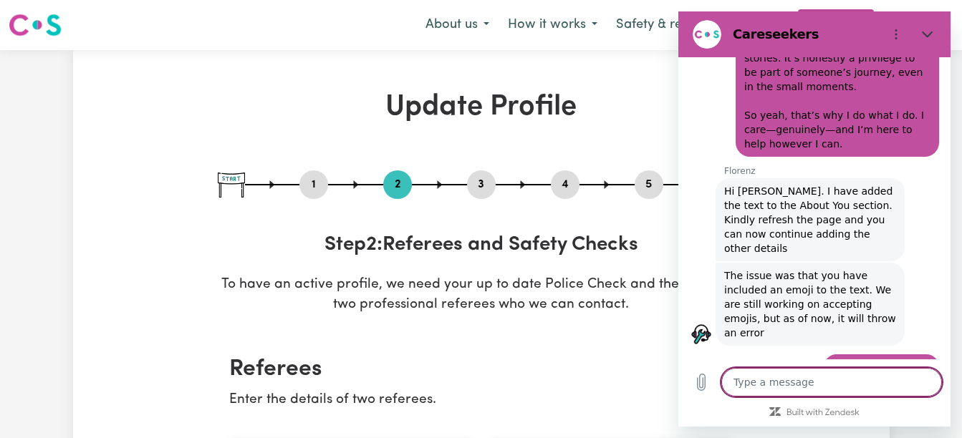
scroll to position [1575, 0]
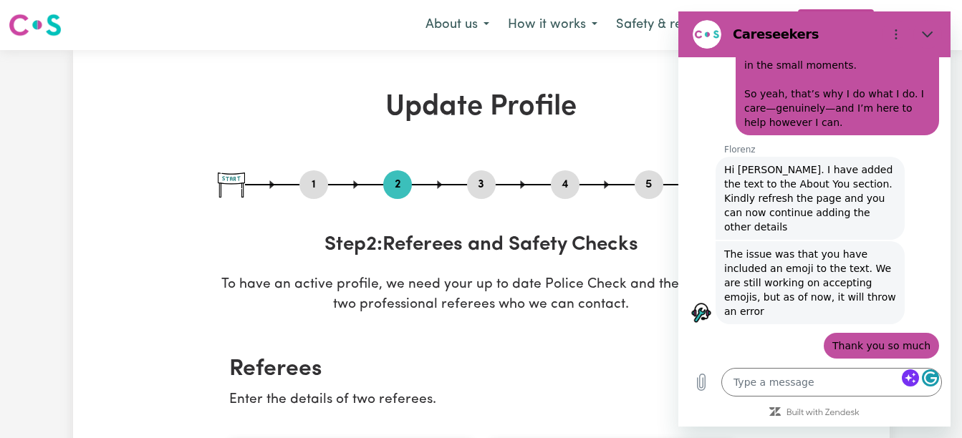
click at [923, 37] on icon "Close" at bounding box center [927, 34] width 11 height 11
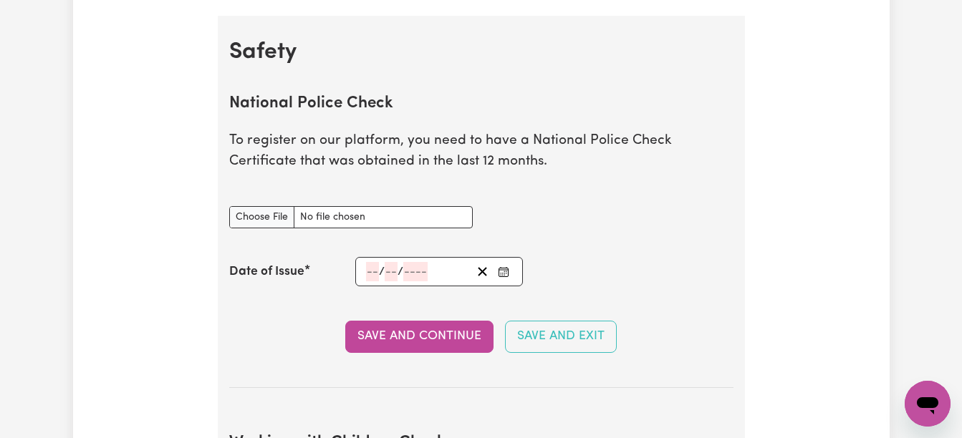
scroll to position [917, 0]
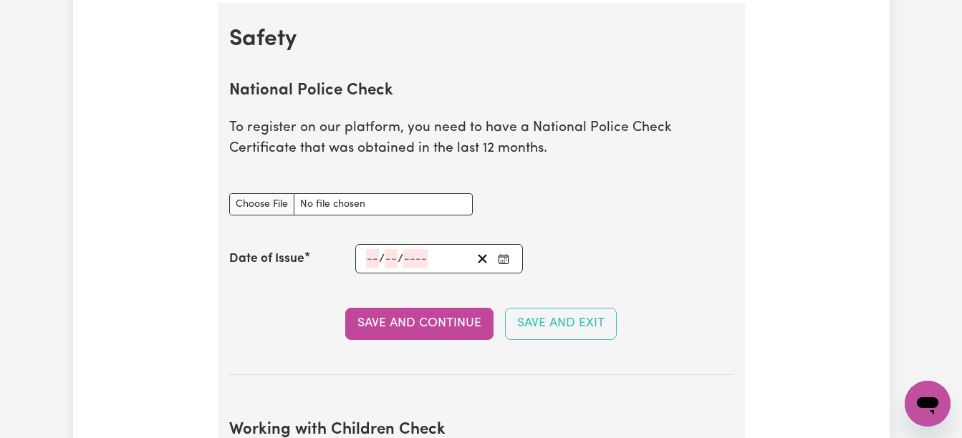
type textarea "x"
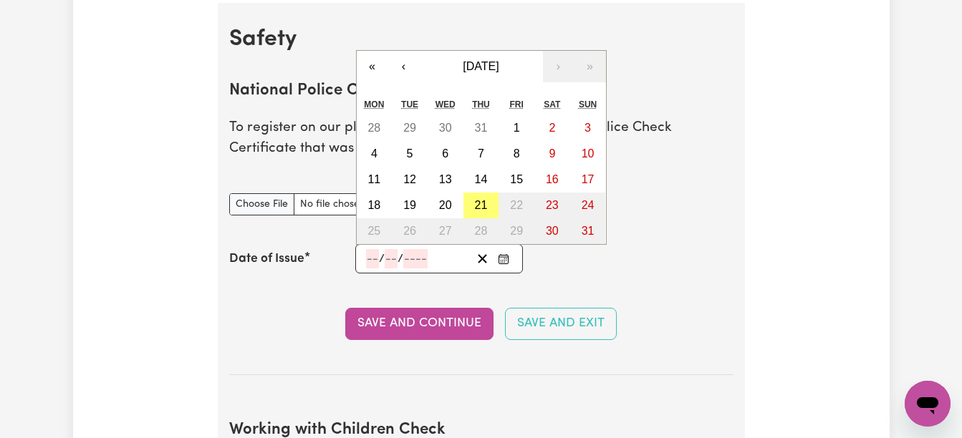
click at [371, 252] on input "number" at bounding box center [372, 258] width 13 height 19
type input "08"
type input "0002-08-08"
type input "8"
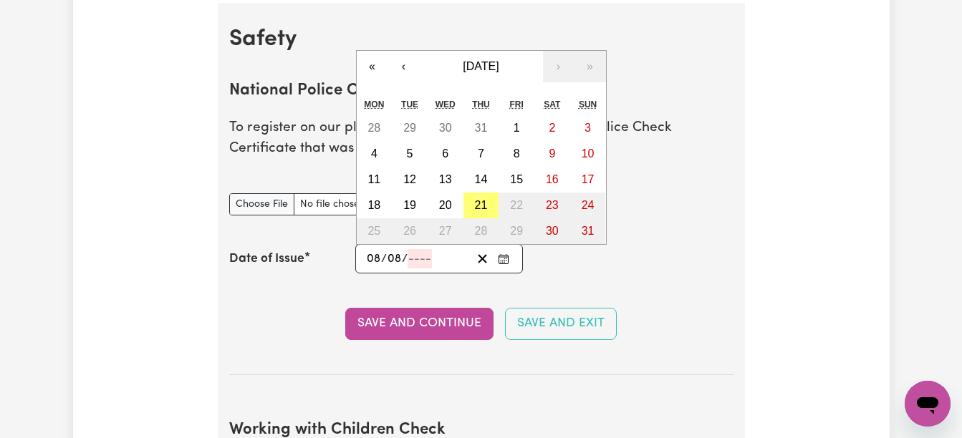
type input "8"
type input "2"
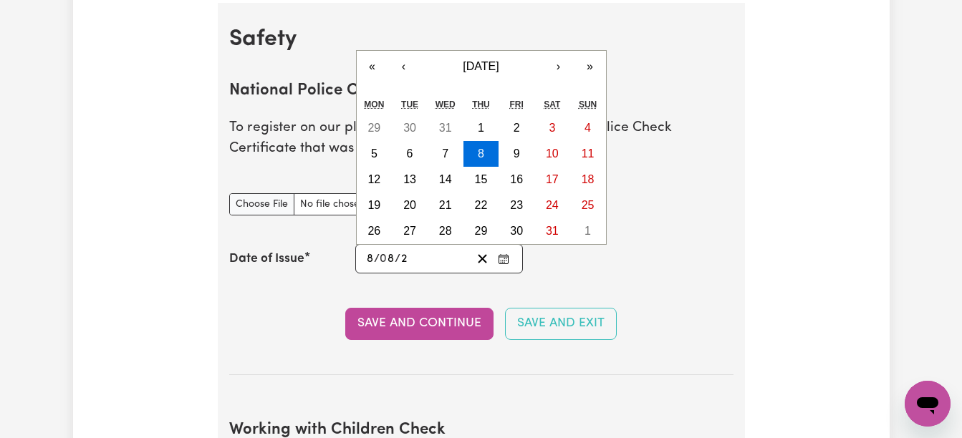
type input "0020-08-08"
type input "20"
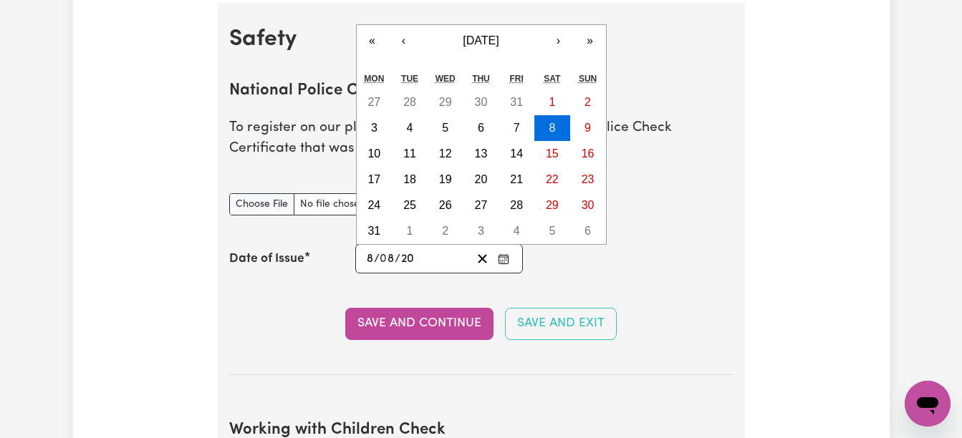
type input "0202-08-08"
type input "202"
type input "[DATE]"
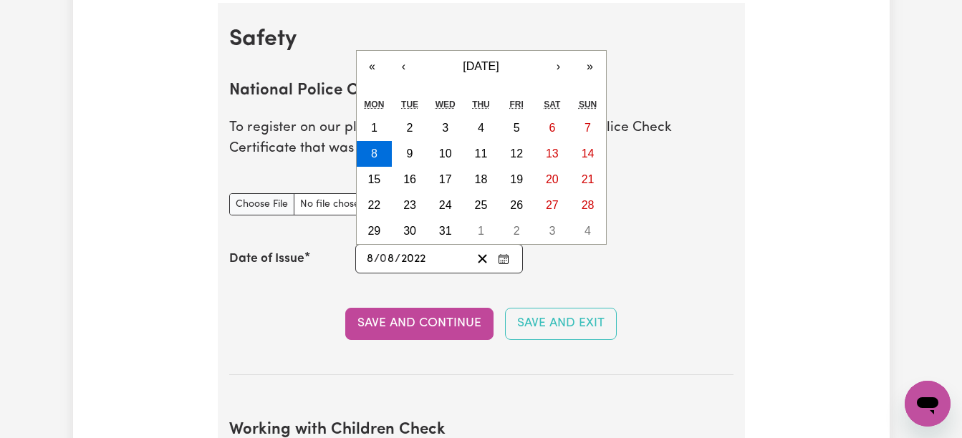
type input "2022"
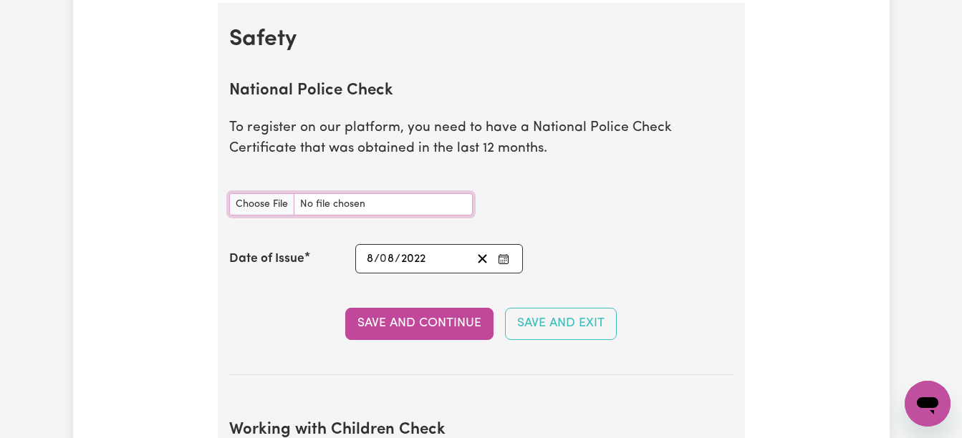
click at [264, 204] on input "National Police Check document" at bounding box center [351, 204] width 244 height 22
type input "C:\fakepath\National Police Check (new).pdf"
click at [431, 322] on button "Save and Continue" at bounding box center [419, 324] width 148 height 32
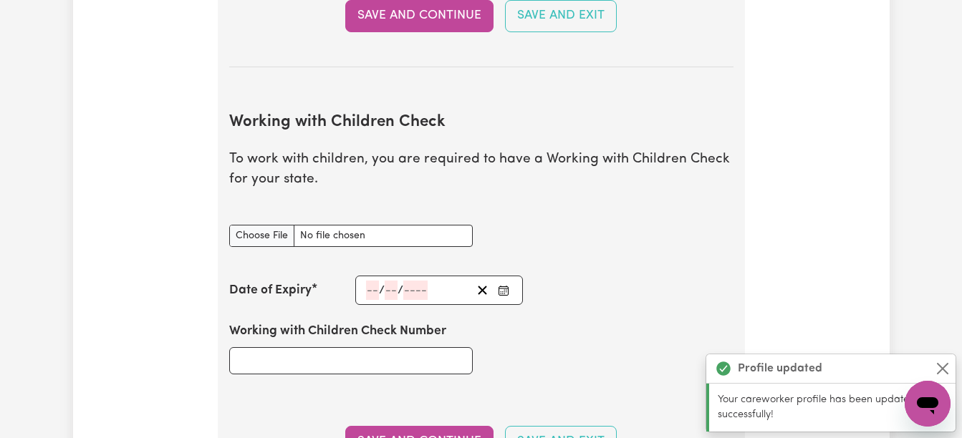
scroll to position [1315, 0]
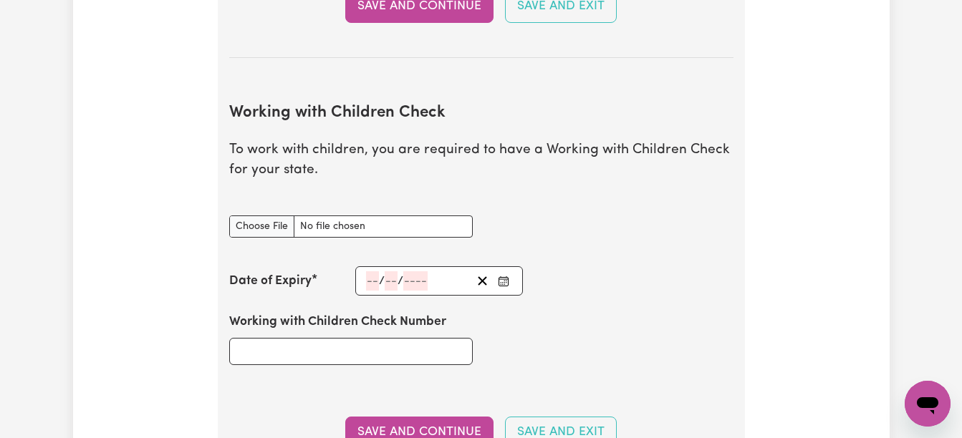
type textarea "x"
click at [370, 284] on input "number" at bounding box center [372, 280] width 13 height 19
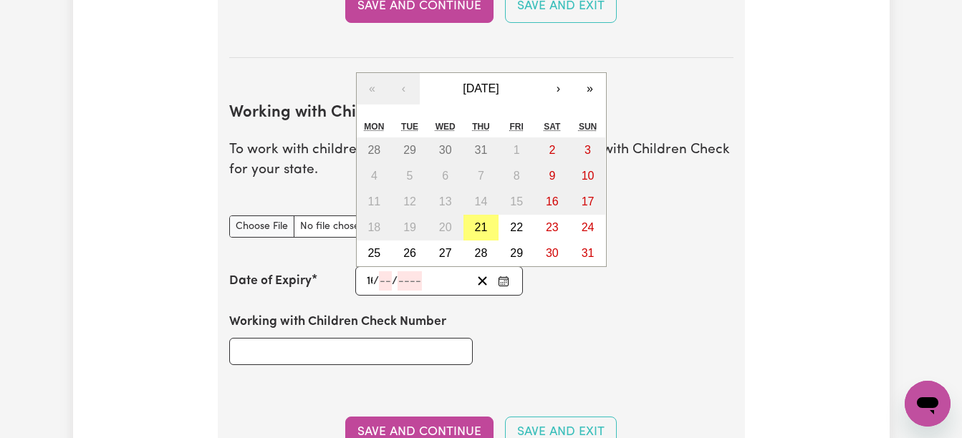
type input "16"
type input "11"
type input "202"
type input "[DATE]"
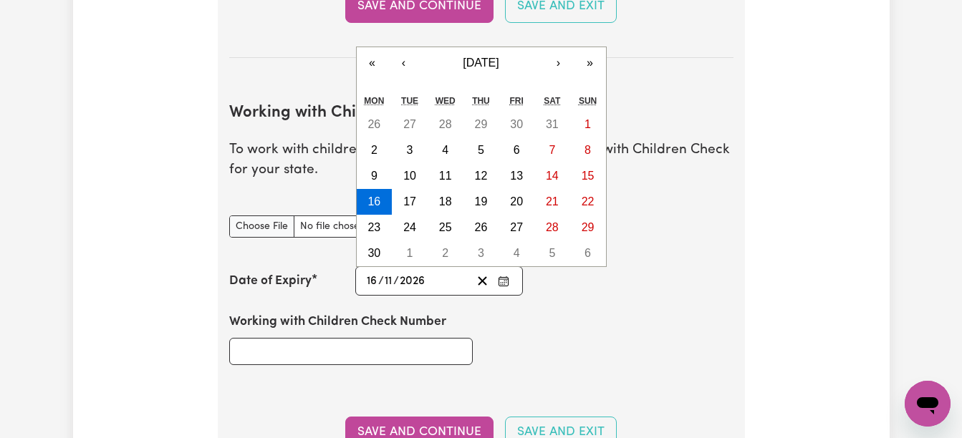
type input "2026"
click at [252, 225] on input "Working with Children Check document" at bounding box center [351, 227] width 244 height 22
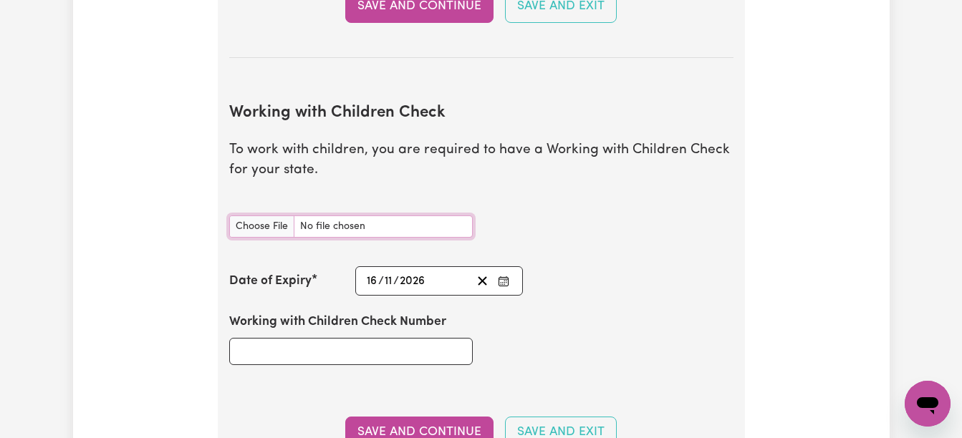
type input "C:\fakepath\work with children P.pdf"
type textarea "x"
click at [315, 349] on input "Working with Children Check Number" at bounding box center [351, 351] width 244 height 27
type input "1850498/3"
type textarea "x"
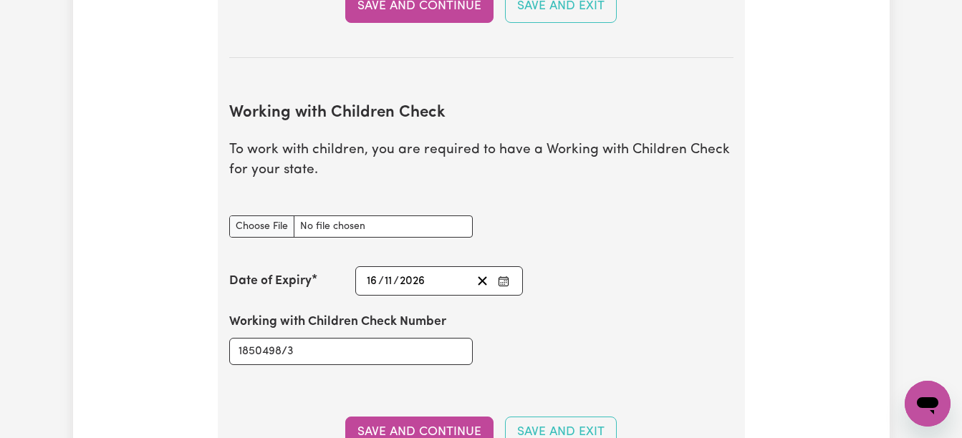
click at [357, 431] on button "Save and Continue" at bounding box center [419, 433] width 148 height 32
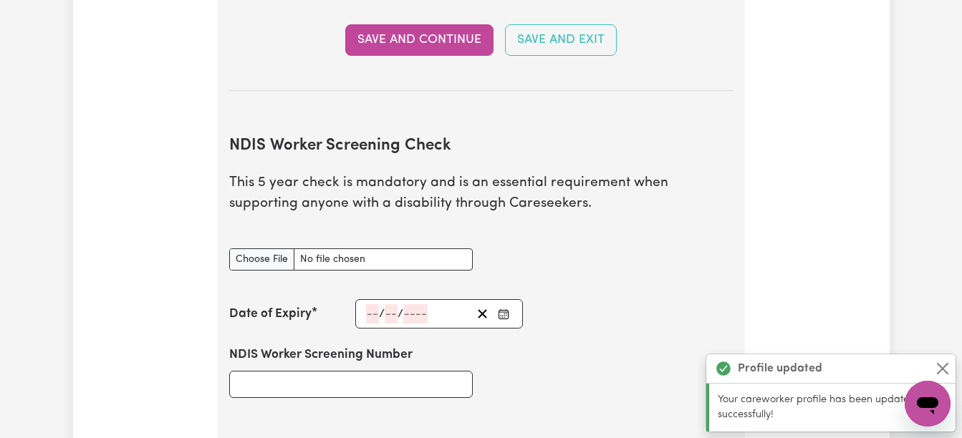
scroll to position [1822, 0]
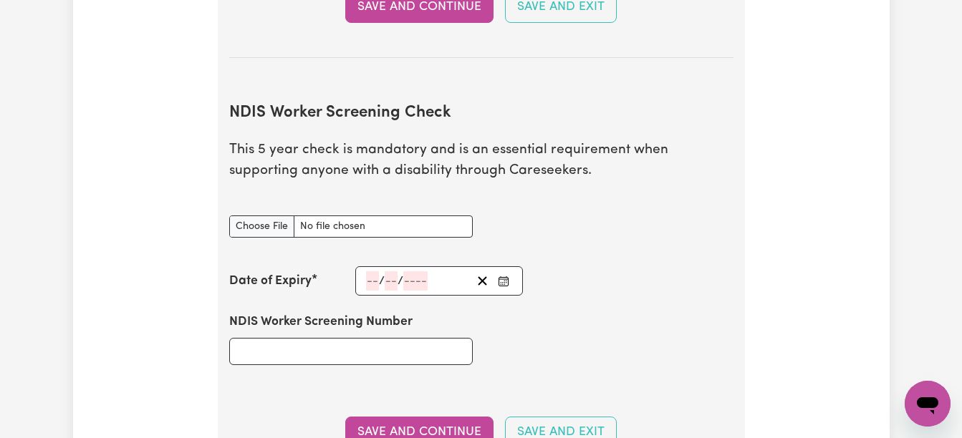
type textarea "x"
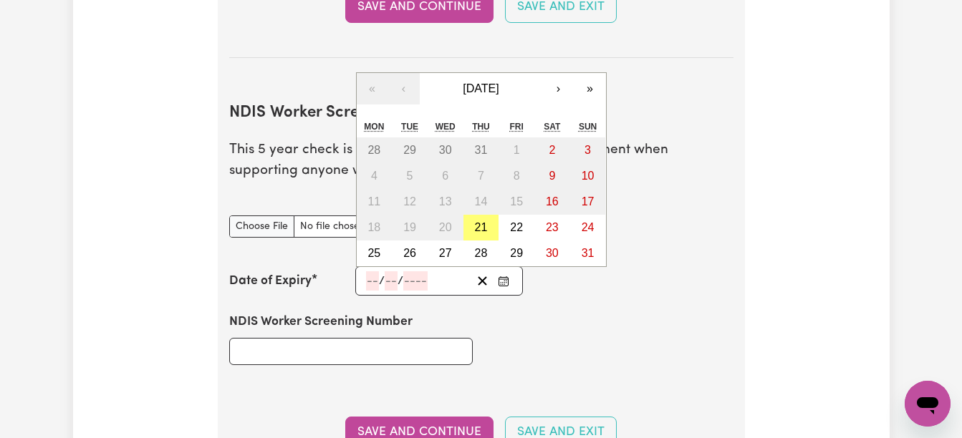
click at [374, 282] on input "number" at bounding box center [372, 280] width 13 height 19
type input "04"
type input "05"
type input "202"
type input "[DATE]"
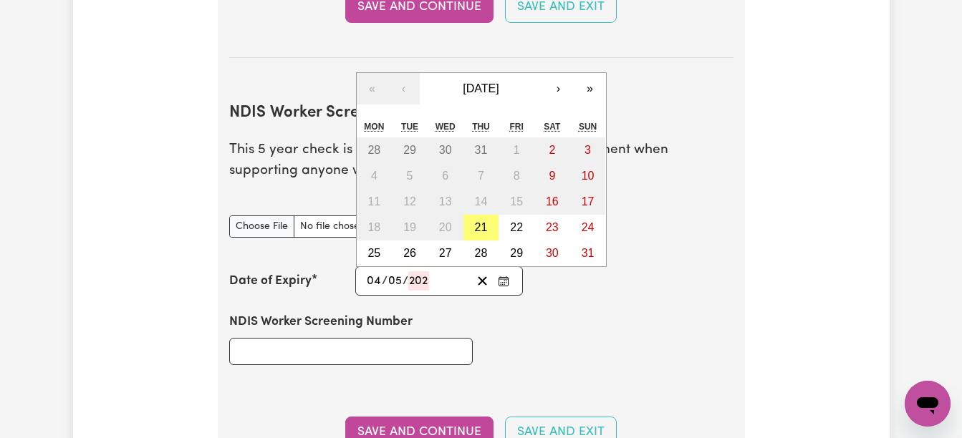
type input "4"
type input "5"
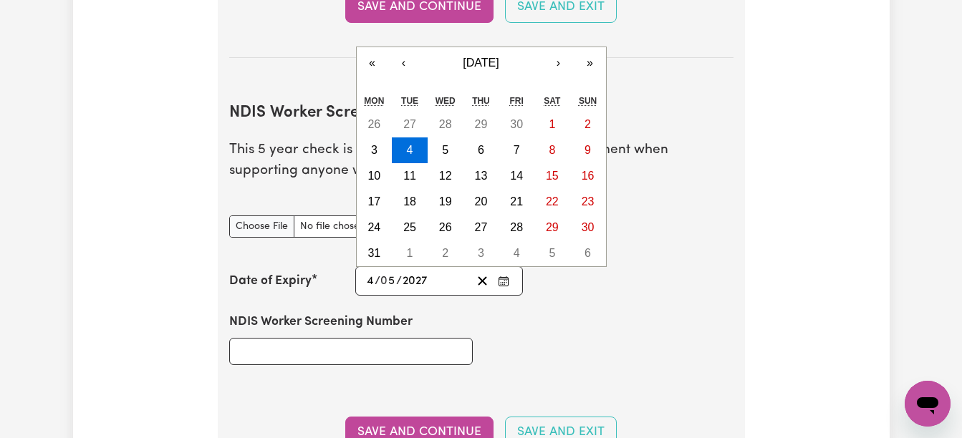
type input "2027"
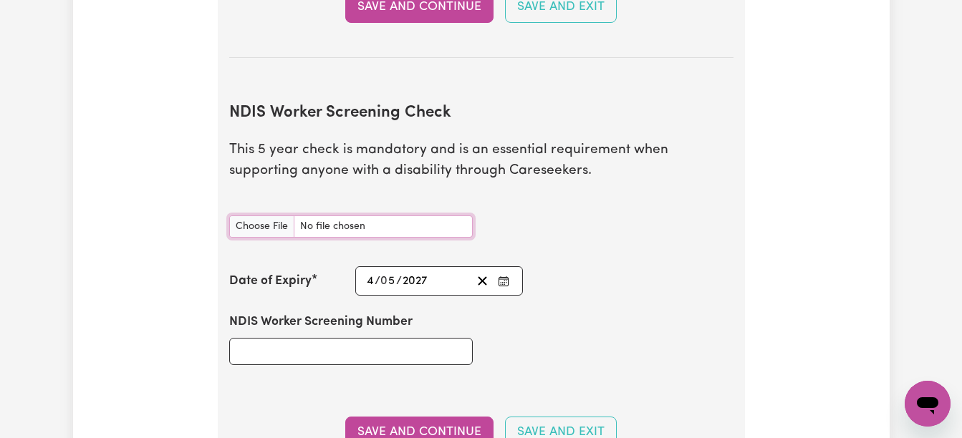
click at [272, 220] on input "NDIS Worker Screening Check document" at bounding box center [351, 227] width 244 height 22
type input "C:\fakepath\NDIS P.jpg"
click at [378, 352] on input "NDIS Worker Screening Number" at bounding box center [351, 351] width 244 height 27
click at [293, 352] on input "NDIS Worker Screening Number" at bounding box center [351, 351] width 244 height 27
type input "42542532"
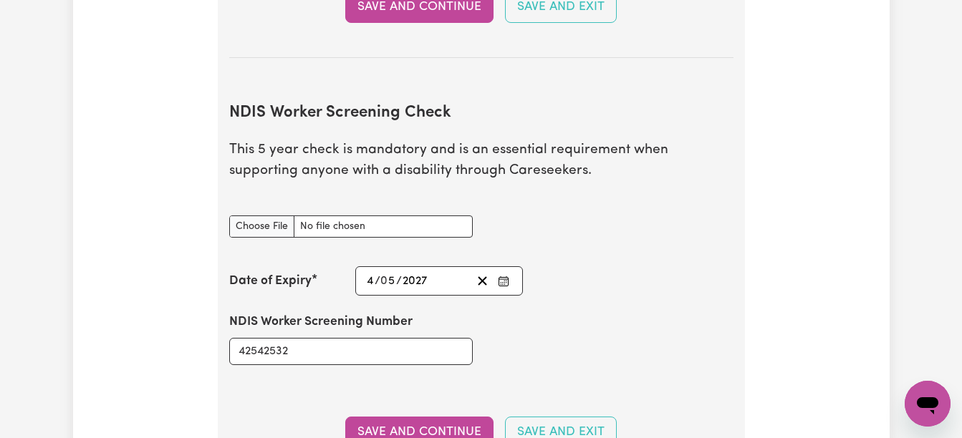
click at [422, 429] on button "Save and Continue" at bounding box center [419, 433] width 148 height 32
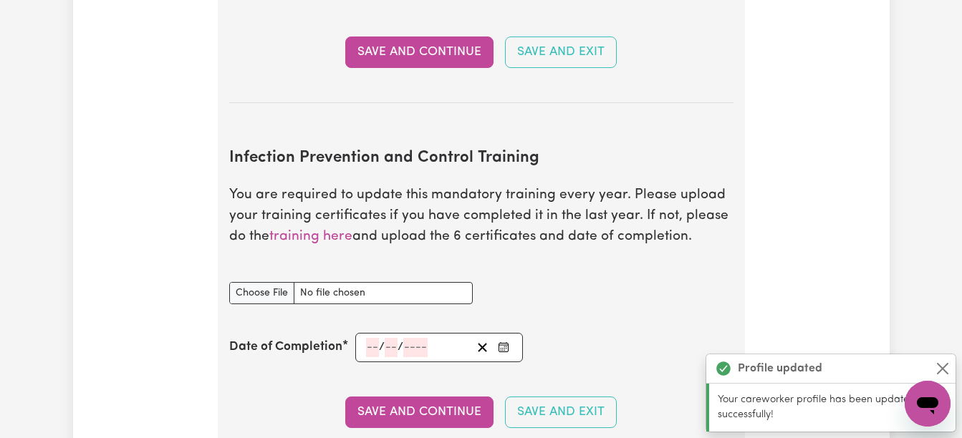
scroll to position [2328, 0]
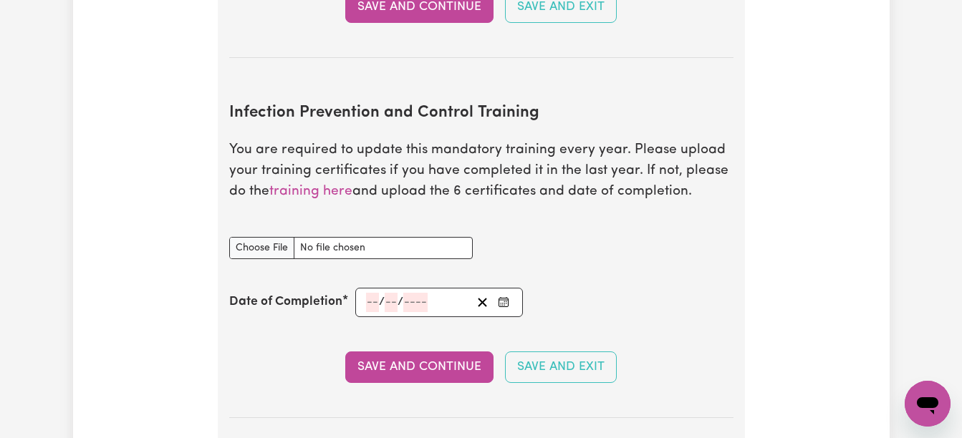
type textarea "x"
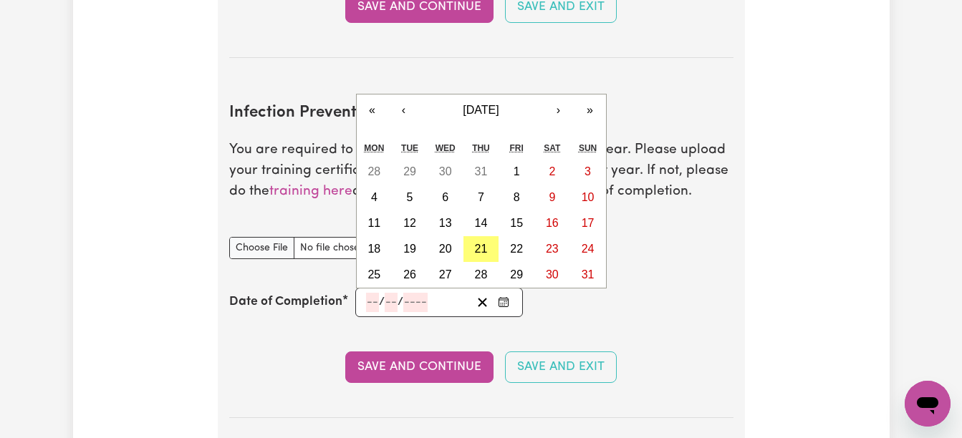
click at [366, 302] on input "number" at bounding box center [372, 302] width 13 height 19
type input "16"
type input "02"
type input "0002-02-16"
type input "2"
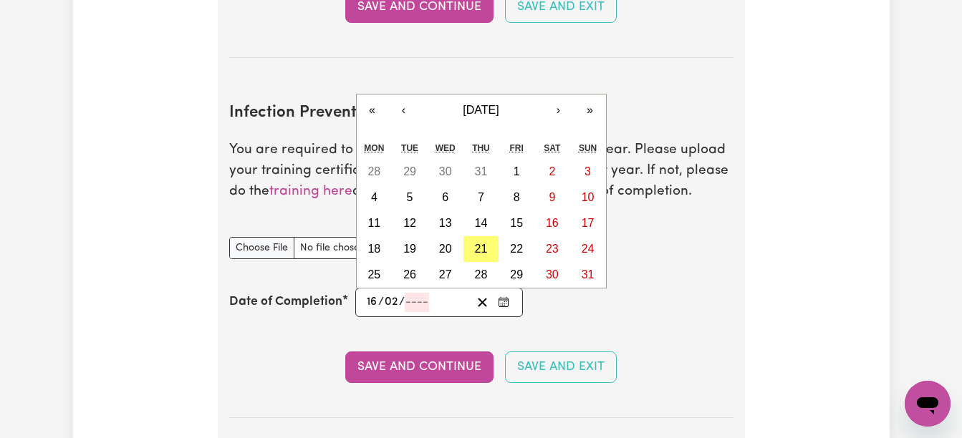
type input "2"
type input "0020-02-16"
type input "20"
type input "0202-02-16"
type input "202"
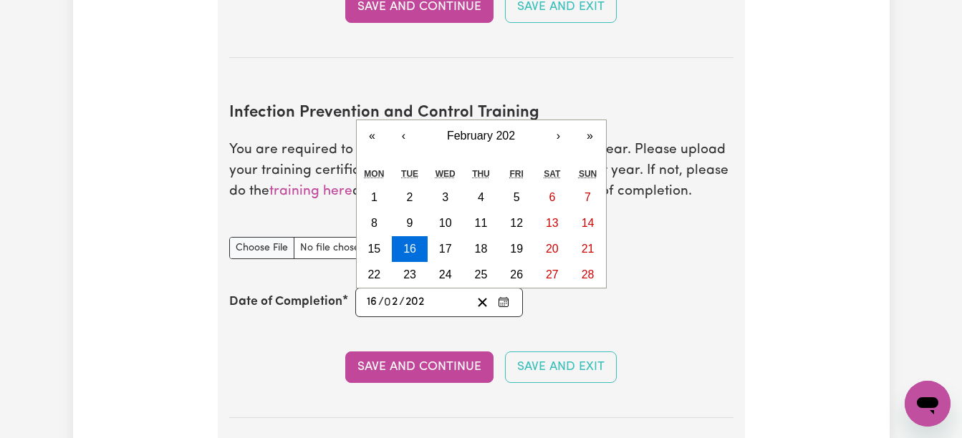
type input "[DATE]"
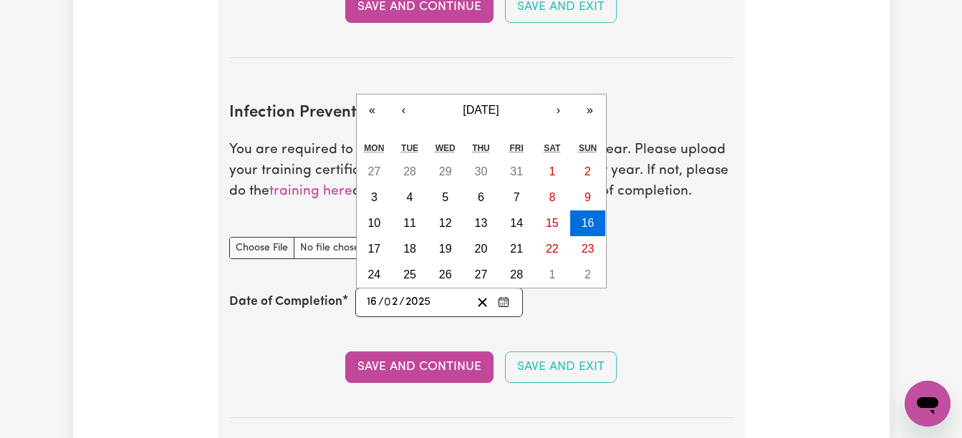
type input "2025"
type textarea "x"
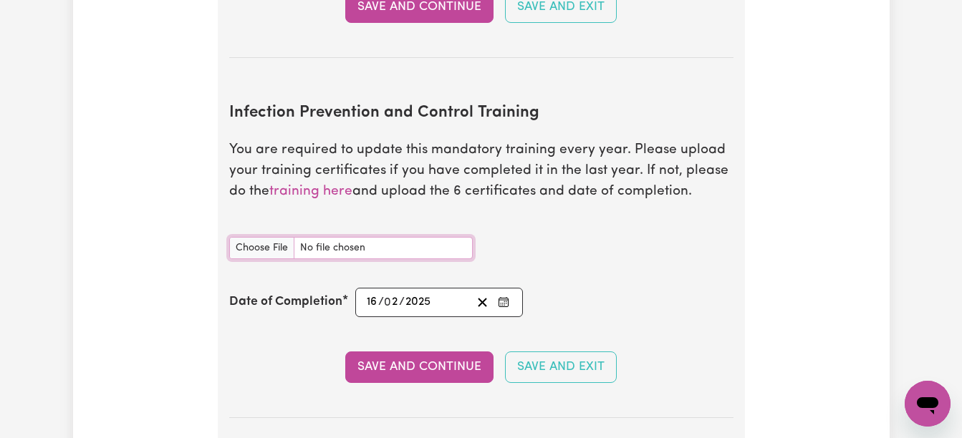
click at [262, 249] on input "Infection Prevention and Control Training document" at bounding box center [351, 248] width 244 height 22
type input "C:\fakepath\infection prevention cert.pdf"
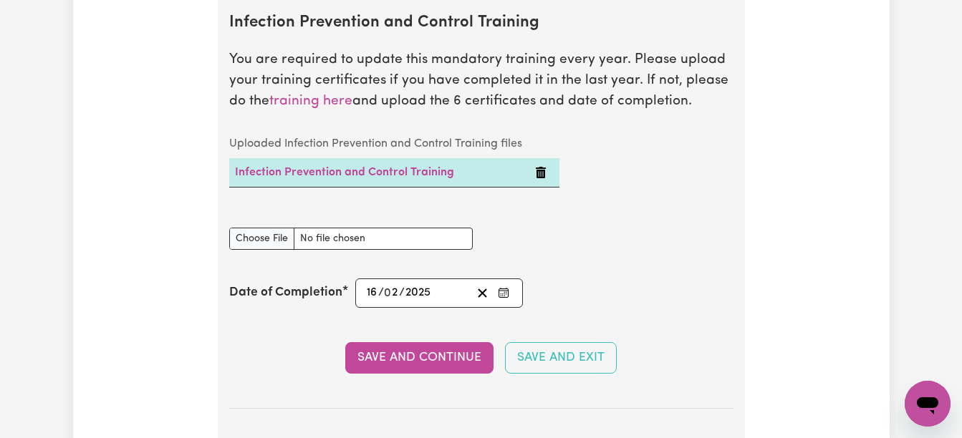
scroll to position [2433, 0]
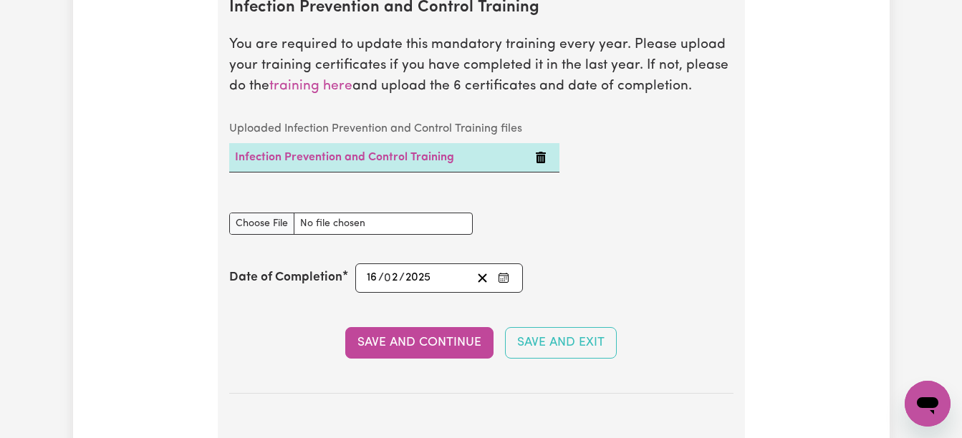
click at [430, 350] on button "Save and Continue" at bounding box center [419, 343] width 148 height 32
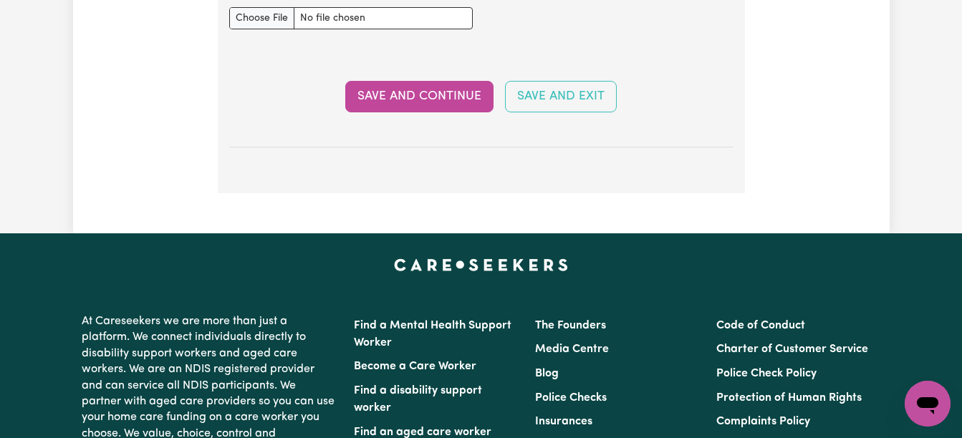
scroll to position [2951, 0]
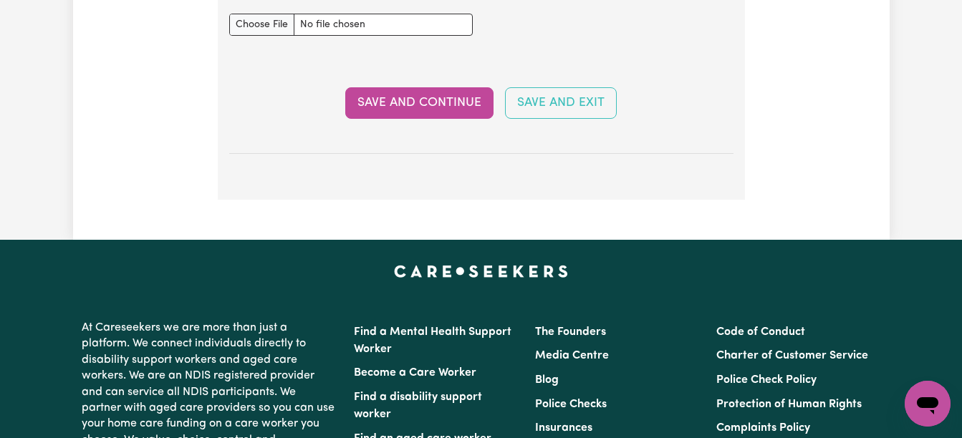
click at [421, 109] on button "Save and Continue" at bounding box center [419, 103] width 148 height 32
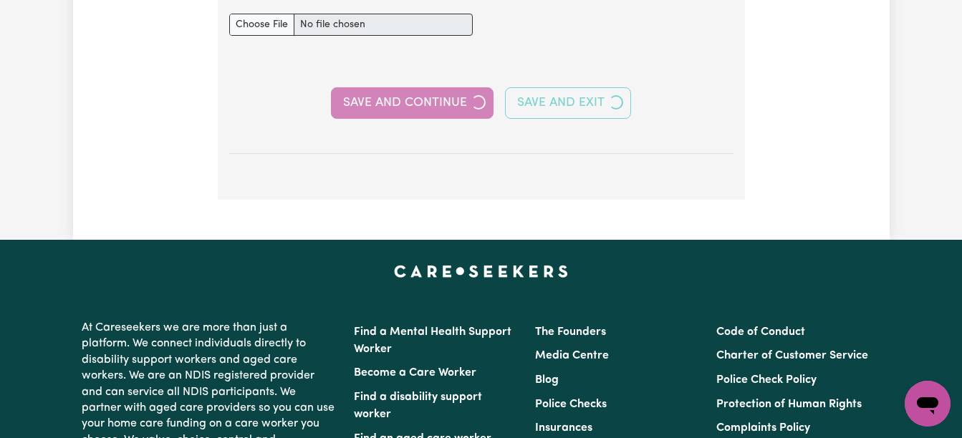
select select "Certificate III (Individual Support)"
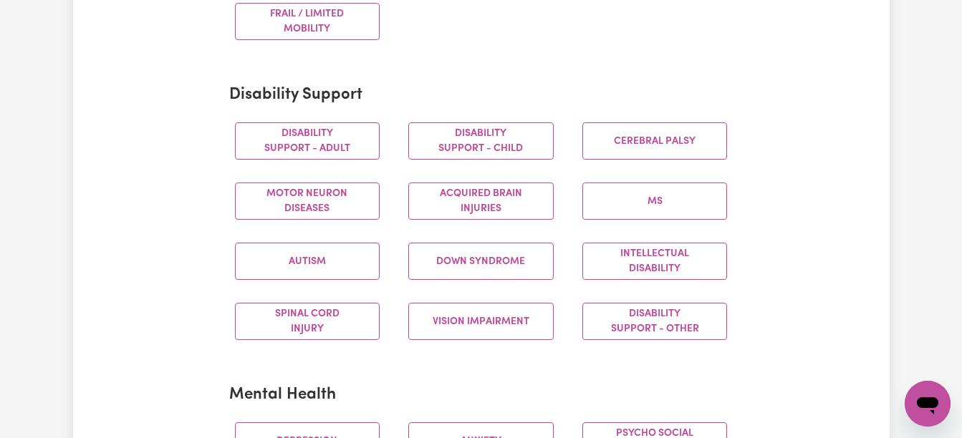
scroll to position [569, 0]
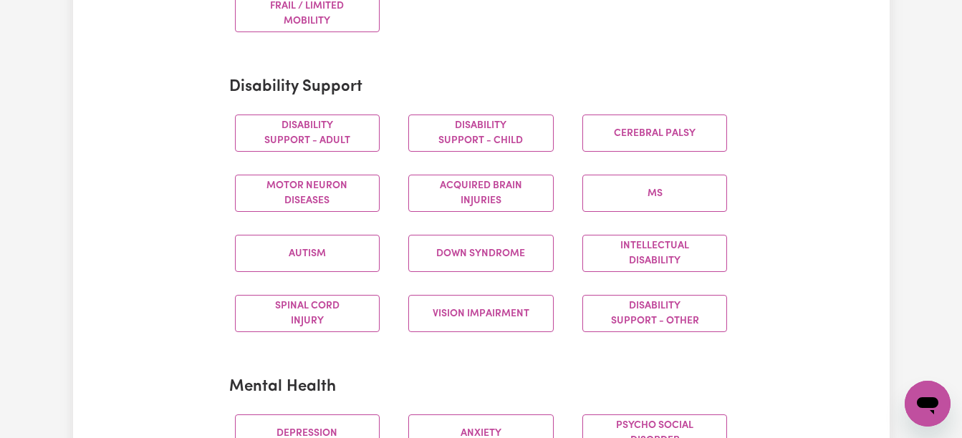
click at [269, 148] on button "Disability support - Adult" at bounding box center [307, 133] width 145 height 37
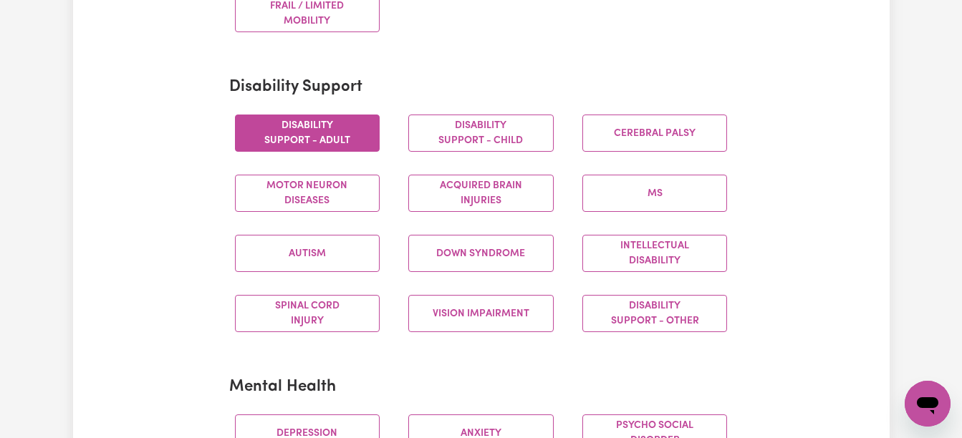
click at [441, 190] on button "Acquired Brain Injuries" at bounding box center [480, 193] width 145 height 37
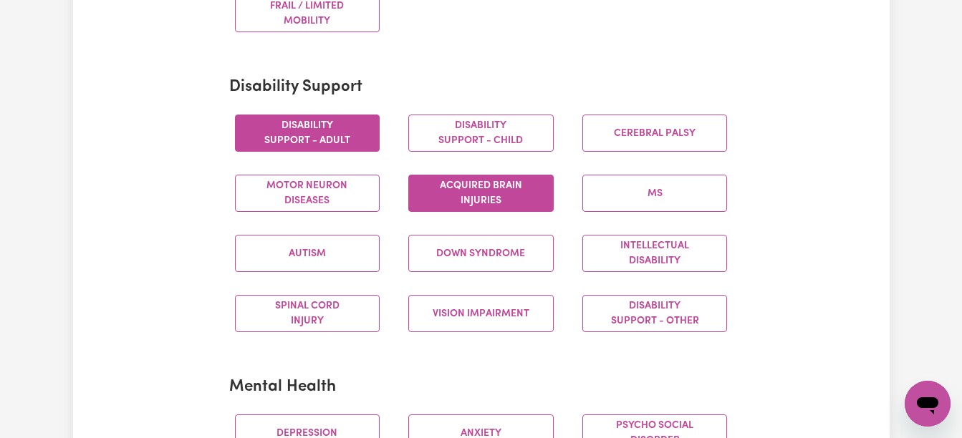
click at [617, 255] on button "Intellectual Disability" at bounding box center [654, 253] width 145 height 37
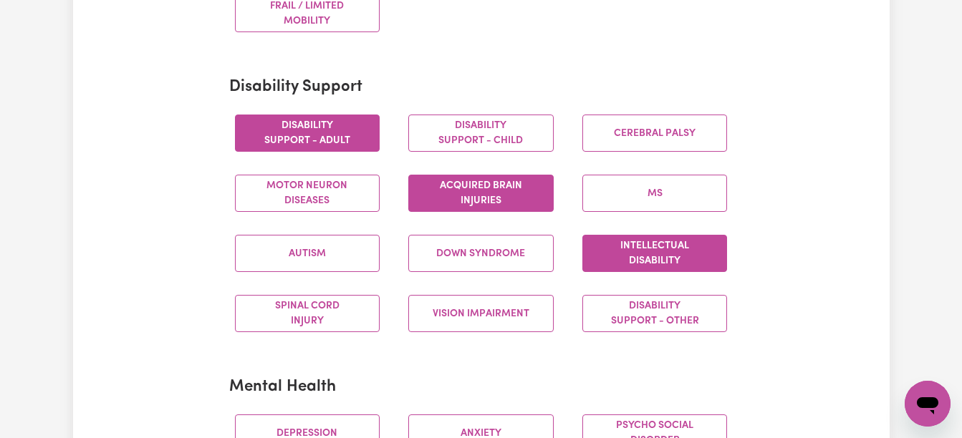
click at [643, 307] on button "Disability support - Other" at bounding box center [654, 313] width 145 height 37
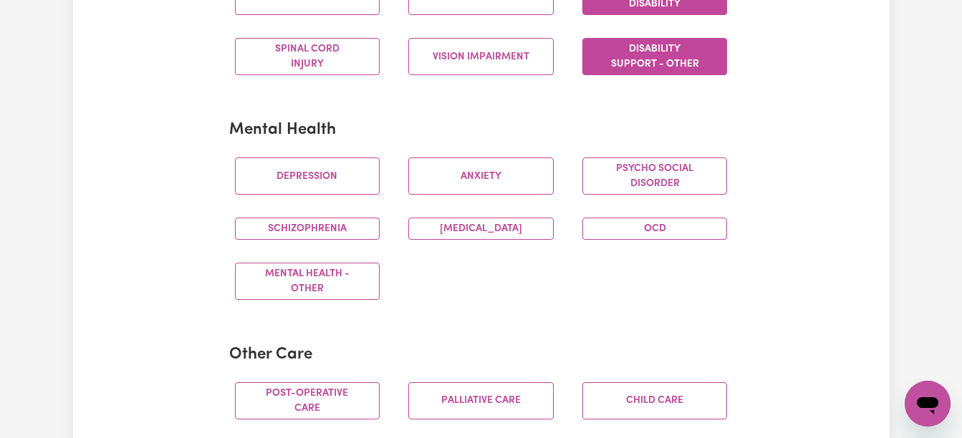
scroll to position [827, 0]
click at [269, 180] on button "Depression" at bounding box center [307, 175] width 145 height 37
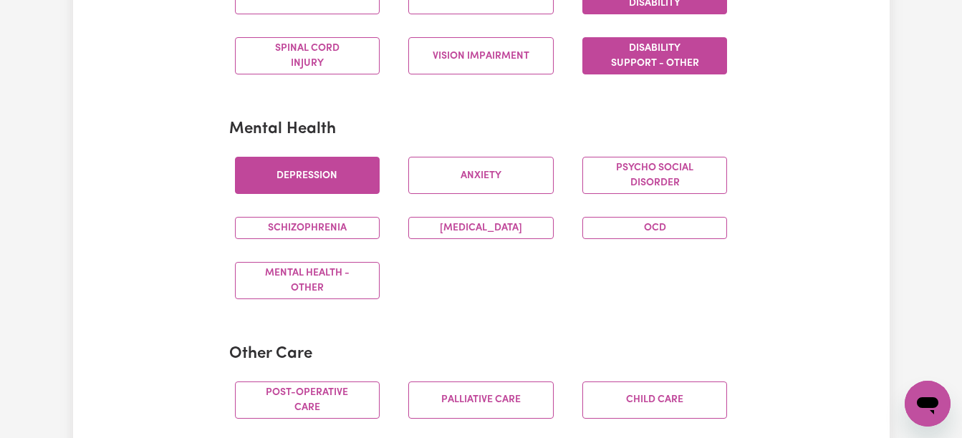
click at [428, 224] on button "[MEDICAL_DATA]" at bounding box center [480, 228] width 145 height 22
click at [468, 168] on button "Anxiety" at bounding box center [480, 175] width 145 height 37
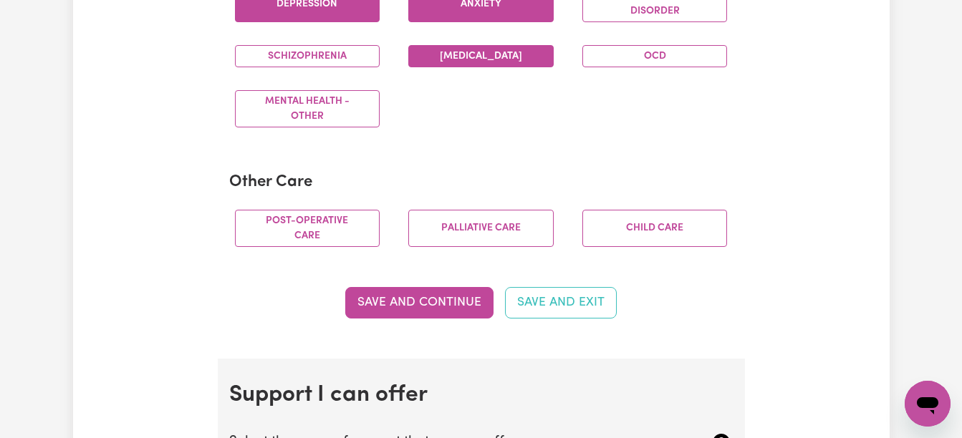
scroll to position [1027, 0]
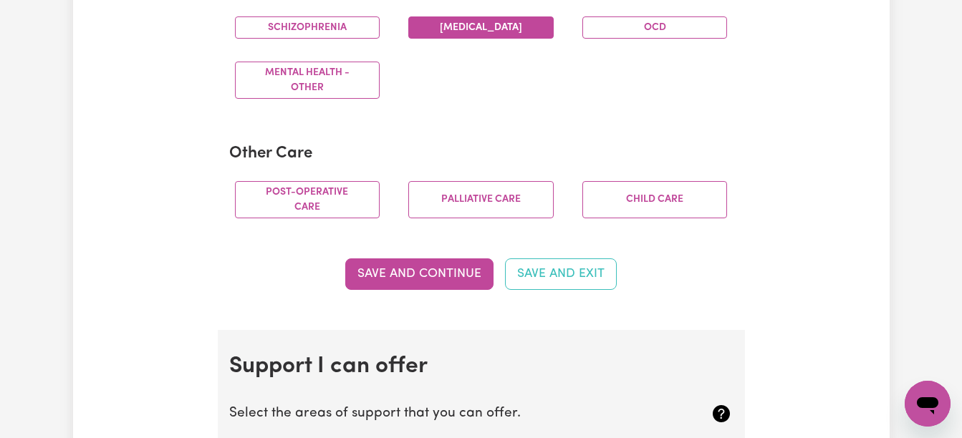
click at [424, 284] on button "Save and Continue" at bounding box center [419, 275] width 148 height 32
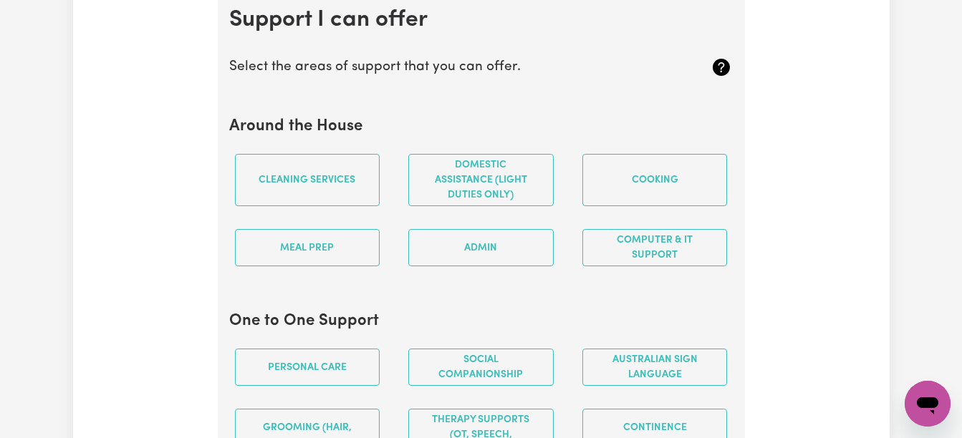
scroll to position [1386, 0]
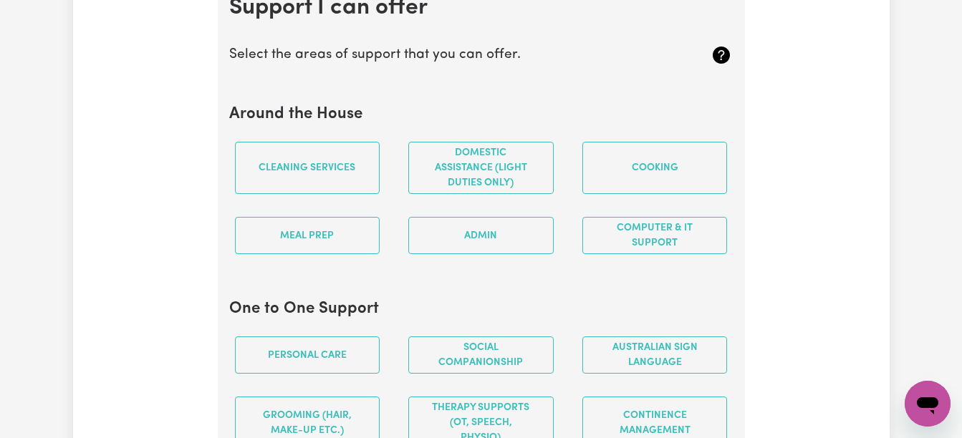
click at [333, 248] on button "Meal prep" at bounding box center [307, 235] width 145 height 37
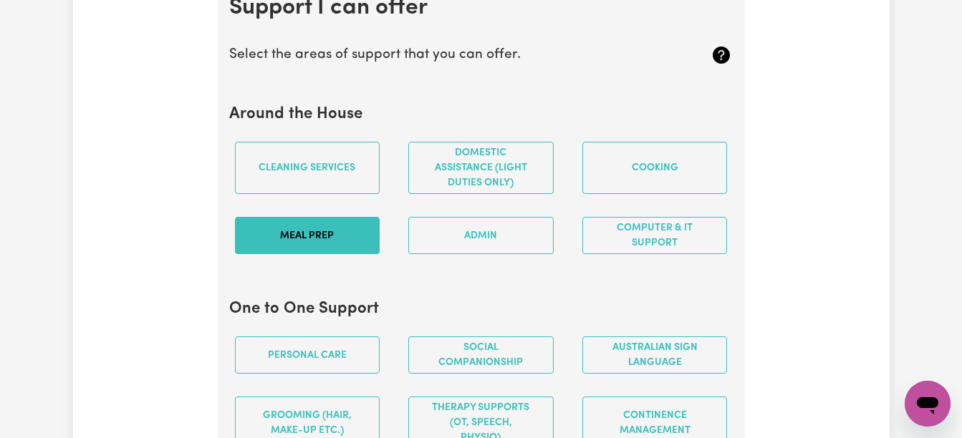
click at [449, 241] on button "Admin" at bounding box center [480, 235] width 145 height 37
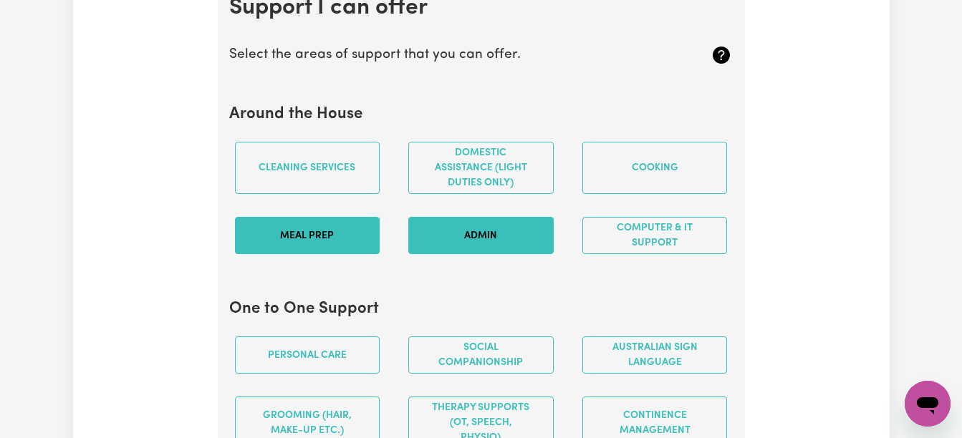
click at [595, 233] on button "Computer & IT Support" at bounding box center [654, 235] width 145 height 37
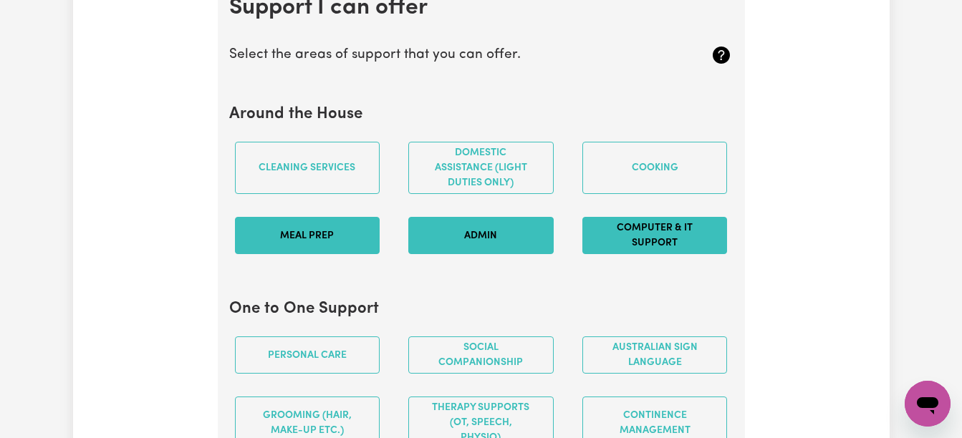
click at [496, 175] on button "Domestic assistance (light duties only)" at bounding box center [480, 168] width 145 height 52
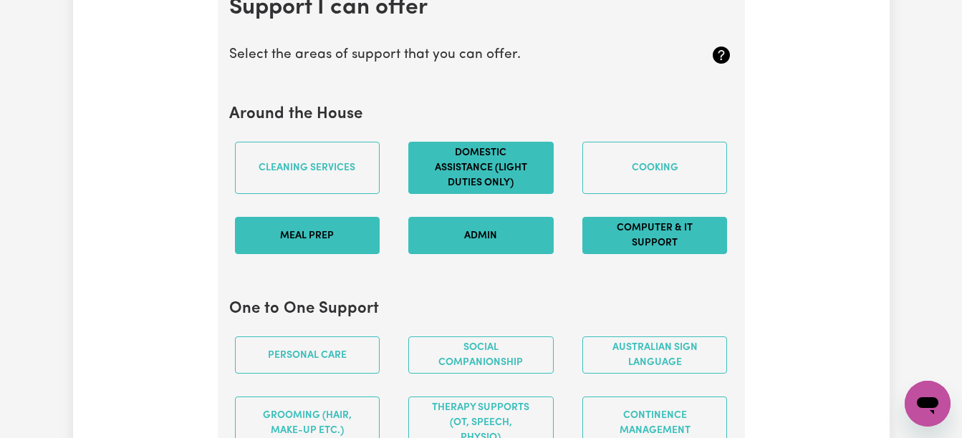
click at [606, 175] on button "Cooking" at bounding box center [654, 168] width 145 height 52
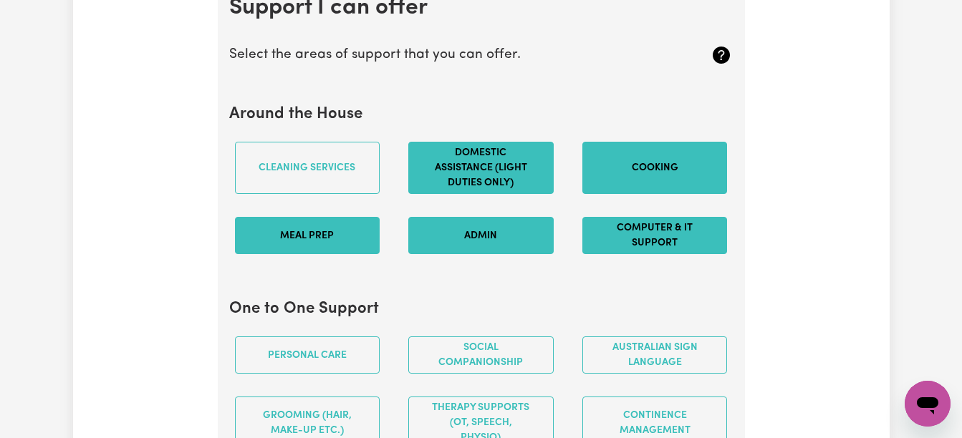
click at [362, 175] on button "Cleaning services" at bounding box center [307, 168] width 145 height 52
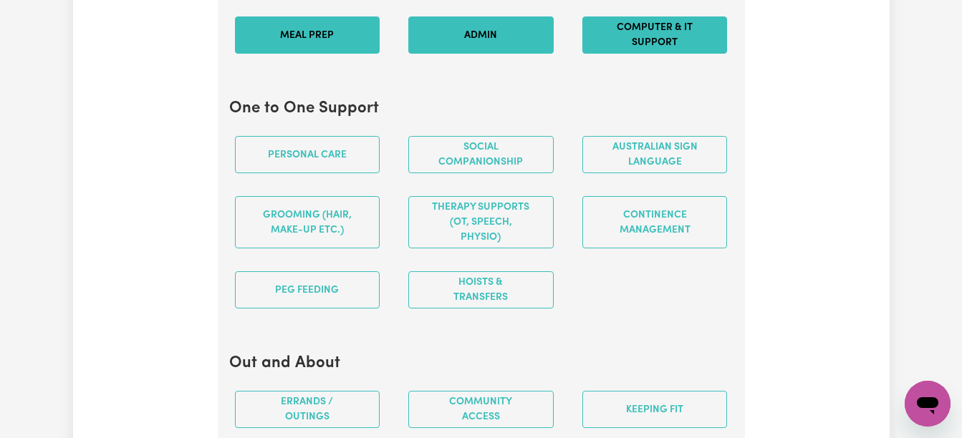
scroll to position [1615, 0]
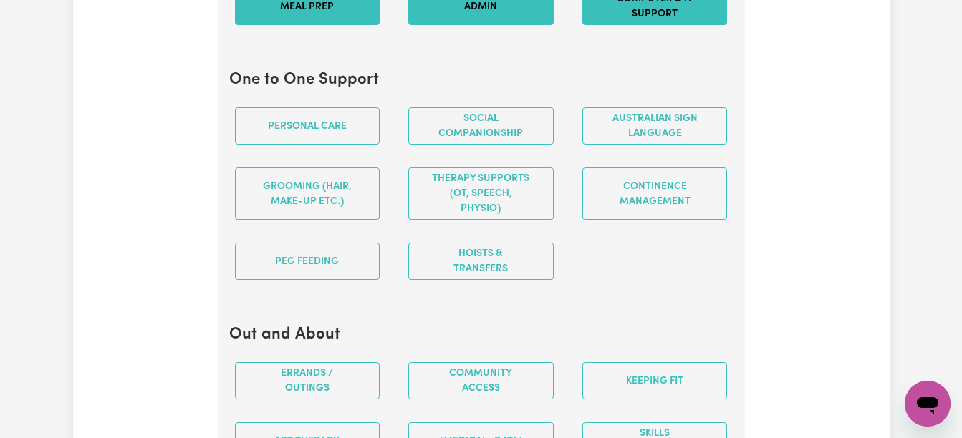
click at [510, 128] on button "Social companionship" at bounding box center [480, 125] width 145 height 37
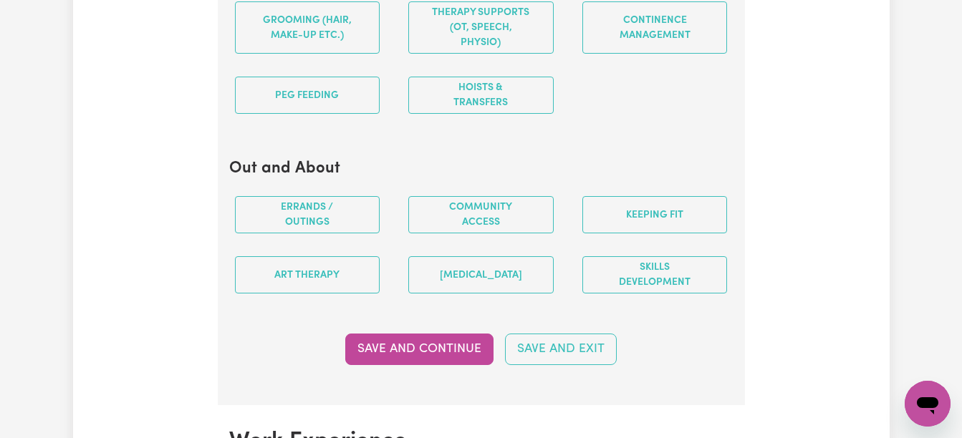
scroll to position [1787, 0]
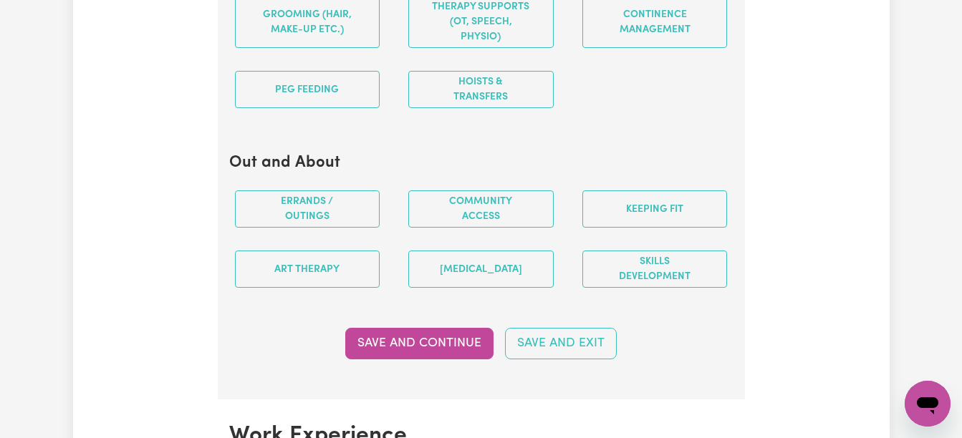
click at [503, 218] on button "Community access" at bounding box center [480, 209] width 145 height 37
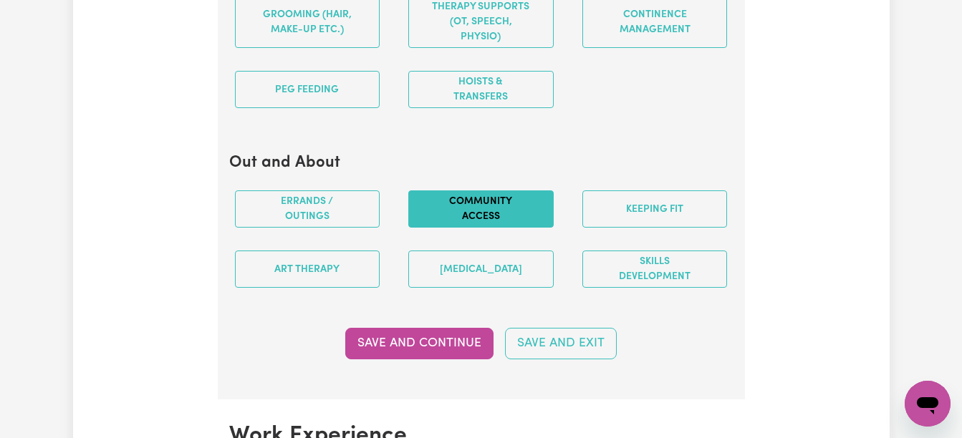
click at [342, 205] on button "Errands / Outings" at bounding box center [307, 209] width 145 height 37
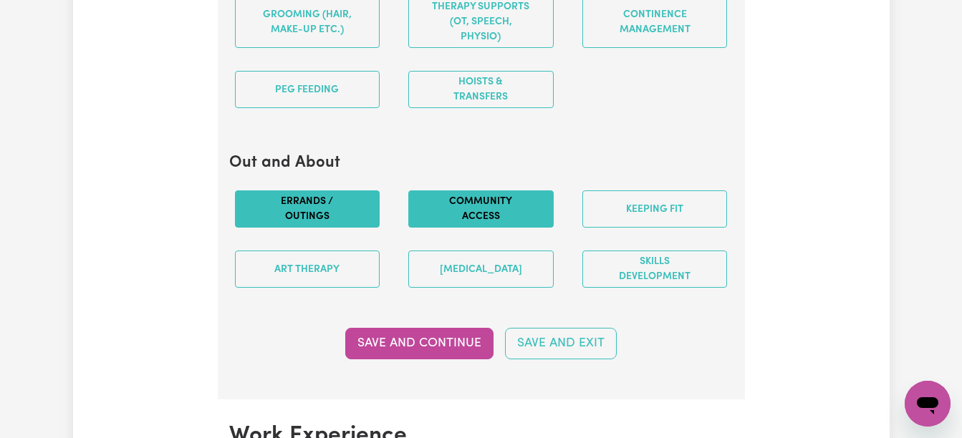
click at [347, 270] on button "Art therapy" at bounding box center [307, 269] width 145 height 37
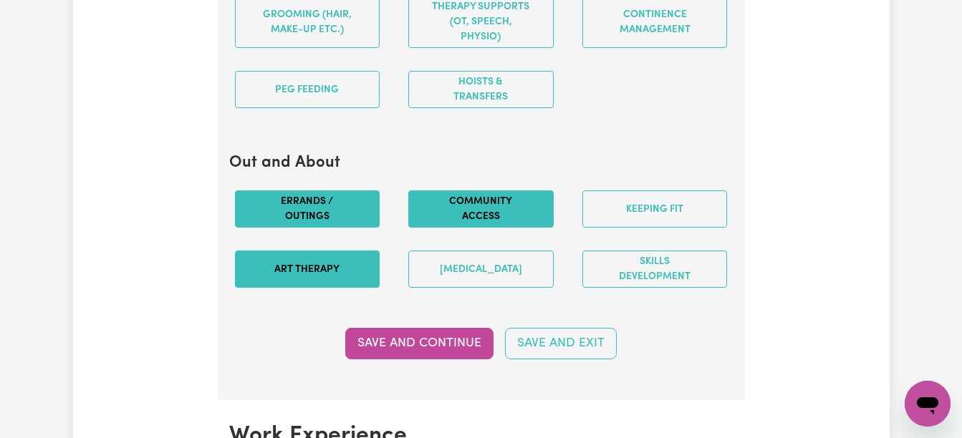
click at [613, 266] on button "Skills Development" at bounding box center [654, 269] width 145 height 37
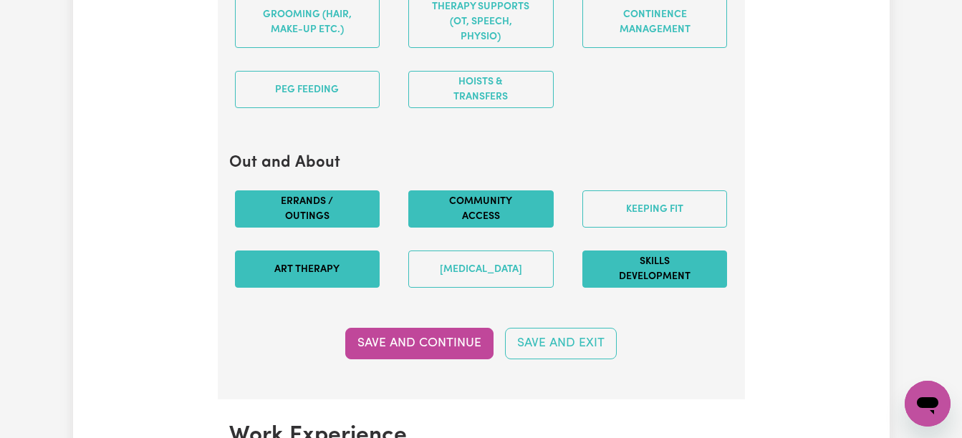
click at [534, 265] on button "[MEDICAL_DATA]" at bounding box center [480, 269] width 145 height 37
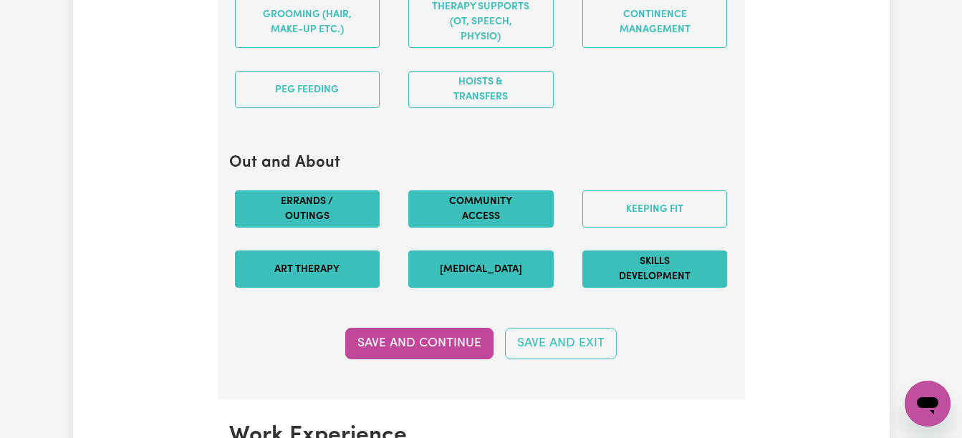
click at [617, 216] on button "Keeping fit" at bounding box center [654, 209] width 145 height 37
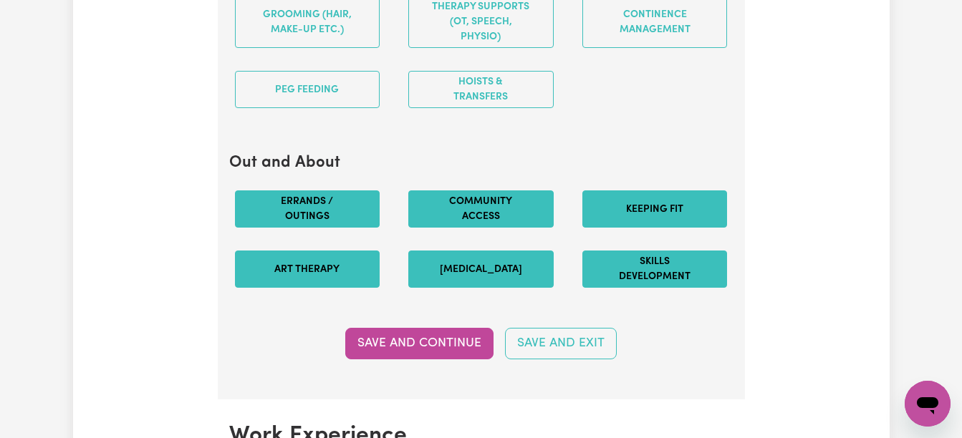
click at [405, 352] on button "Save and Continue" at bounding box center [419, 344] width 148 height 32
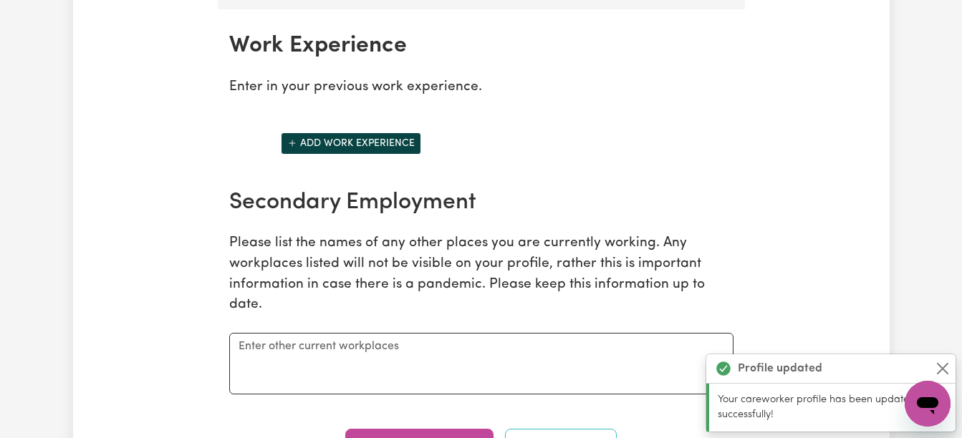
scroll to position [2187, 0]
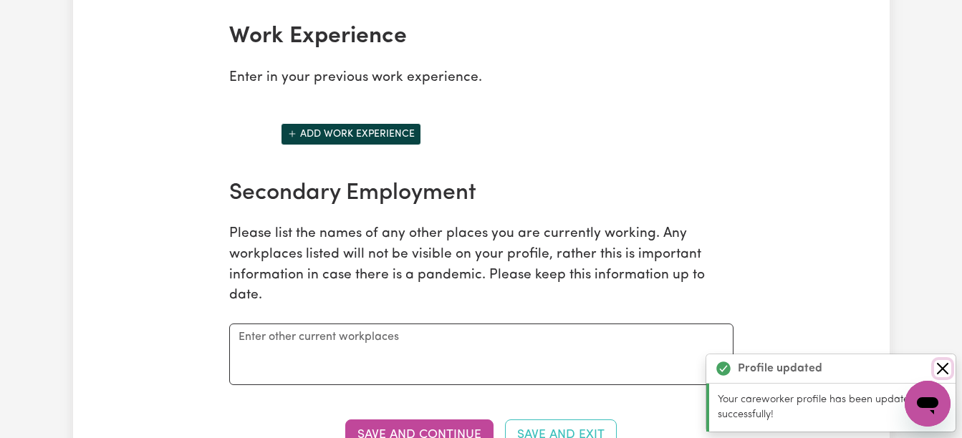
click at [938, 366] on button "Close" at bounding box center [942, 368] width 17 height 17
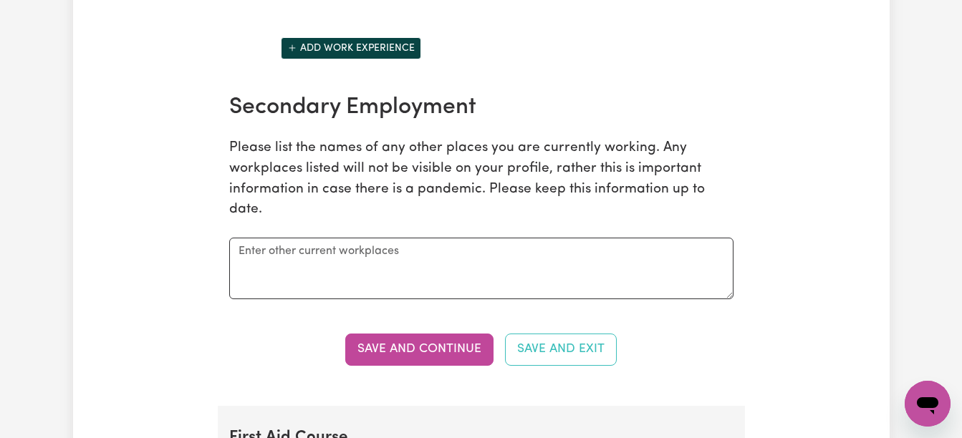
scroll to position [2302, 0]
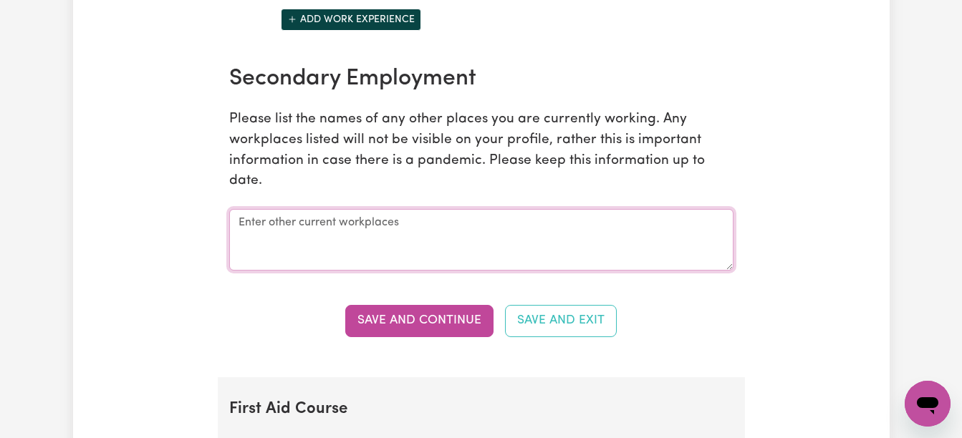
click at [395, 232] on textarea at bounding box center [481, 240] width 504 height 62
type textarea "l"
type textarea "Like Family"
click at [431, 331] on button "Save and Continue" at bounding box center [419, 321] width 148 height 32
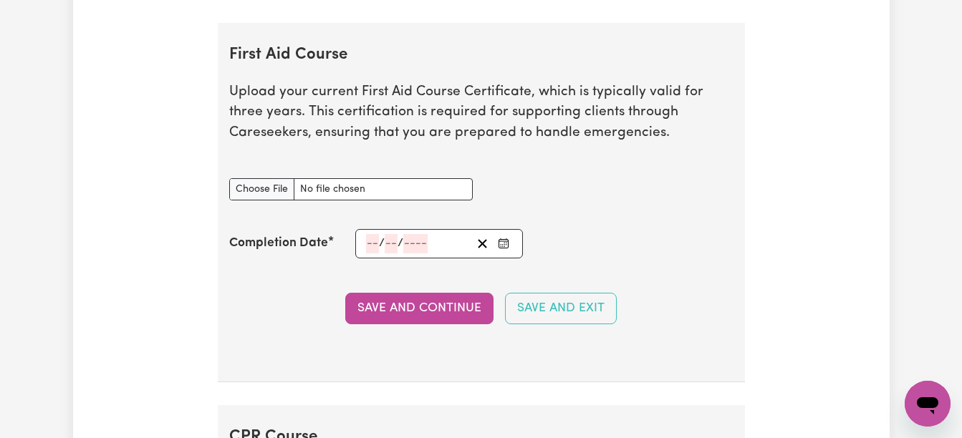
scroll to position [2687, 0]
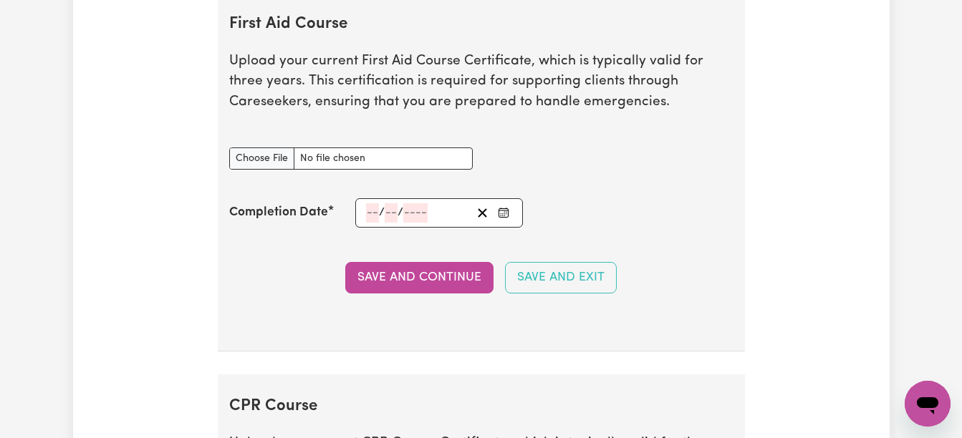
type textarea "x"
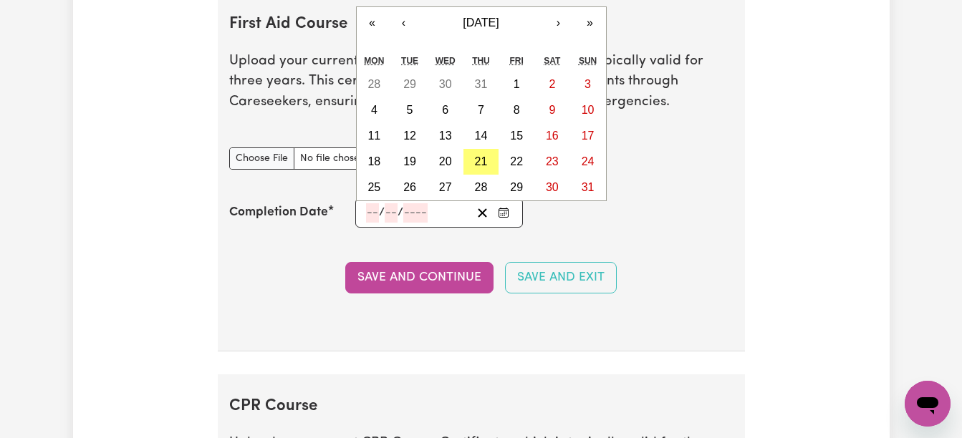
click at [367, 216] on input "number" at bounding box center [372, 212] width 13 height 19
type input "10"
type input "09"
type input "202"
type input "[DATE]"
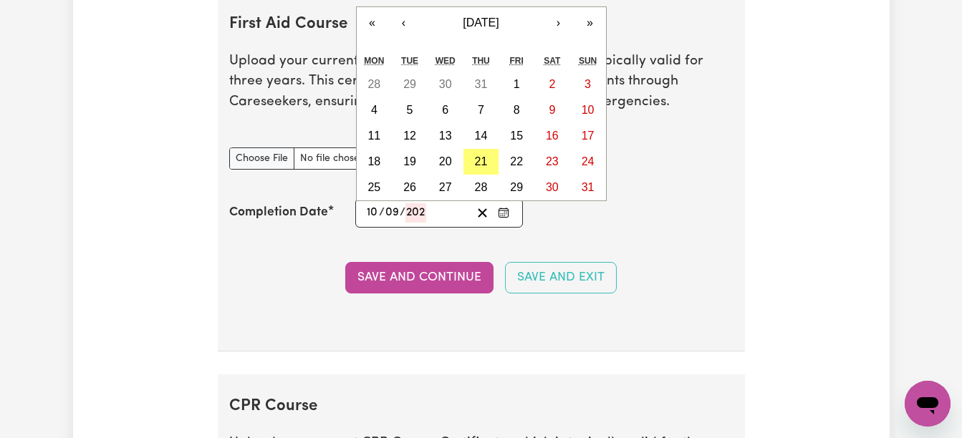
type input "9"
type input "2022"
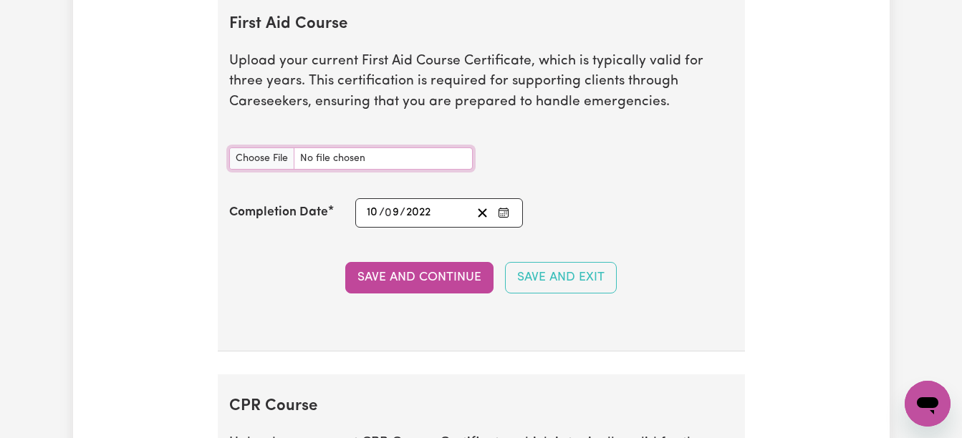
click at [268, 153] on input "First Aid Course document" at bounding box center [351, 159] width 244 height 22
type input "C:\fakepath\CPR CERIFICATE.pdf"
click at [413, 281] on button "Save and Continue" at bounding box center [419, 278] width 148 height 32
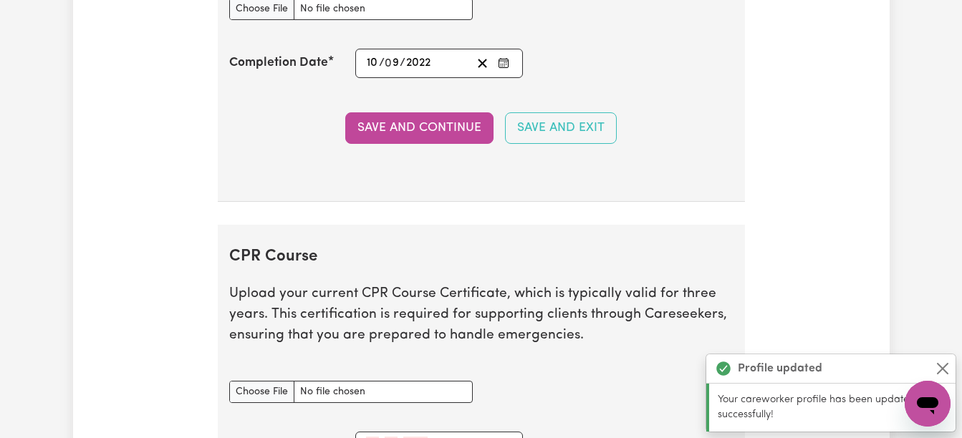
scroll to position [3062, 0]
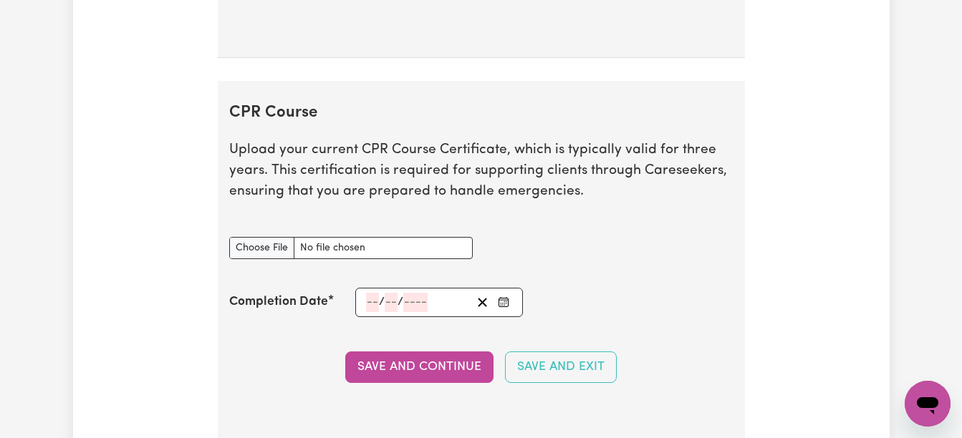
type textarea "x"
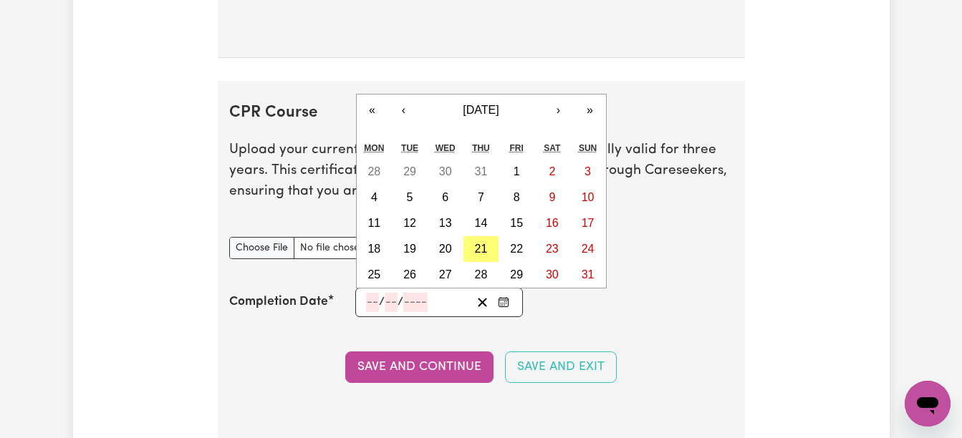
click at [369, 304] on input "number" at bounding box center [372, 302] width 13 height 19
type input "13"
type input "02"
type input "202"
type input "[DATE]"
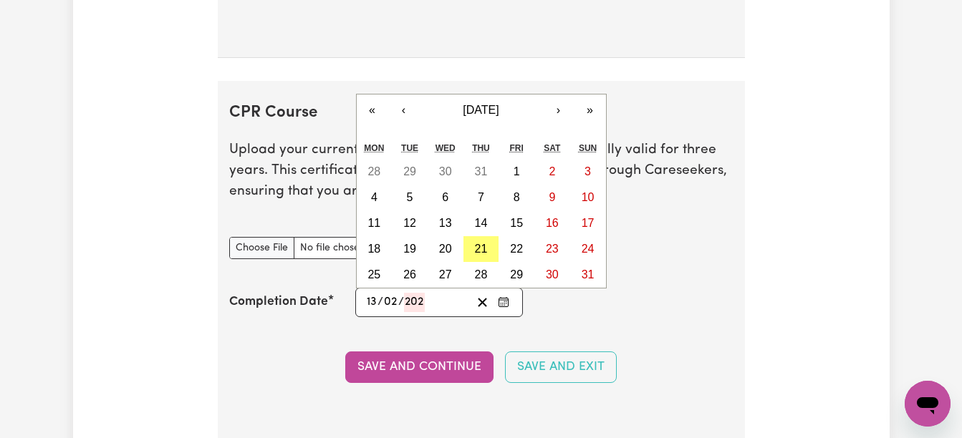
type input "2"
type input "2025"
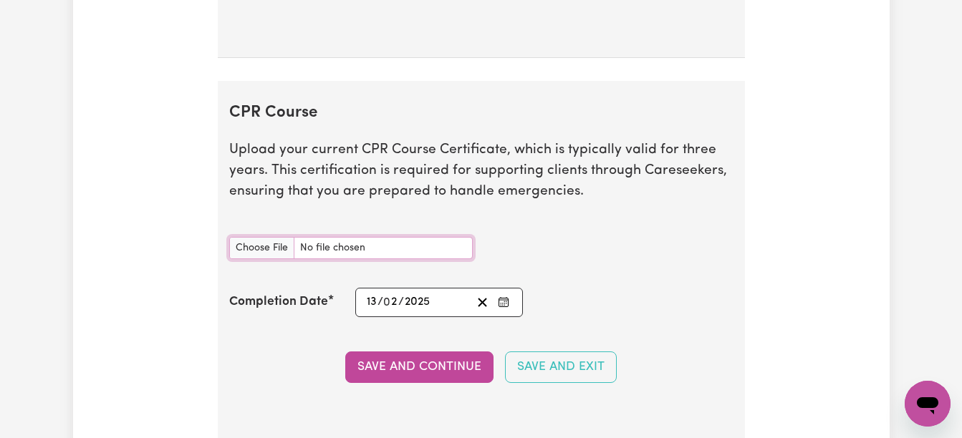
click at [249, 242] on input "CPR Course document" at bounding box center [351, 248] width 244 height 22
type input "C:\fakepath\new CPR.pdf"
click at [436, 372] on button "Save and Continue" at bounding box center [419, 368] width 148 height 32
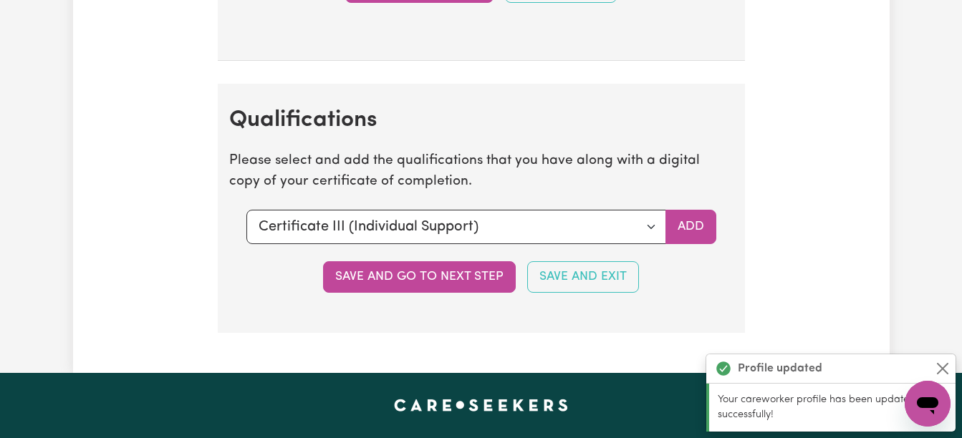
scroll to position [3526, 0]
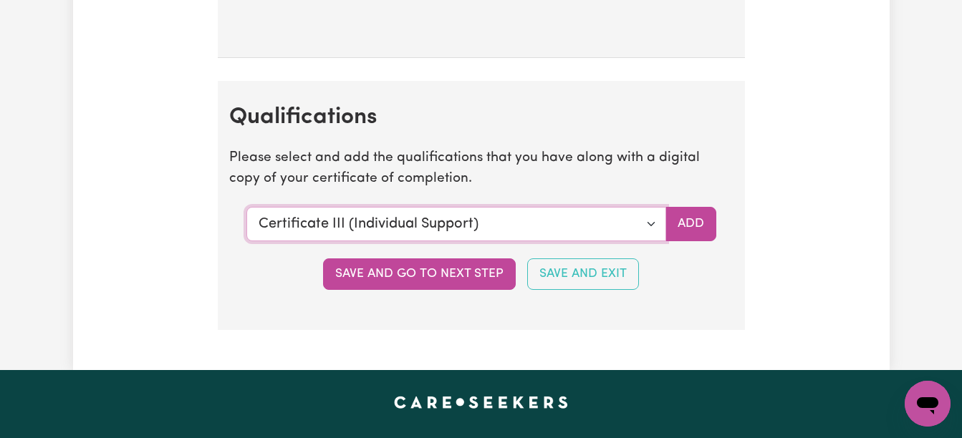
click at [651, 225] on select "Select a qualification to add... Certificate III (Individual Support) Certifica…" at bounding box center [456, 224] width 420 height 34
click at [394, 266] on button "Save and go to next step" at bounding box center [419, 275] width 193 height 32
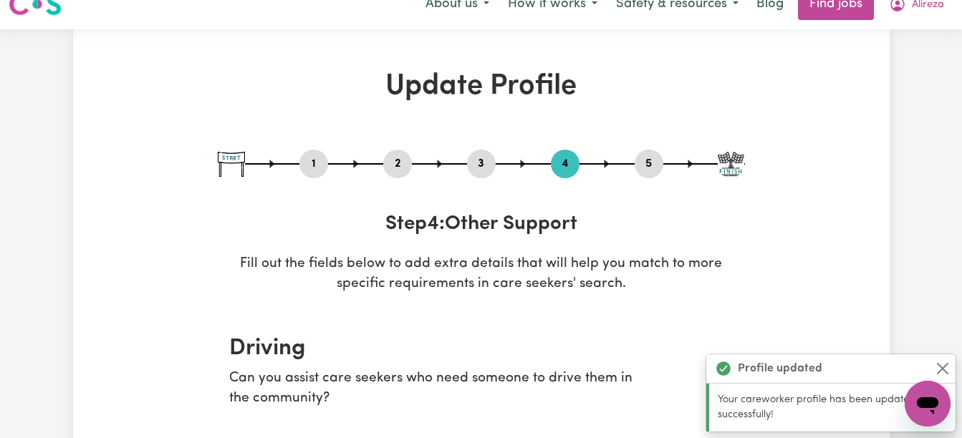
scroll to position [0, 0]
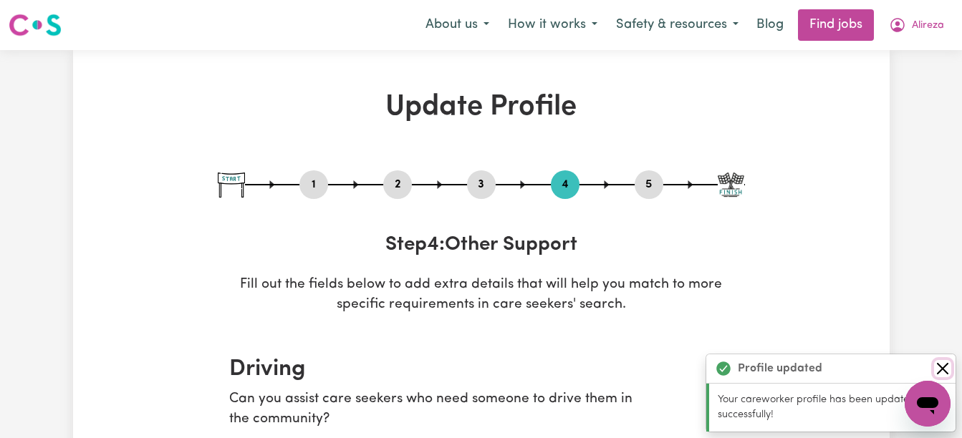
click at [940, 367] on button "Close" at bounding box center [942, 368] width 17 height 17
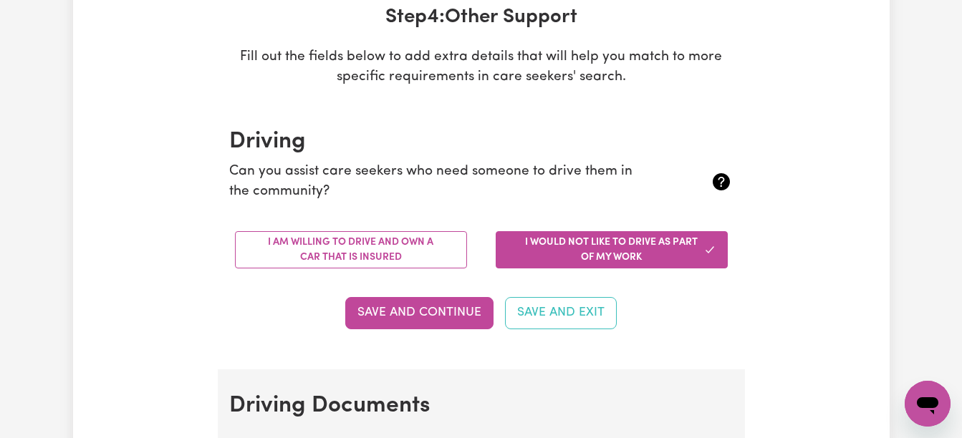
scroll to position [229, 0]
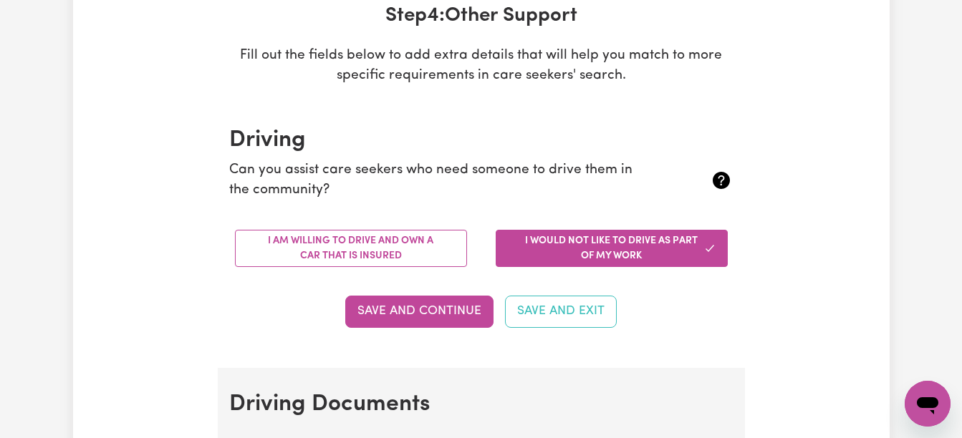
click at [388, 241] on button "I am willing to drive and own a car that is insured" at bounding box center [351, 248] width 232 height 37
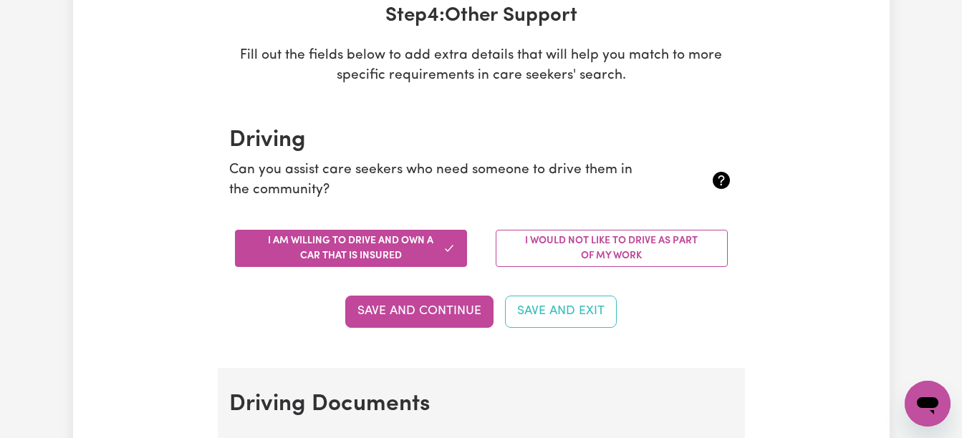
click at [426, 308] on button "Save and Continue" at bounding box center [419, 312] width 148 height 32
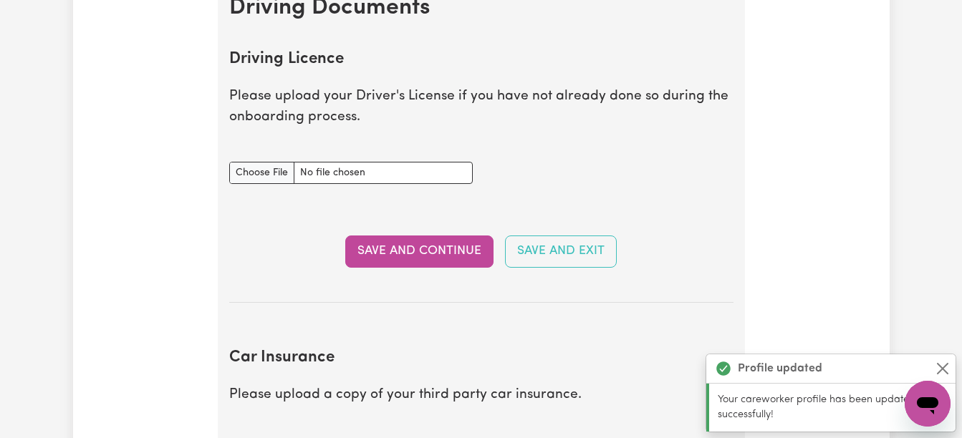
scroll to position [653, 0]
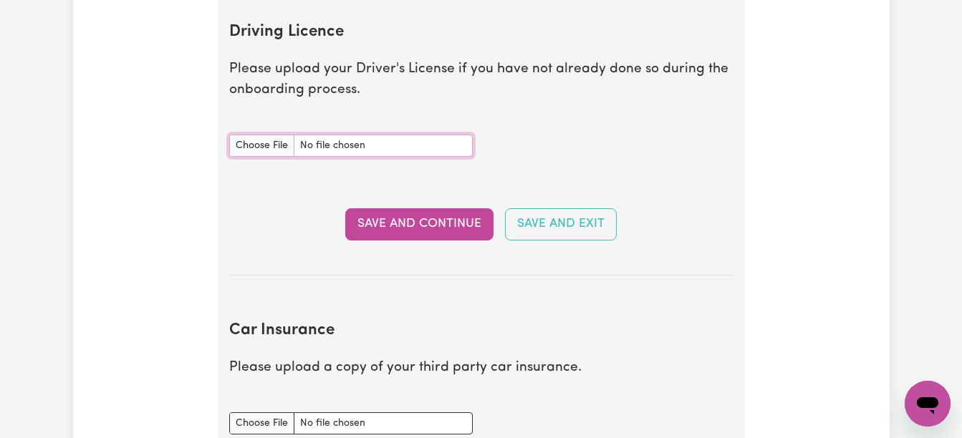
click at [264, 146] on input "Driving Licence document" at bounding box center [351, 146] width 244 height 22
type textarea "x"
click at [249, 150] on input "Driving Licence document" at bounding box center [351, 146] width 244 height 22
type input "C:\fakepath\driver l1.jpg"
click at [395, 220] on button "Save and Continue" at bounding box center [419, 224] width 148 height 32
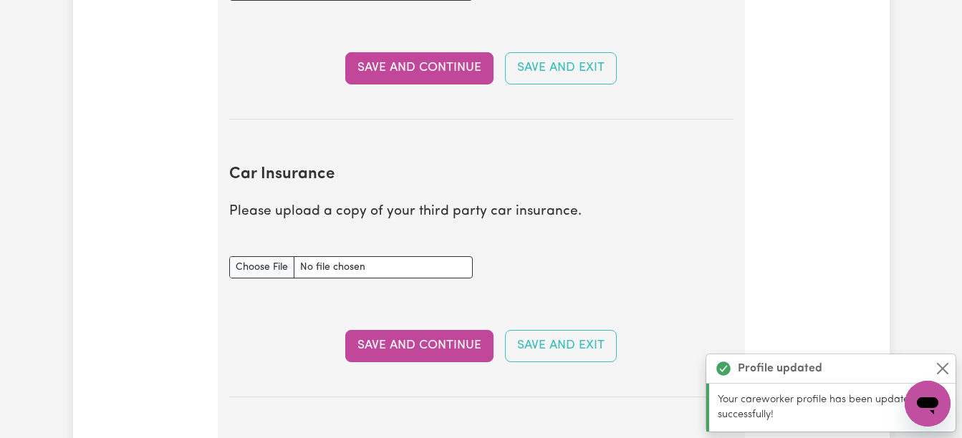
scroll to position [952, 0]
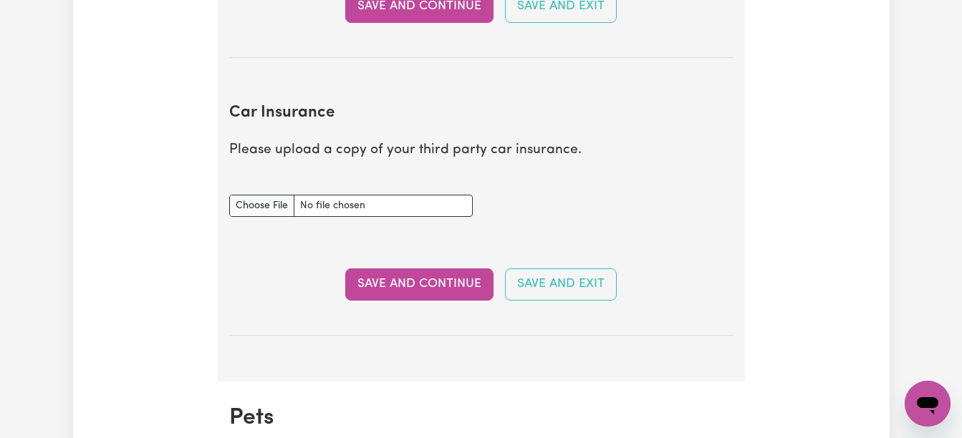
type textarea "x"
click at [264, 210] on input "Car Insurance document" at bounding box center [351, 206] width 244 height 22
type input "C:\fakepath\ANZ_MOT_CERTIFICATE_OF_INSURANCE_MOTP0005853596_20250620133304285.p…"
click at [406, 281] on button "Save and Continue" at bounding box center [419, 285] width 148 height 32
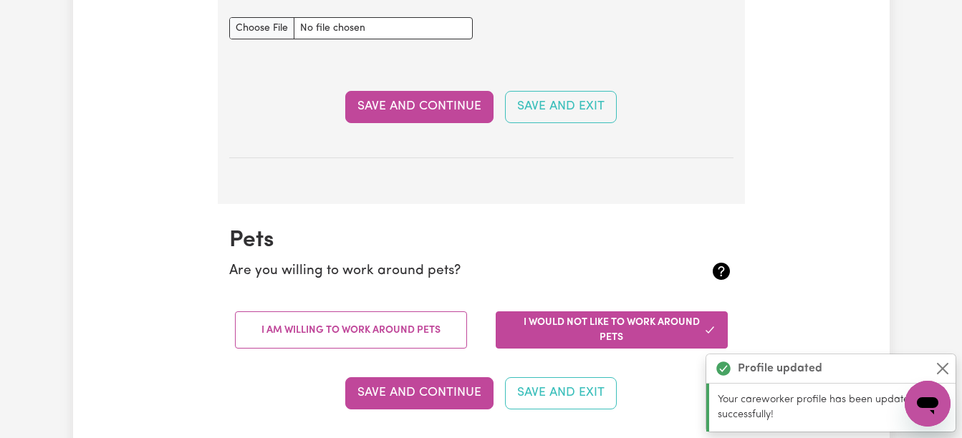
scroll to position [1334, 0]
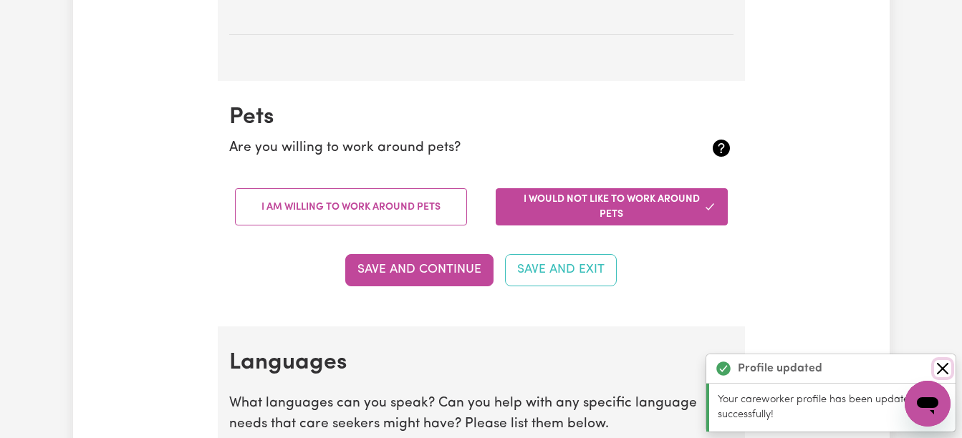
click at [936, 362] on button "Close" at bounding box center [942, 368] width 17 height 17
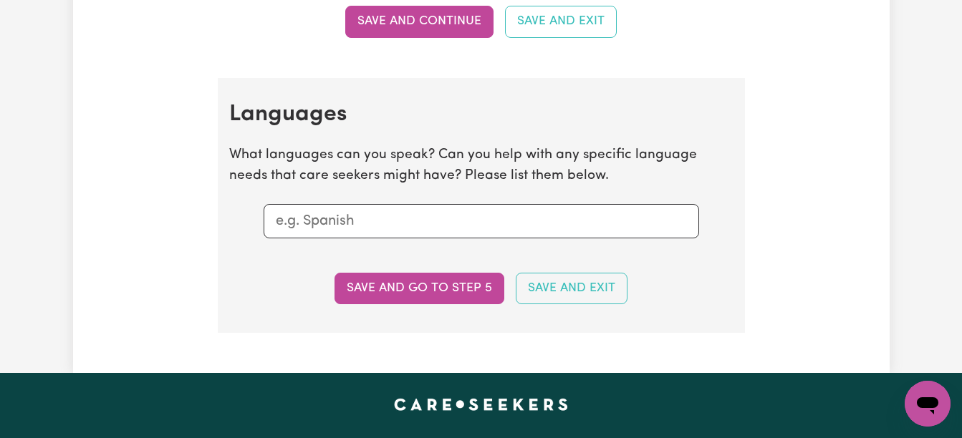
scroll to position [1592, 0]
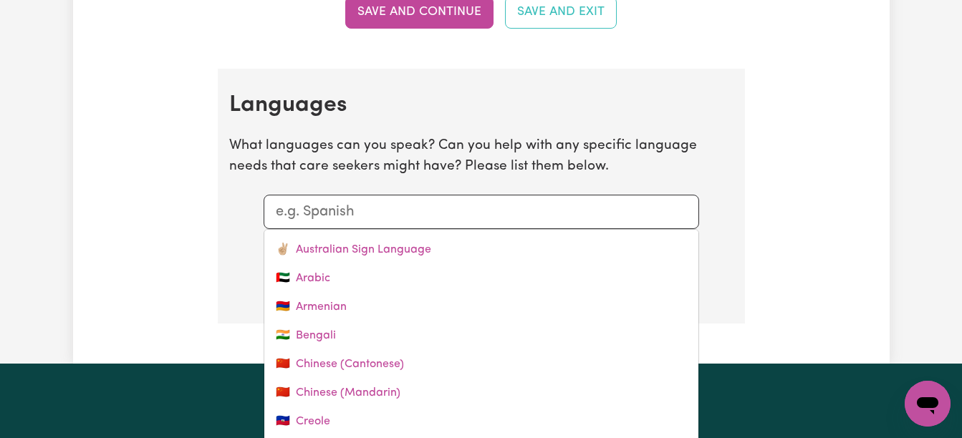
click at [327, 208] on input "text" at bounding box center [481, 211] width 411 height 21
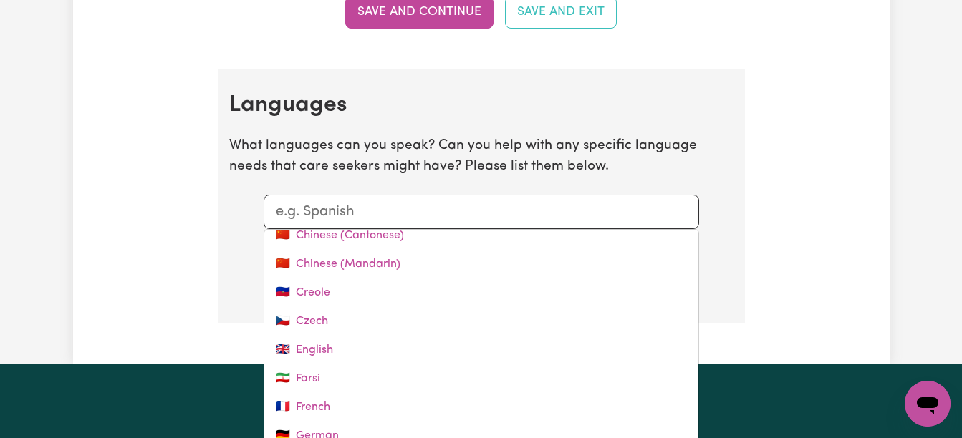
scroll to position [133, 0]
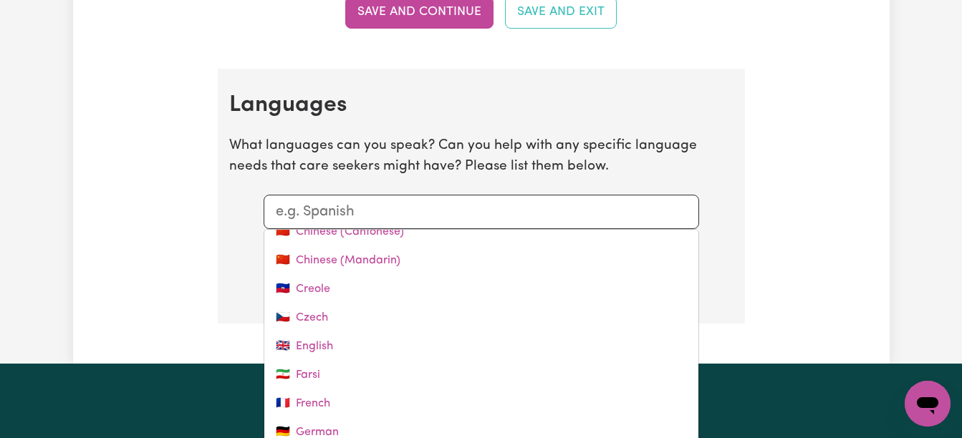
click at [351, 344] on link "🇬🇧 English" at bounding box center [481, 346] width 434 height 29
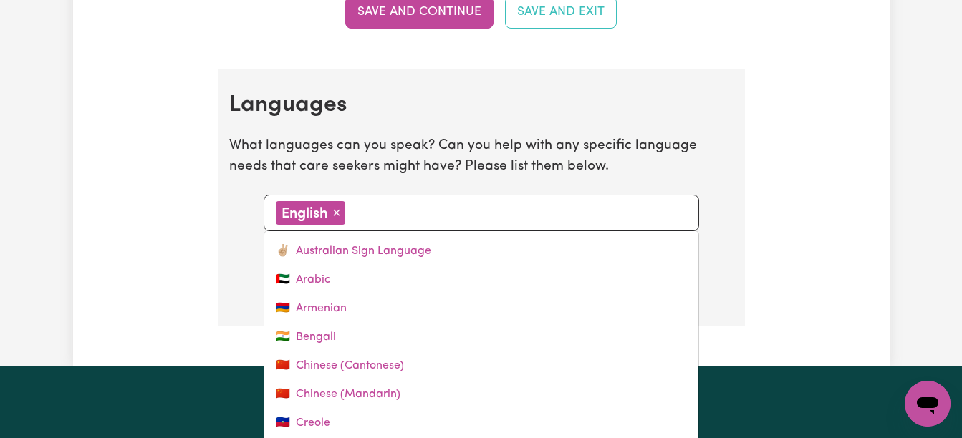
click at [413, 223] on div "English × Remove" at bounding box center [481, 213] width 411 height 24
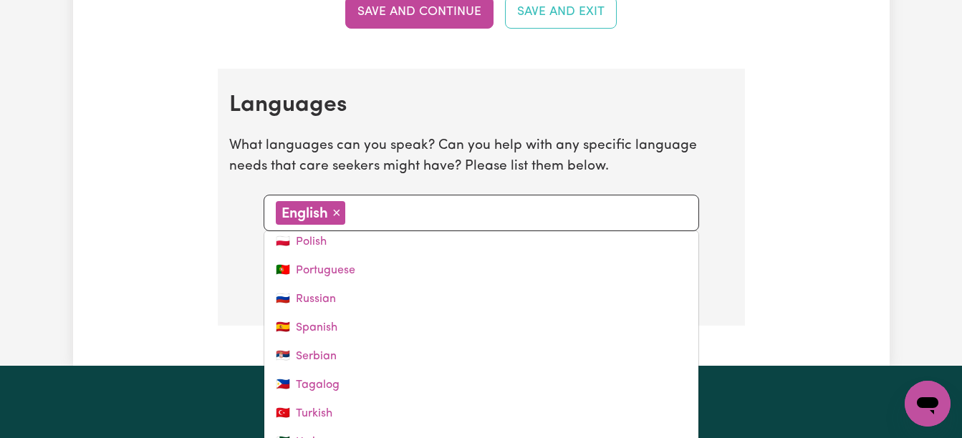
scroll to position [572, 0]
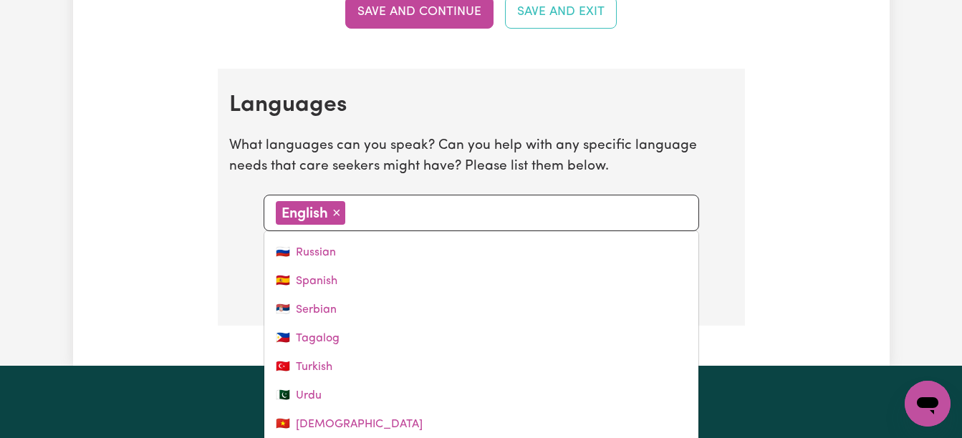
click at [372, 369] on link "🇹🇷 Turkish" at bounding box center [481, 367] width 434 height 29
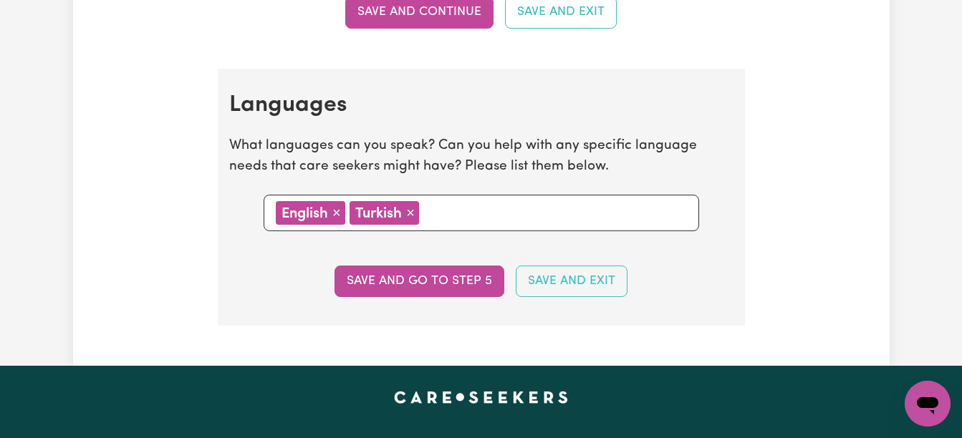
click at [468, 213] on input "text" at bounding box center [554, 211] width 263 height 21
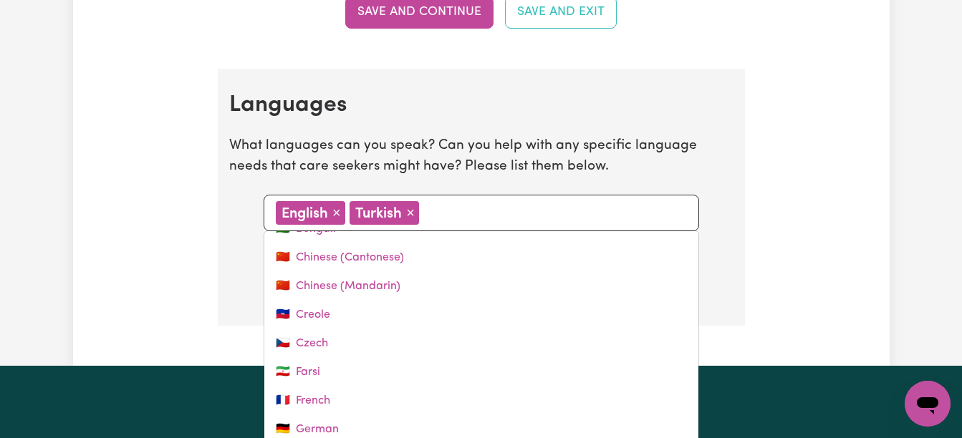
scroll to position [132, 0]
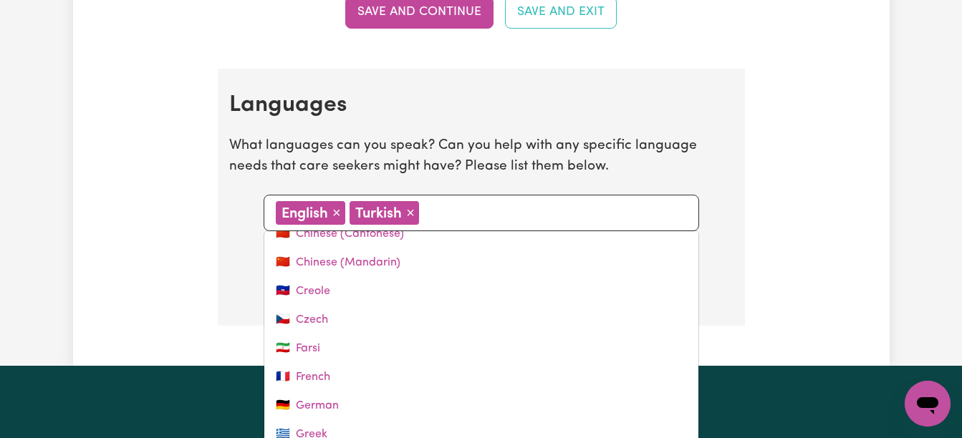
click at [365, 348] on link "🇮🇷 Farsi" at bounding box center [481, 349] width 434 height 29
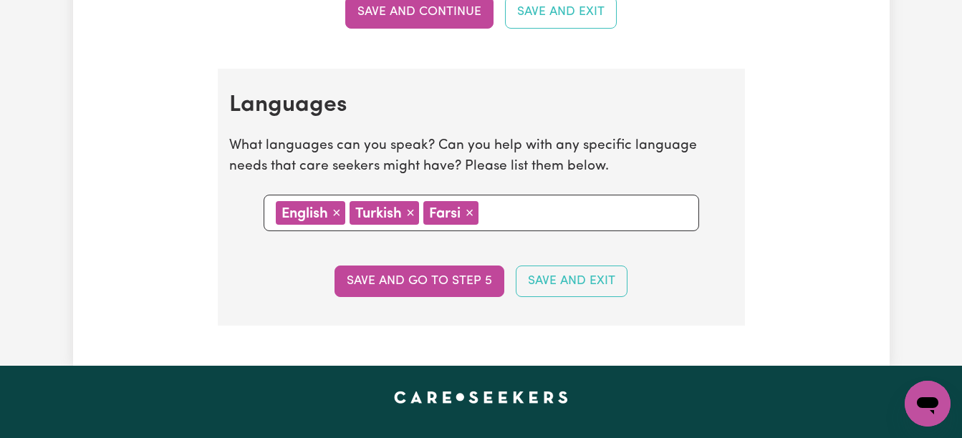
click at [389, 274] on button "Save and go to step 5" at bounding box center [420, 282] width 170 height 32
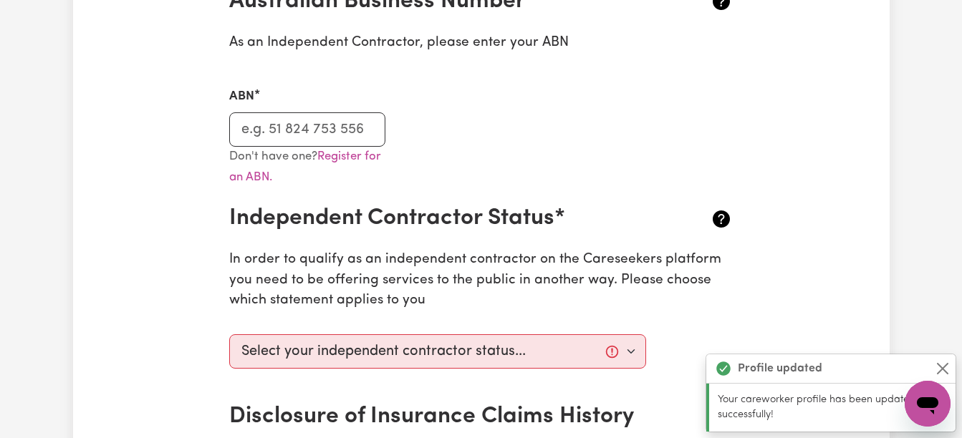
scroll to position [0, 0]
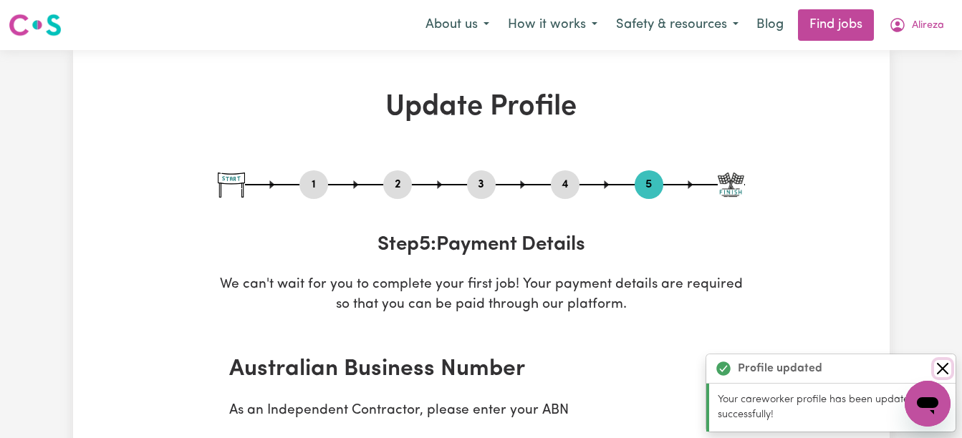
click at [945, 368] on button "Close" at bounding box center [942, 368] width 17 height 17
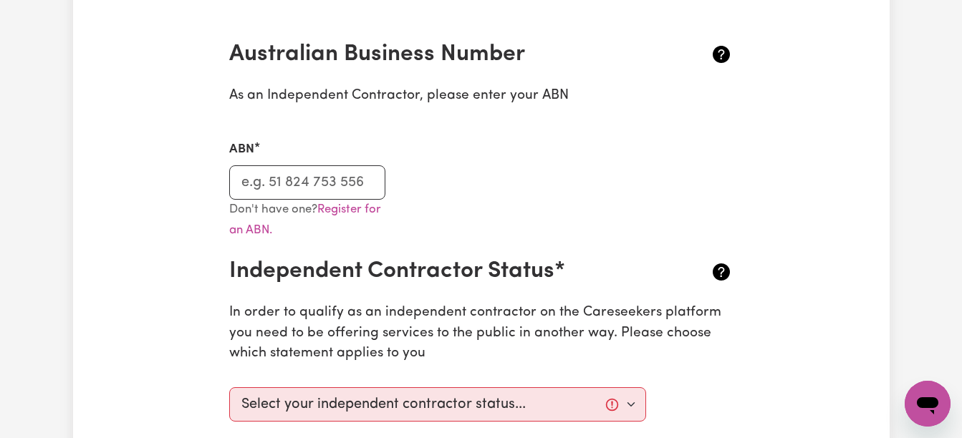
scroll to position [319, 0]
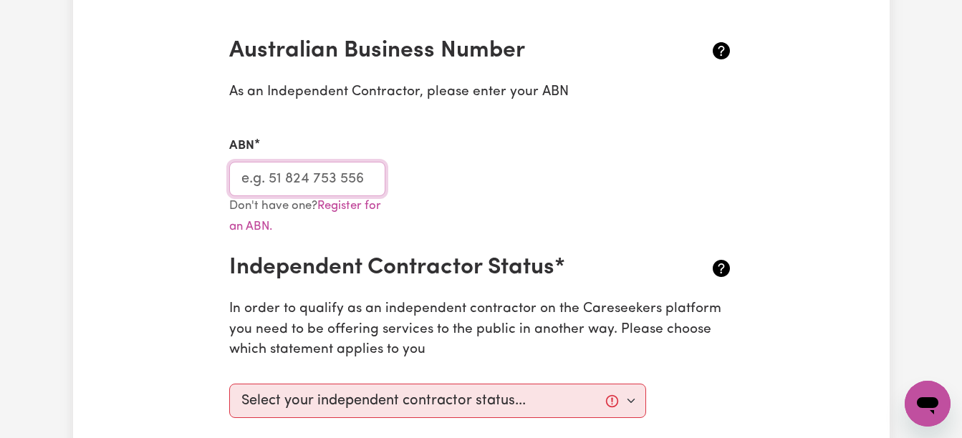
click at [249, 183] on input "ABN" at bounding box center [307, 179] width 157 height 34
click at [277, 184] on input "ABN" at bounding box center [307, 179] width 157 height 34
type input "29476708537"
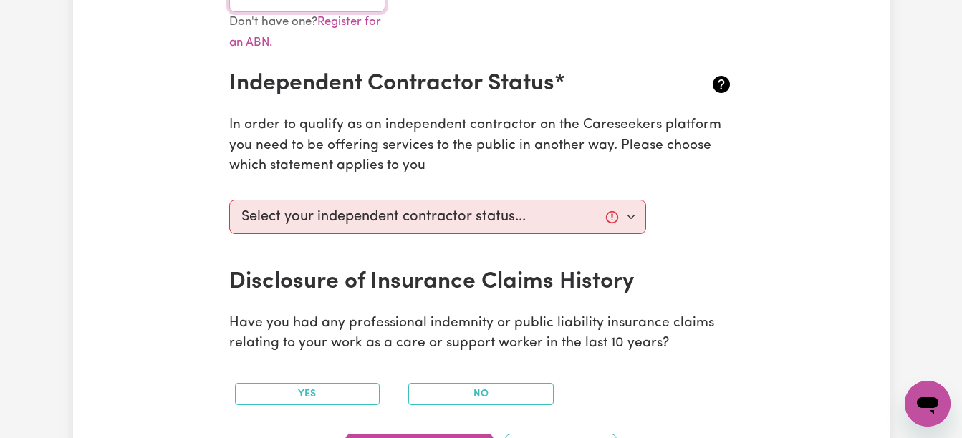
scroll to position [519, 0]
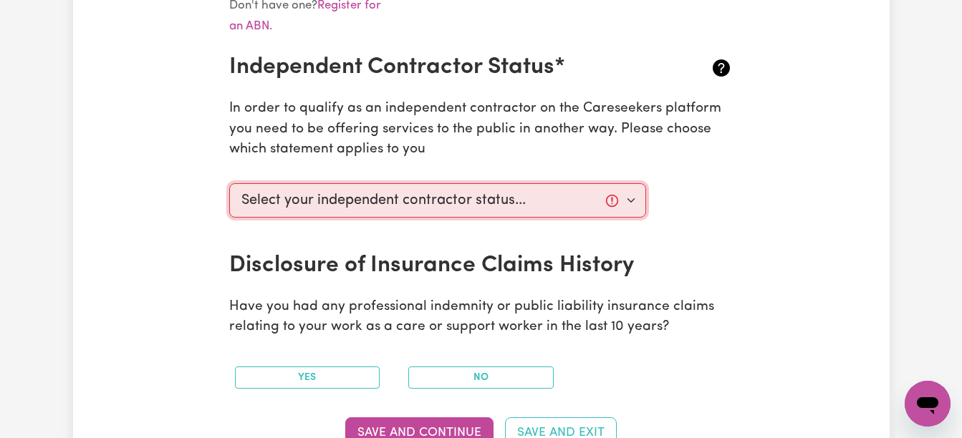
click at [631, 201] on select "Select your independent contractor status... I am providing services through an…" at bounding box center [438, 200] width 418 height 34
click at [814, 193] on div "Update Profile 1 2 3 4 5 Step 5 : Payment Details We can't wait for you to comp…" at bounding box center [481, 312] width 817 height 1483
click at [520, 381] on button "No" at bounding box center [480, 378] width 145 height 22
click at [631, 198] on select "Select your independent contractor status... I am providing services through an…" at bounding box center [438, 200] width 418 height 34
select select "I am working in another industry"
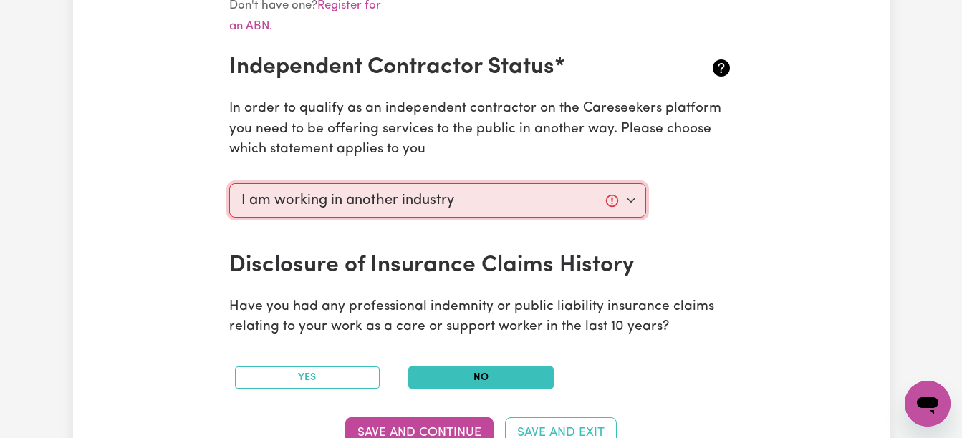
click at [229, 183] on select "Select your independent contractor status... I am providing services through an…" at bounding box center [438, 200] width 418 height 34
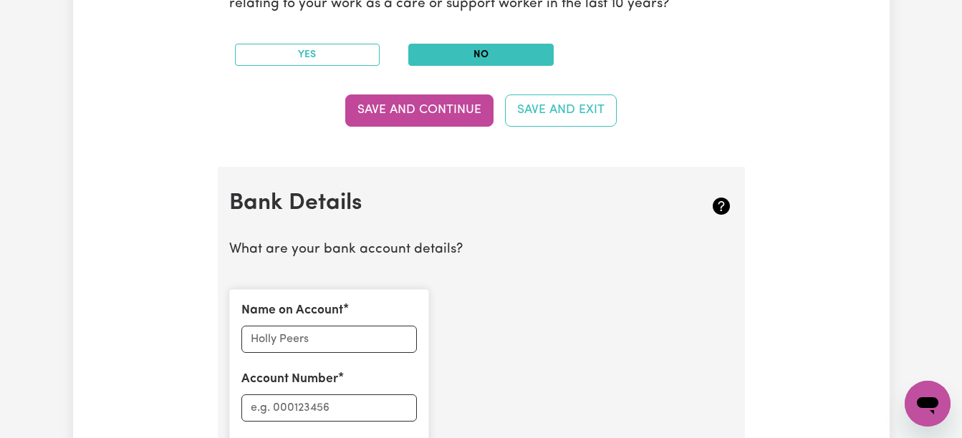
scroll to position [863, 0]
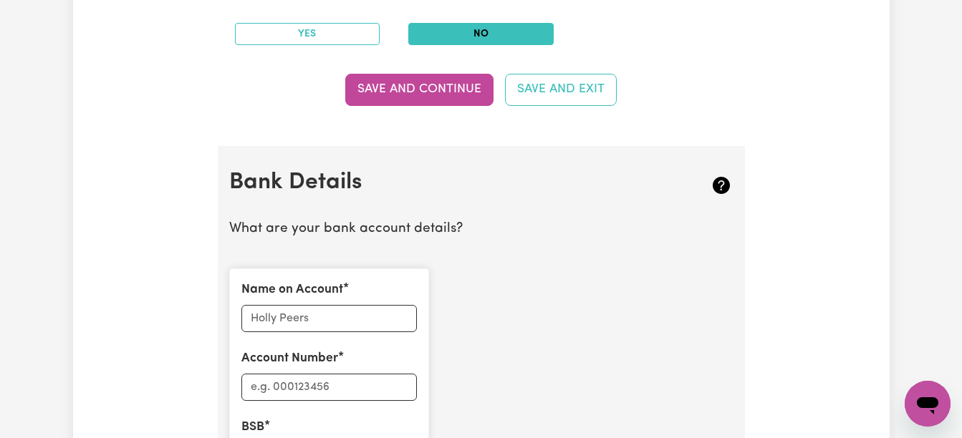
click at [419, 94] on button "Save and Continue" at bounding box center [419, 90] width 148 height 32
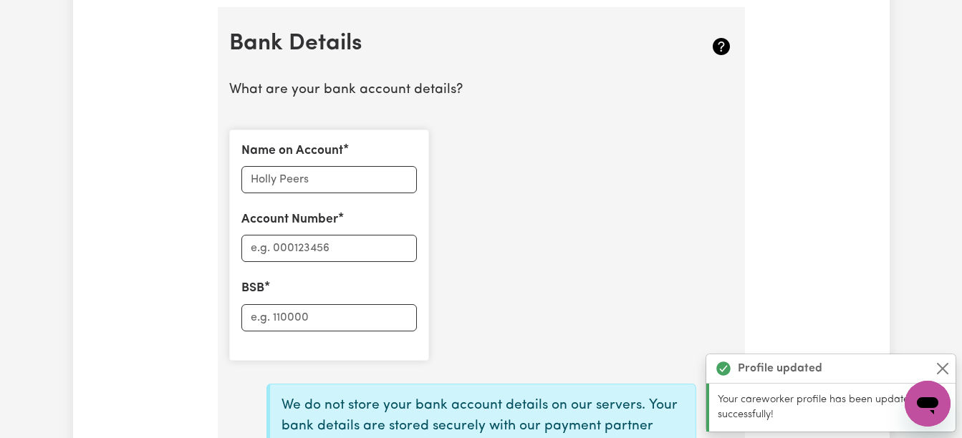
scroll to position [1009, 0]
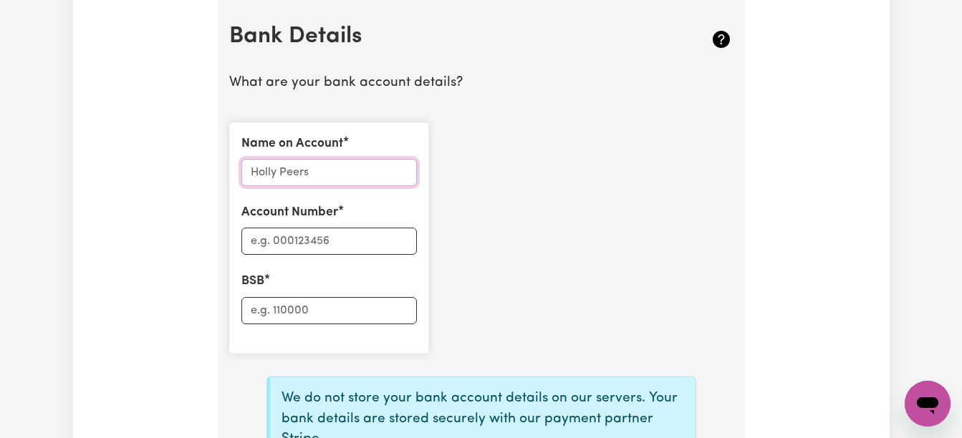
click at [342, 179] on input "Name on Account" at bounding box center [328, 172] width 175 height 27
type input "[PERSON_NAME]"
click at [266, 249] on input "Account Number" at bounding box center [328, 241] width 175 height 27
click at [297, 310] on input "BSB" at bounding box center [328, 310] width 175 height 27
click at [331, 309] on input "BSB" at bounding box center [328, 310] width 175 height 27
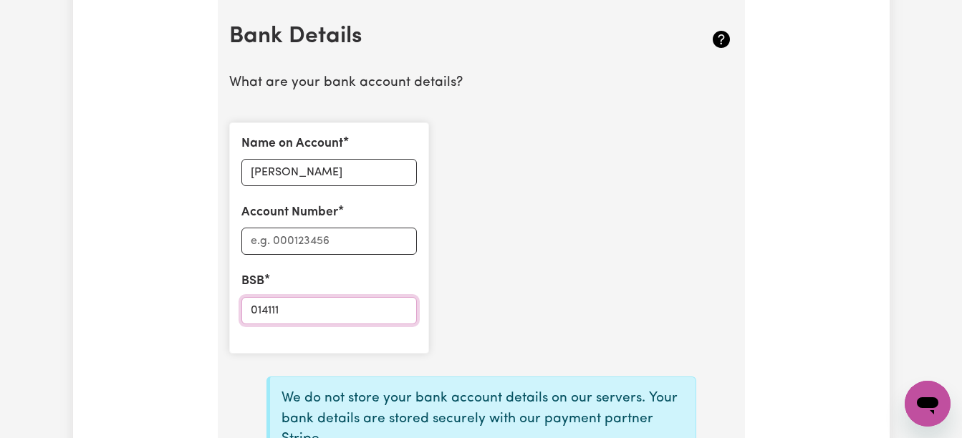
type input "014111"
click at [282, 241] on input "Account Number" at bounding box center [328, 241] width 175 height 27
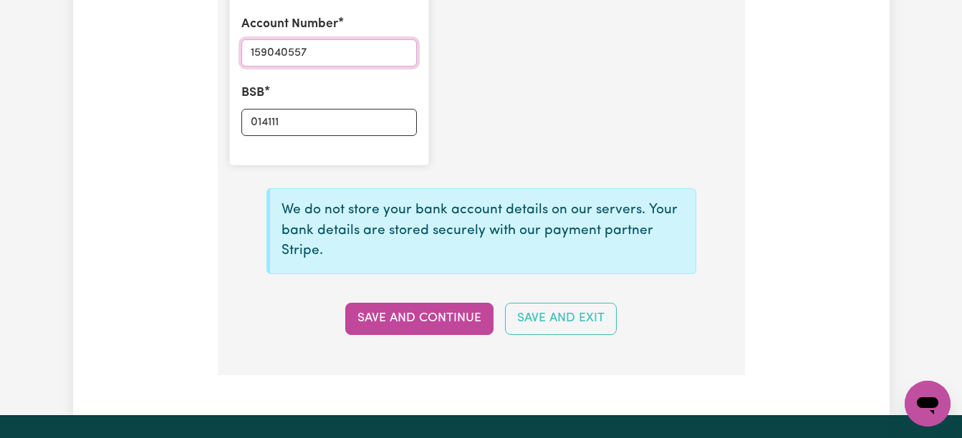
scroll to position [1210, 0]
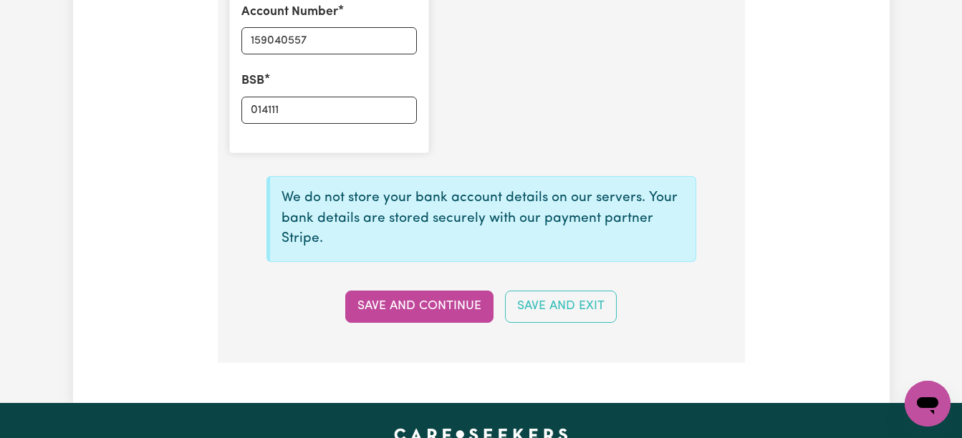
click at [450, 309] on button "Save and Continue" at bounding box center [419, 307] width 148 height 32
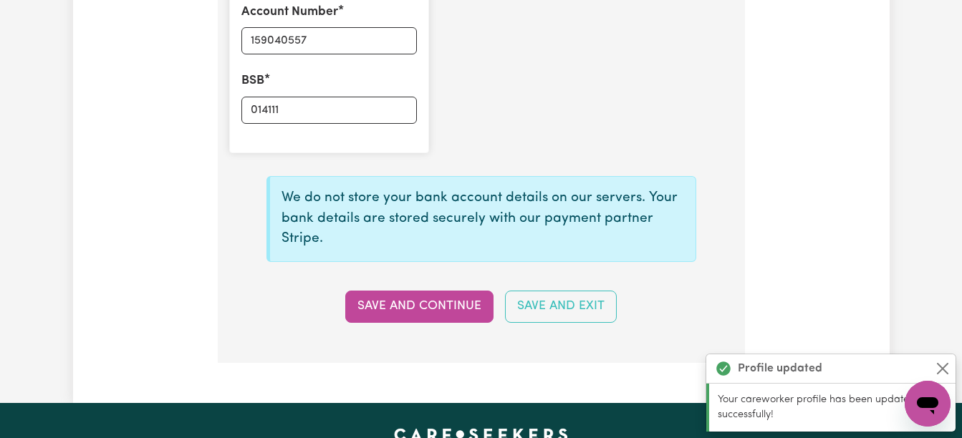
type input "****0557"
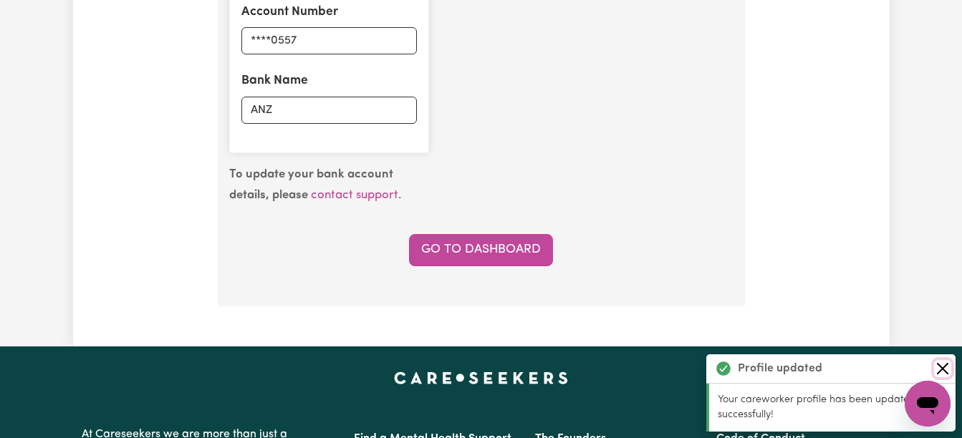
click at [942, 366] on button "Close" at bounding box center [942, 368] width 17 height 17
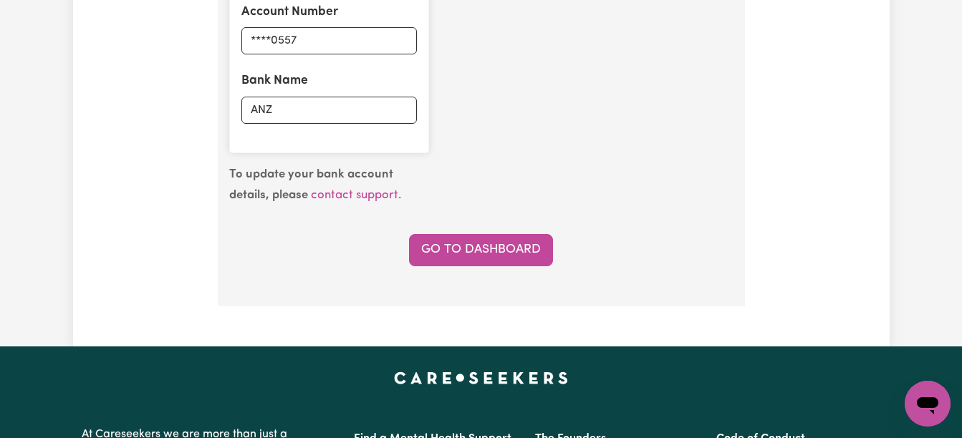
click at [516, 254] on link "Go to Dashboard" at bounding box center [481, 250] width 144 height 32
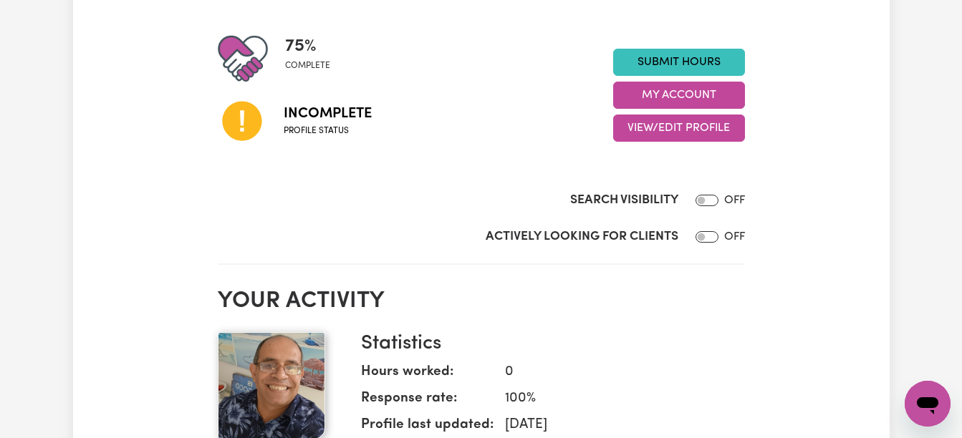
scroll to position [339, 0]
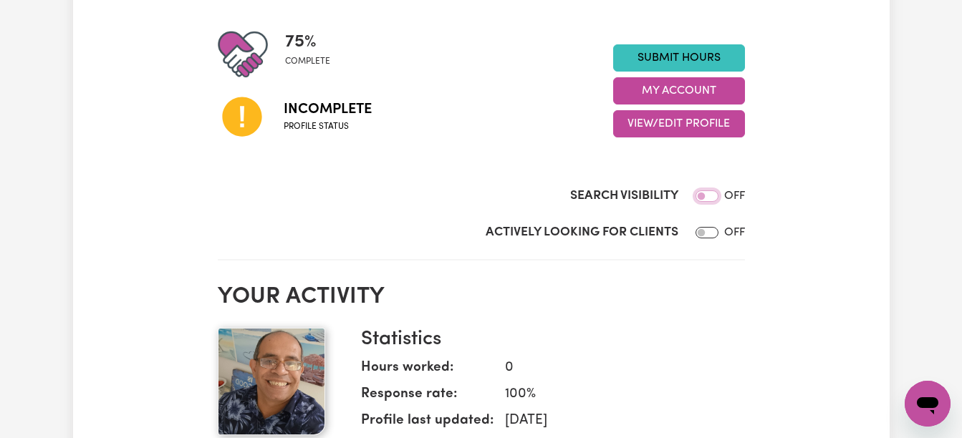
click at [705, 193] on input "Search Visibility" at bounding box center [707, 196] width 23 height 11
checkbox input "true"
click at [710, 232] on input "Actively Looking for Clients" at bounding box center [707, 232] width 23 height 11
checkbox input "true"
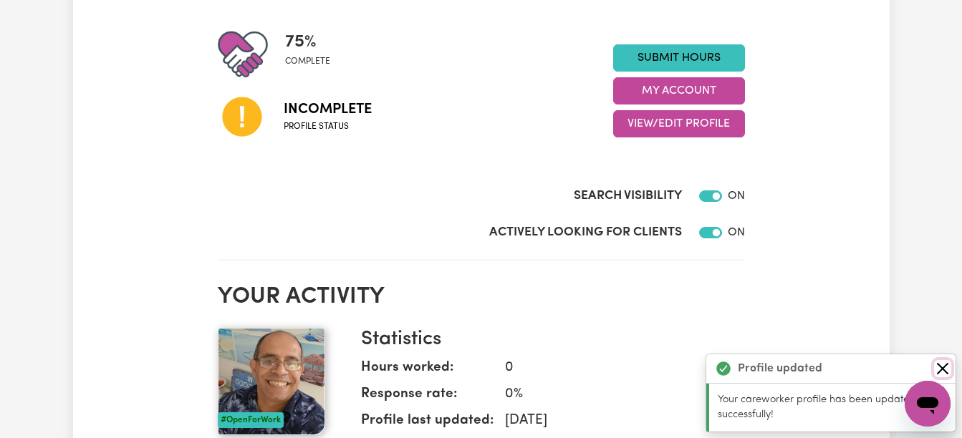
click at [939, 367] on button "Close" at bounding box center [942, 368] width 17 height 17
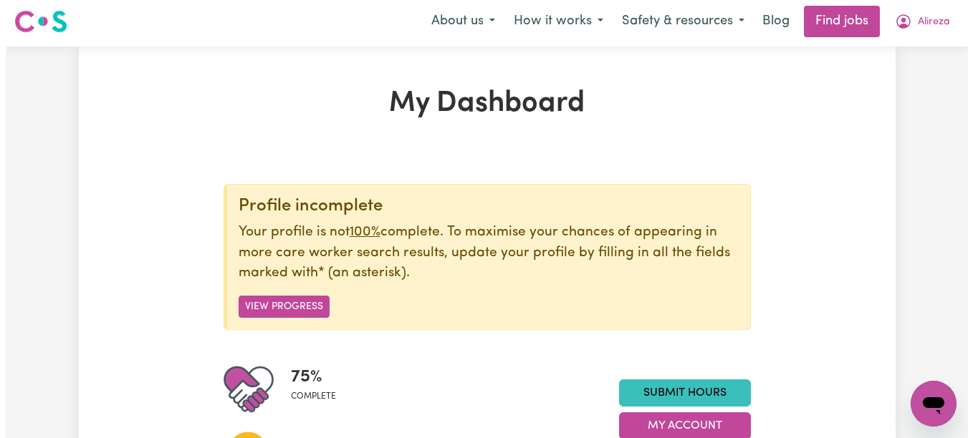
scroll to position [0, 0]
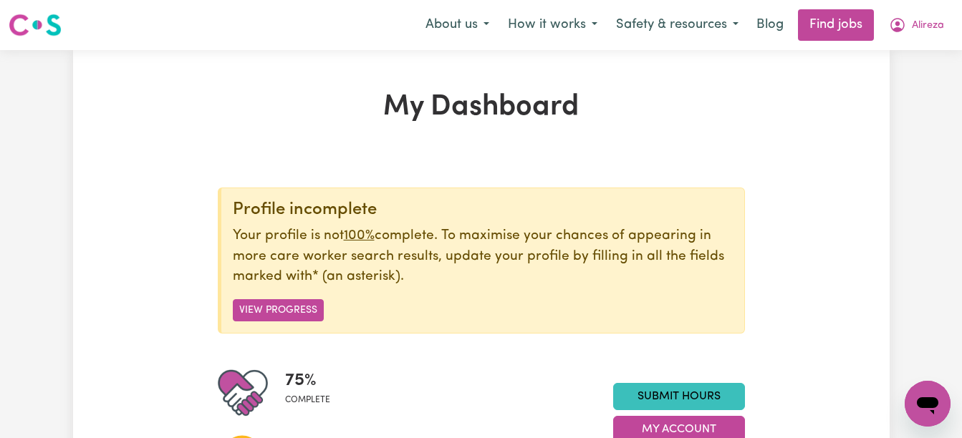
click at [829, 25] on link "Find jobs" at bounding box center [836, 25] width 76 height 32
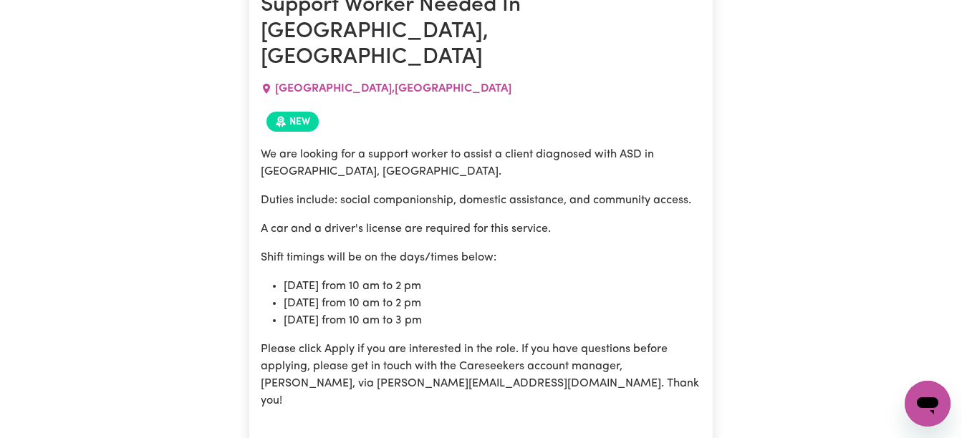
scroll to position [466, 0]
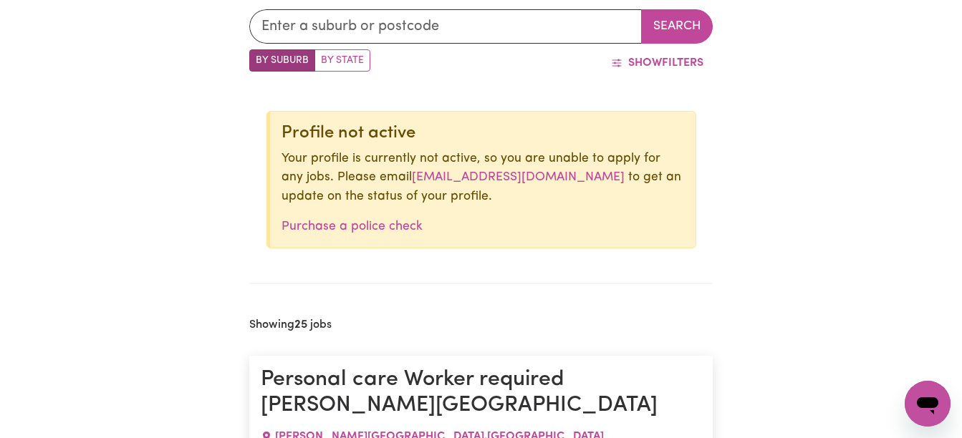
click at [365, 226] on link "Purchase a police check" at bounding box center [352, 227] width 141 height 12
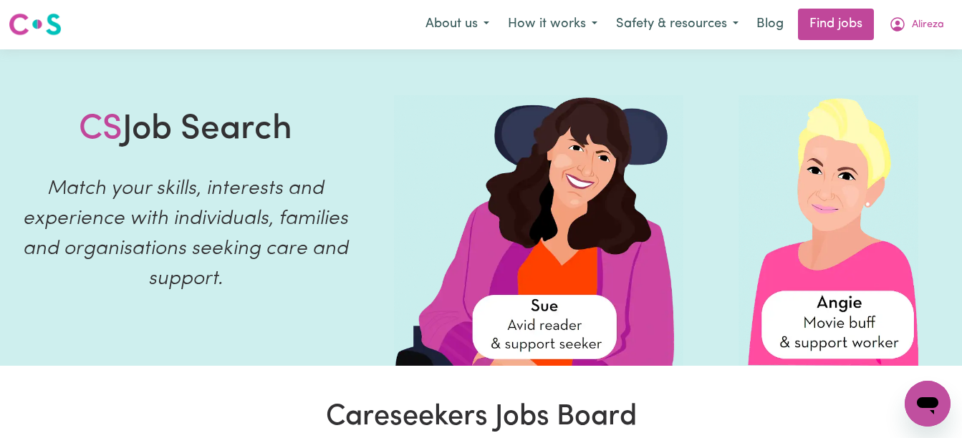
scroll to position [0, 0]
click at [929, 22] on span "Alireza" at bounding box center [928, 26] width 32 height 16
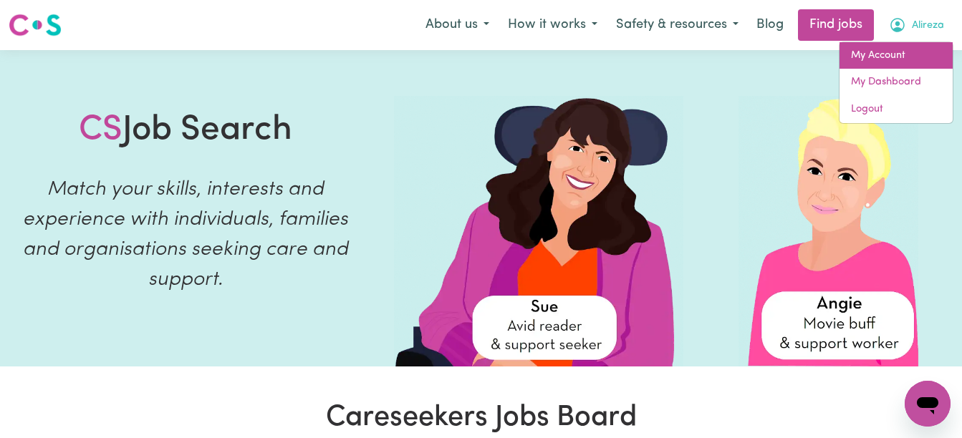
click at [898, 54] on link "My Account" at bounding box center [896, 55] width 113 height 27
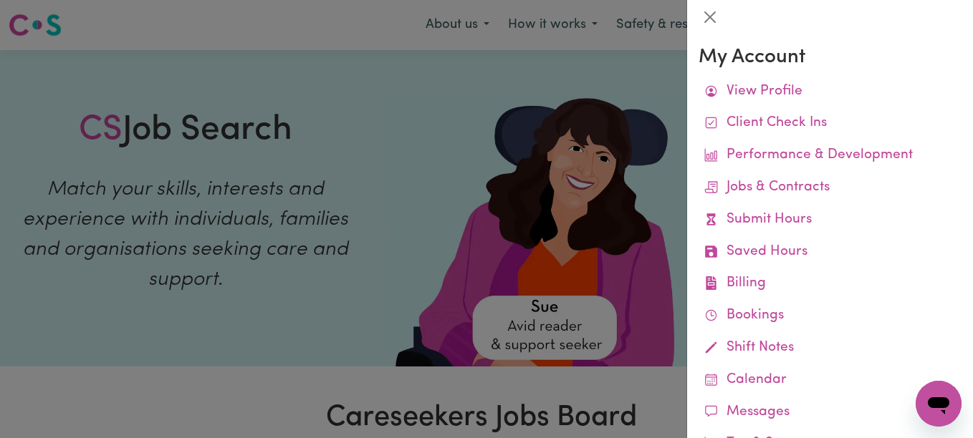
click at [817, 87] on link "View Profile" at bounding box center [829, 92] width 263 height 32
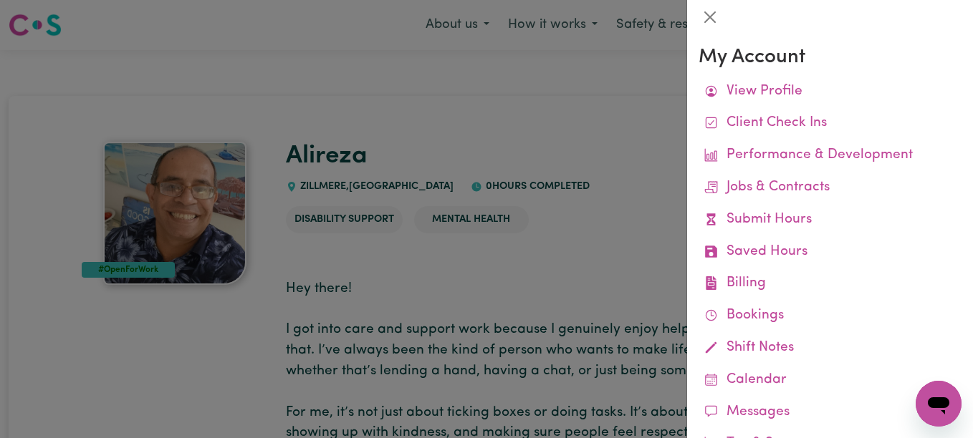
click at [633, 212] on div at bounding box center [486, 219] width 973 height 438
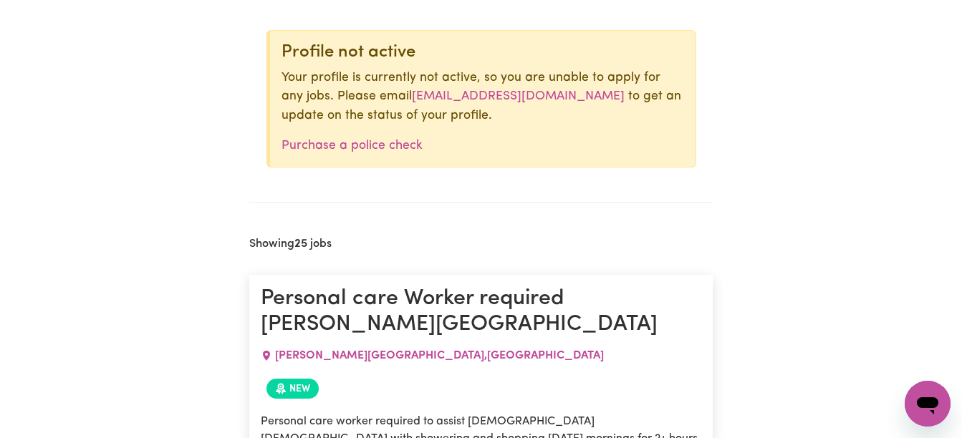
scroll to position [446, 0]
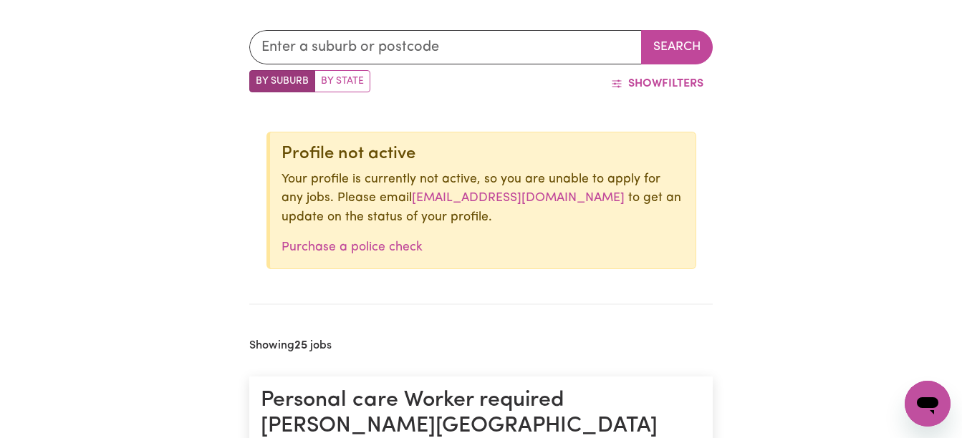
click at [380, 249] on link "Purchase a police check" at bounding box center [352, 247] width 141 height 12
click at [530, 200] on link "[EMAIL_ADDRESS][DOMAIN_NAME]" at bounding box center [518, 198] width 213 height 12
click at [582, 199] on link "[EMAIL_ADDRESS][DOMAIN_NAME]" at bounding box center [518, 197] width 213 height 12
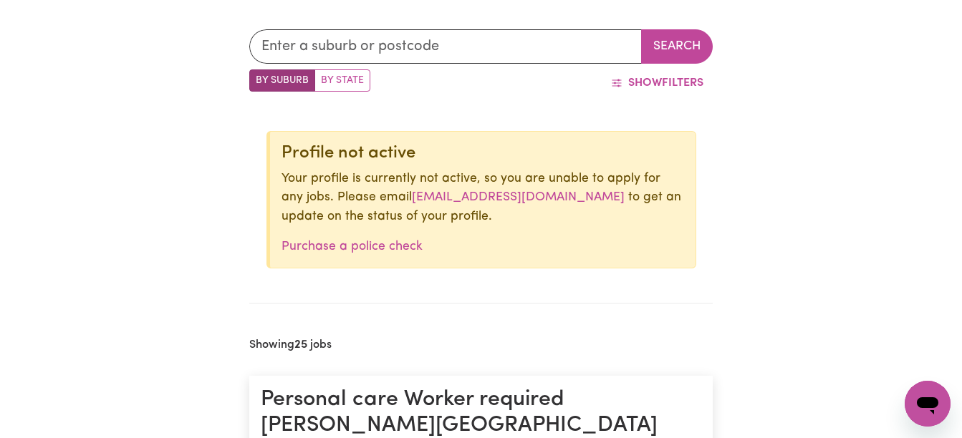
click at [582, 199] on link "[EMAIL_ADDRESS][DOMAIN_NAME]" at bounding box center [518, 197] width 213 height 12
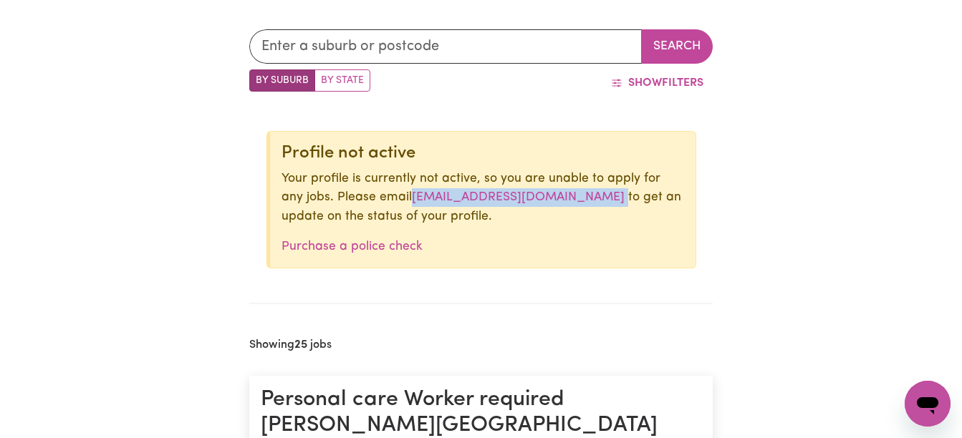
drag, startPoint x: 586, startPoint y: 199, endPoint x: 387, endPoint y: 201, distance: 199.2
click at [387, 201] on p "Your profile is currently not active, so you are unable to apply for any jobs. …" at bounding box center [483, 198] width 403 height 57
copy p "[EMAIL_ADDRESS][DOMAIN_NAME]"
type textarea "x"
